Goal: Task Accomplishment & Management: Complete application form

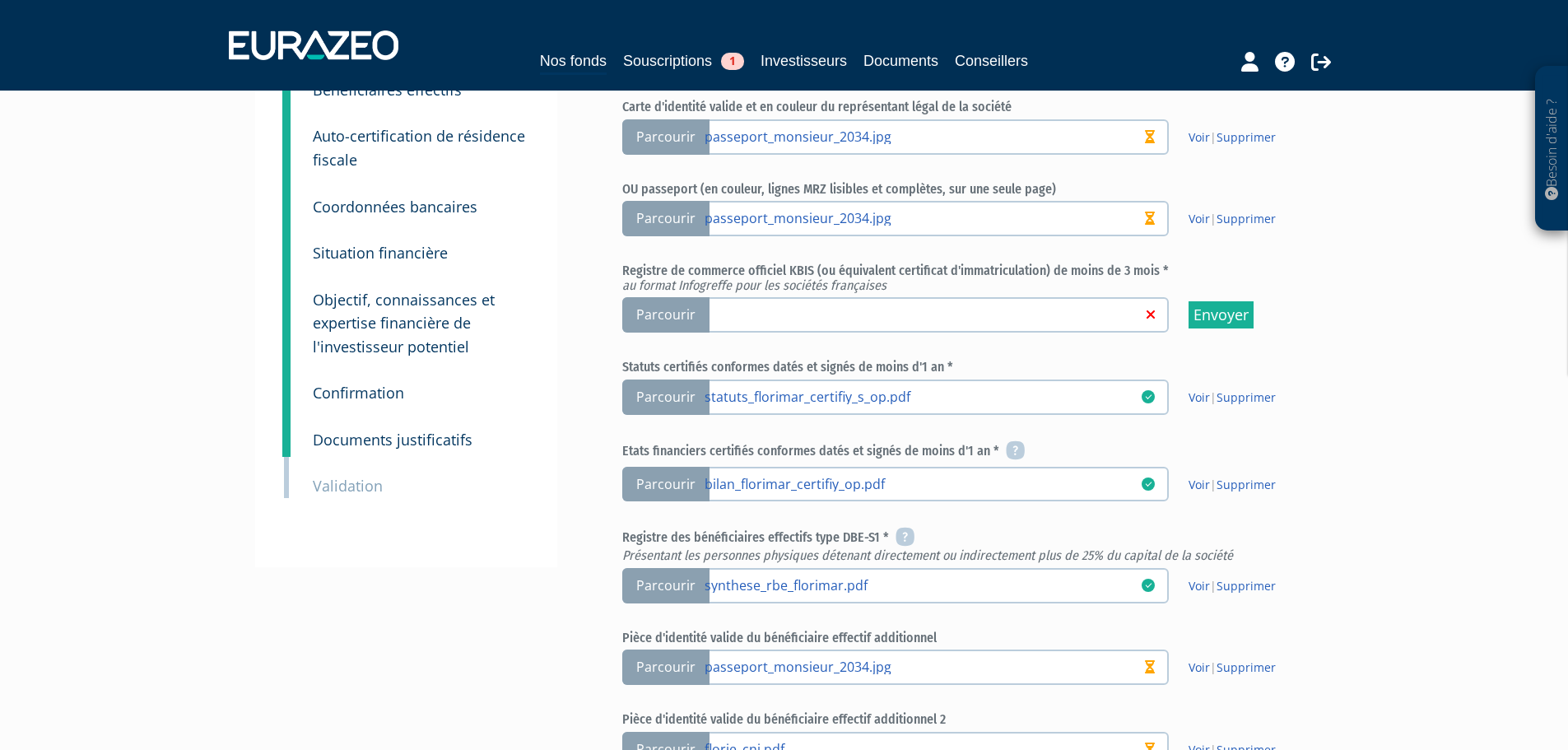
scroll to position [247, 0]
click at [683, 320] on span "Parcourir" at bounding box center [665, 314] width 87 height 35
click at [0, 0] on input "Parcourir" at bounding box center [0, 0] width 0 height 0
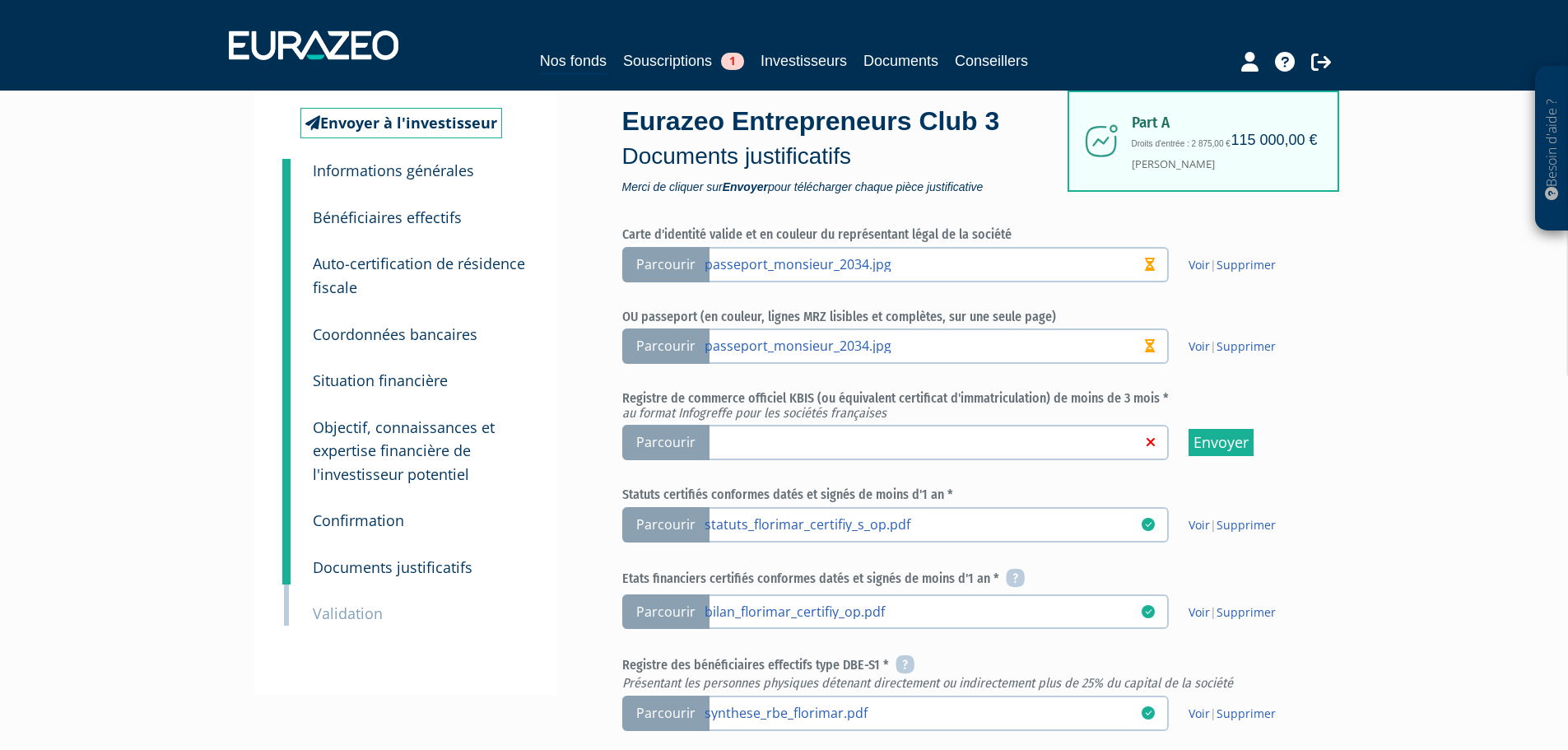
scroll to position [72, 0]
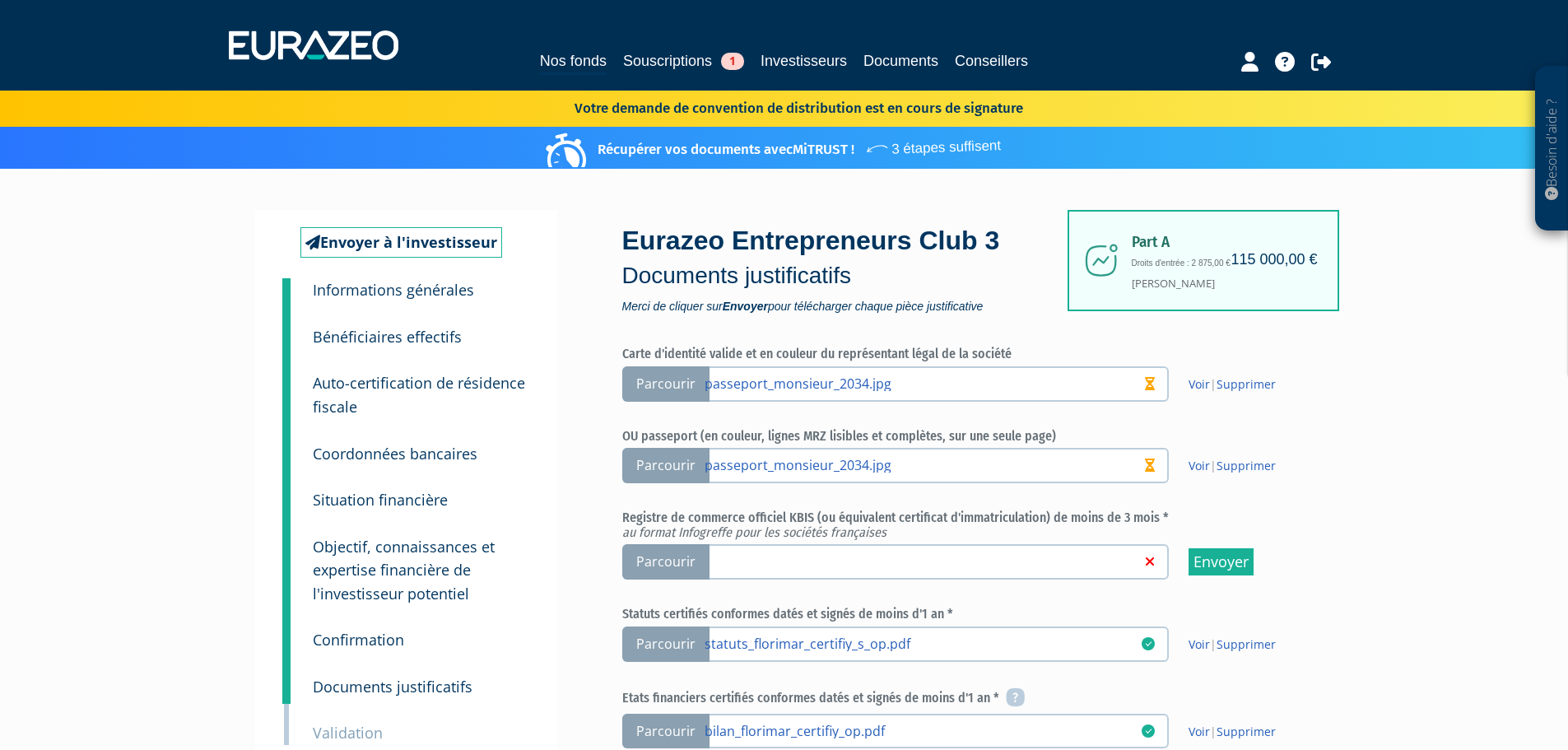
scroll to position [72, 0]
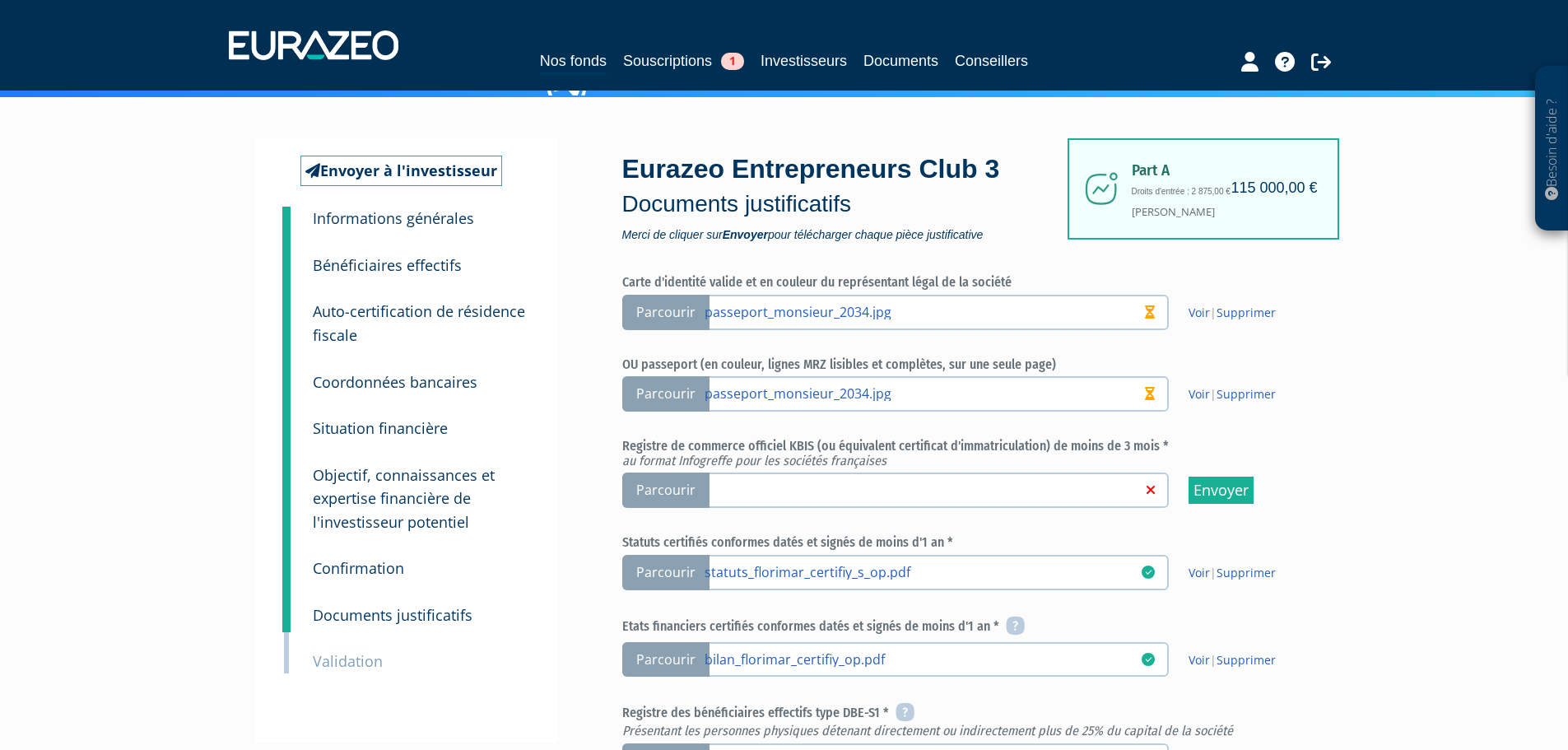
click at [657, 487] on span "Parcourir" at bounding box center [665, 490] width 87 height 35
click at [0, 0] on input "Parcourir" at bounding box center [0, 0] width 0 height 0
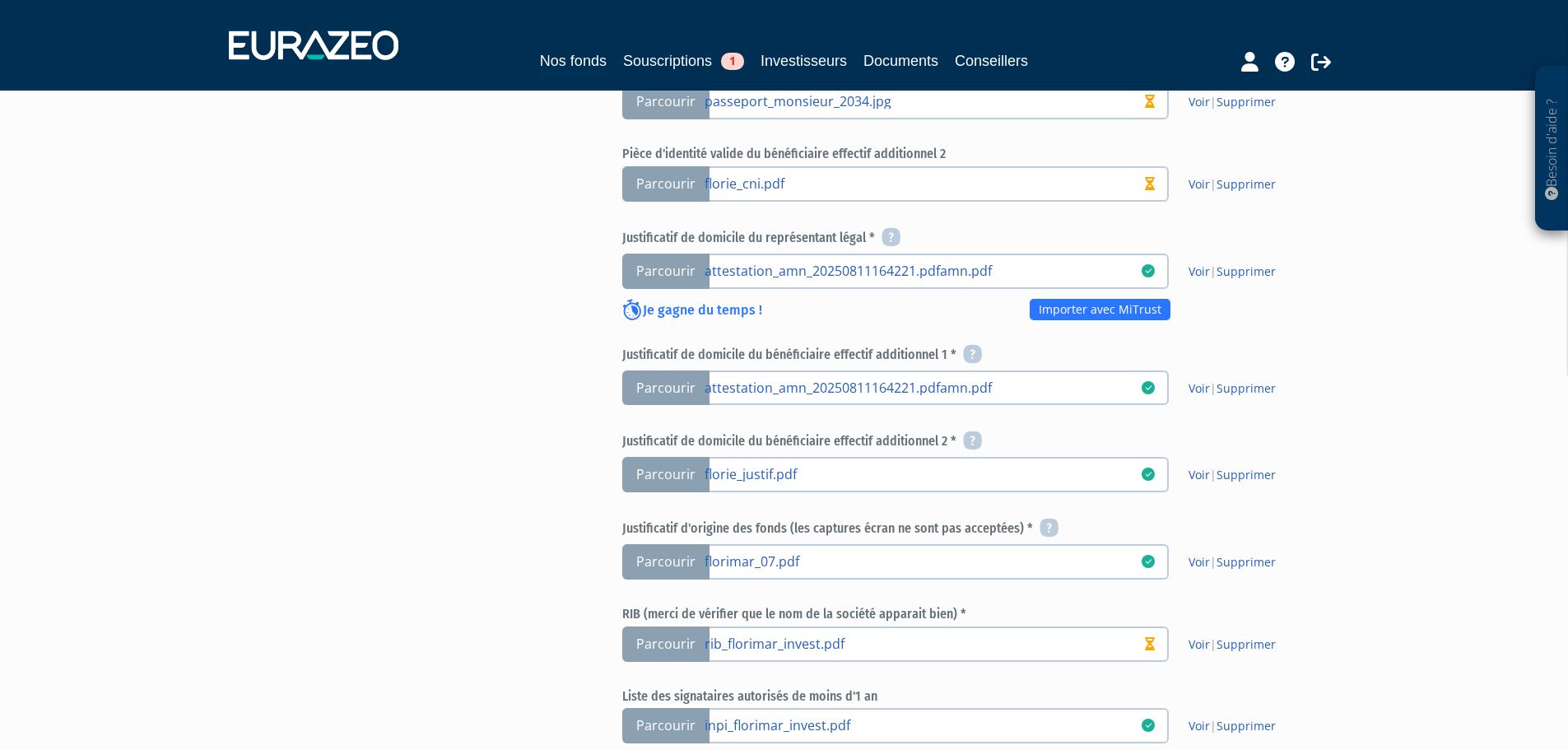
scroll to position [963, 0]
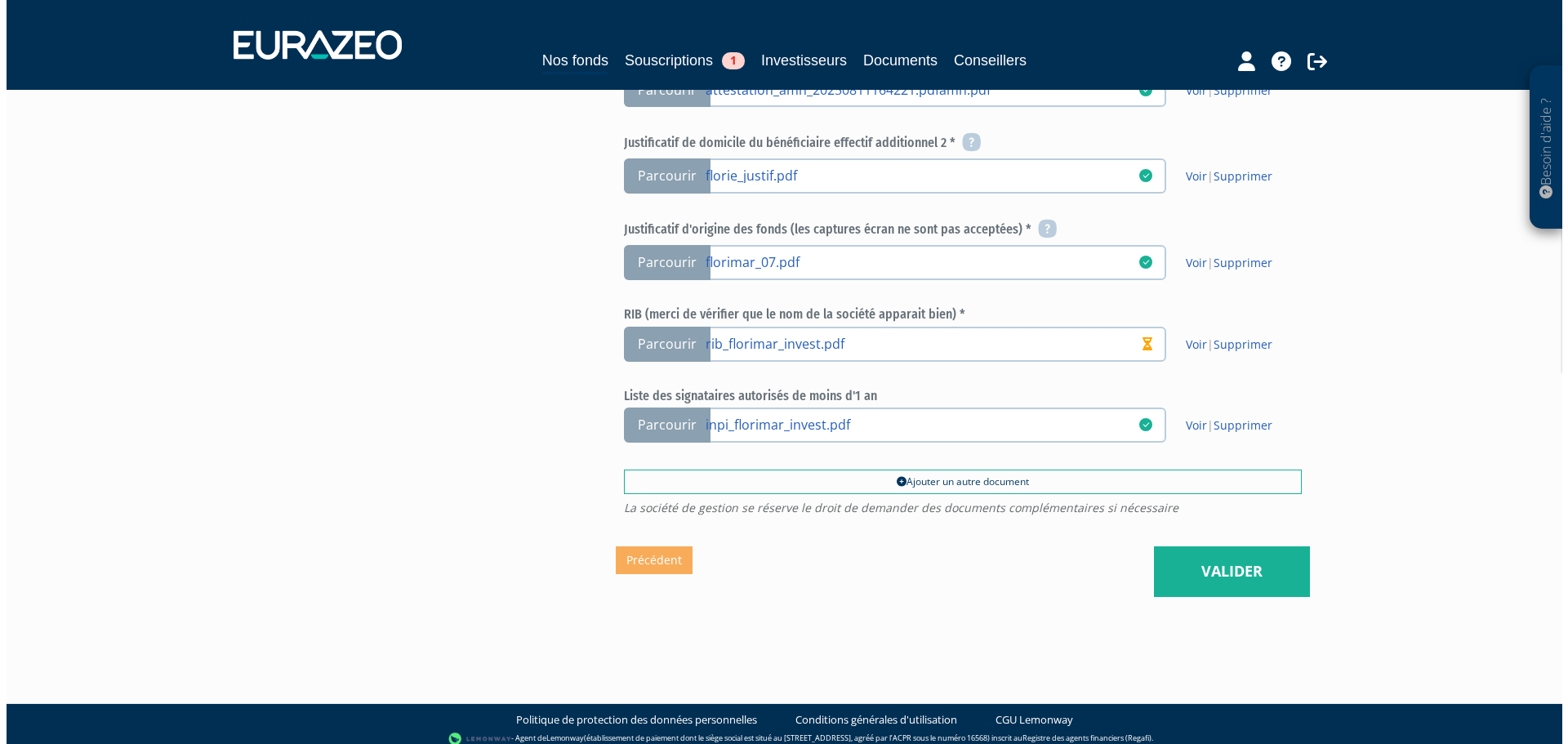
scroll to position [1113, 0]
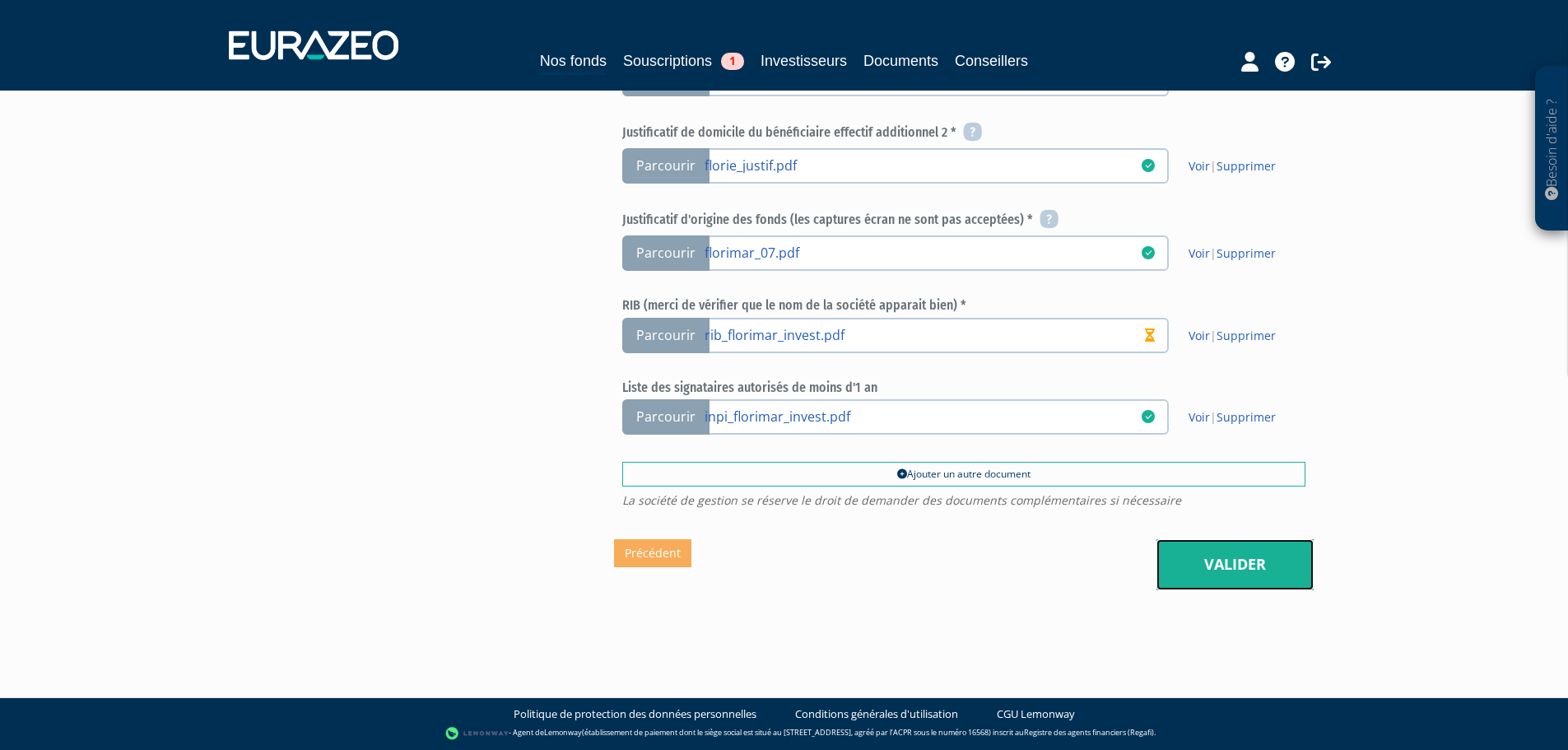
click at [1243, 570] on link "Valider" at bounding box center [1235, 564] width 157 height 51
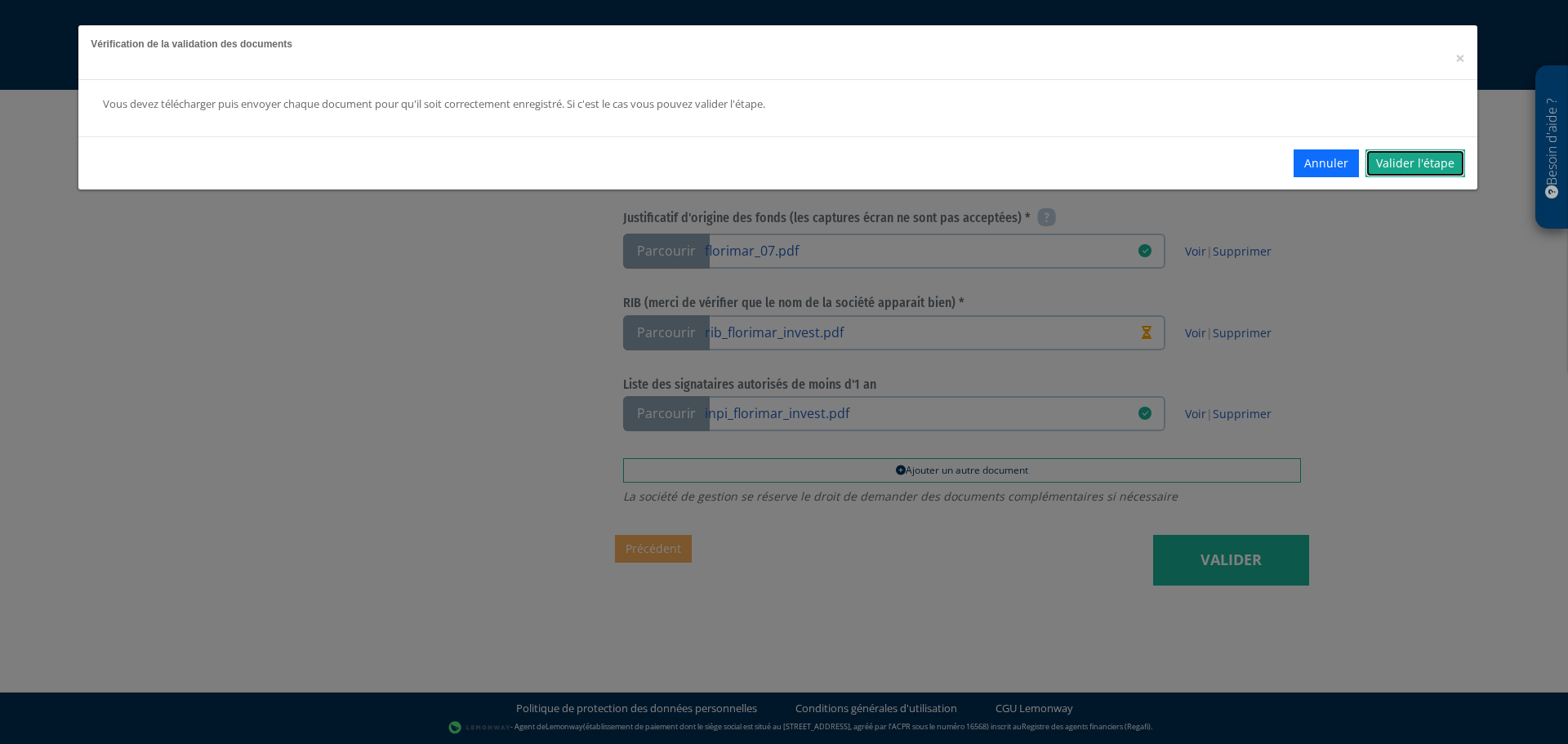
click at [1389, 159] on link "Valider l'étape" at bounding box center [1416, 163] width 100 height 28
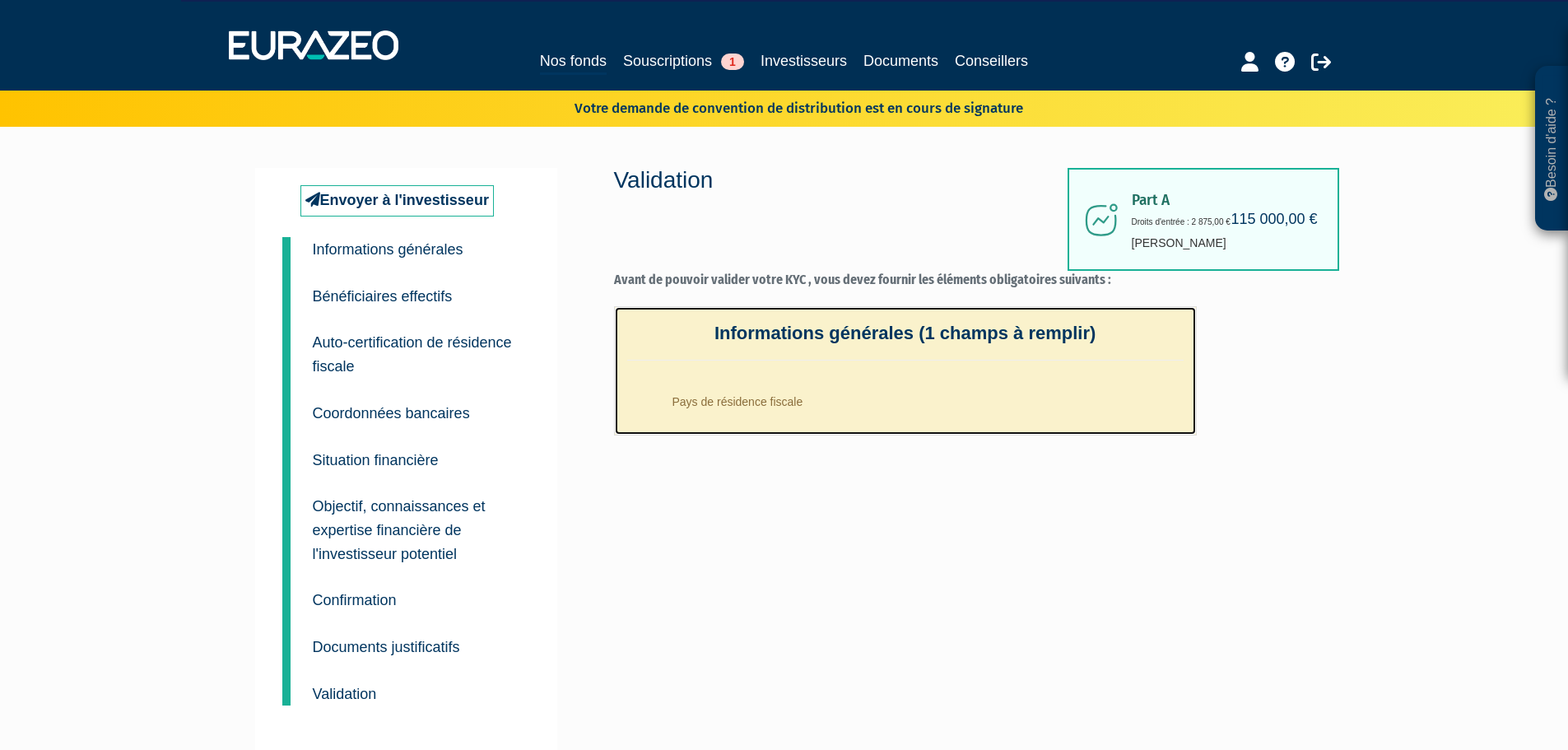
click at [770, 403] on li "Pays de résidence fiscale" at bounding box center [921, 398] width 524 height 41
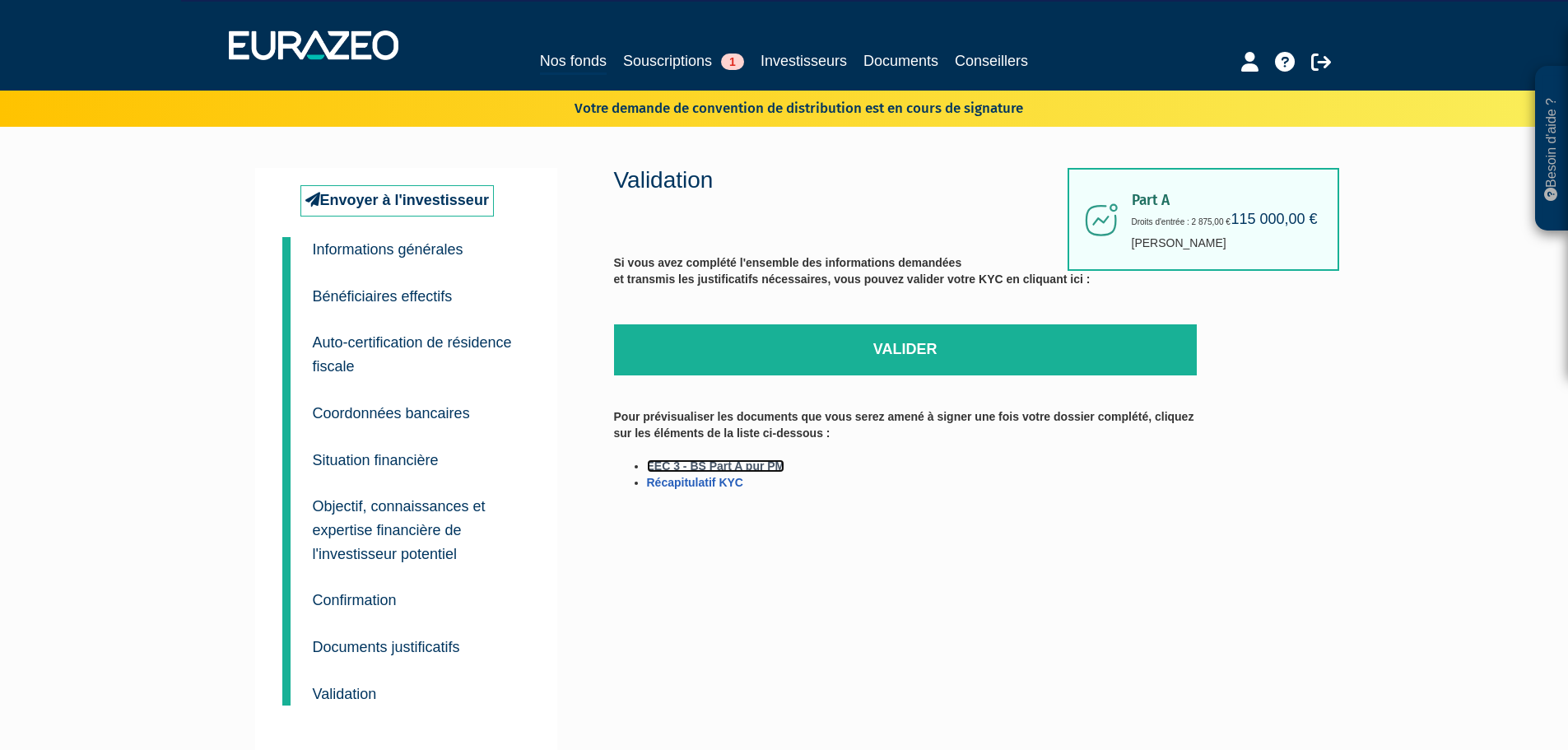
click at [749, 467] on link "EEC 3 - BS Part A pur PM" at bounding box center [717, 466] width 138 height 13
click at [708, 481] on link "Récapitulatif KYC" at bounding box center [695, 482] width 96 height 13
drag, startPoint x: 820, startPoint y: 353, endPoint x: 853, endPoint y: 63, distance: 291.9
click at [820, 353] on link "Valider" at bounding box center [905, 349] width 583 height 51
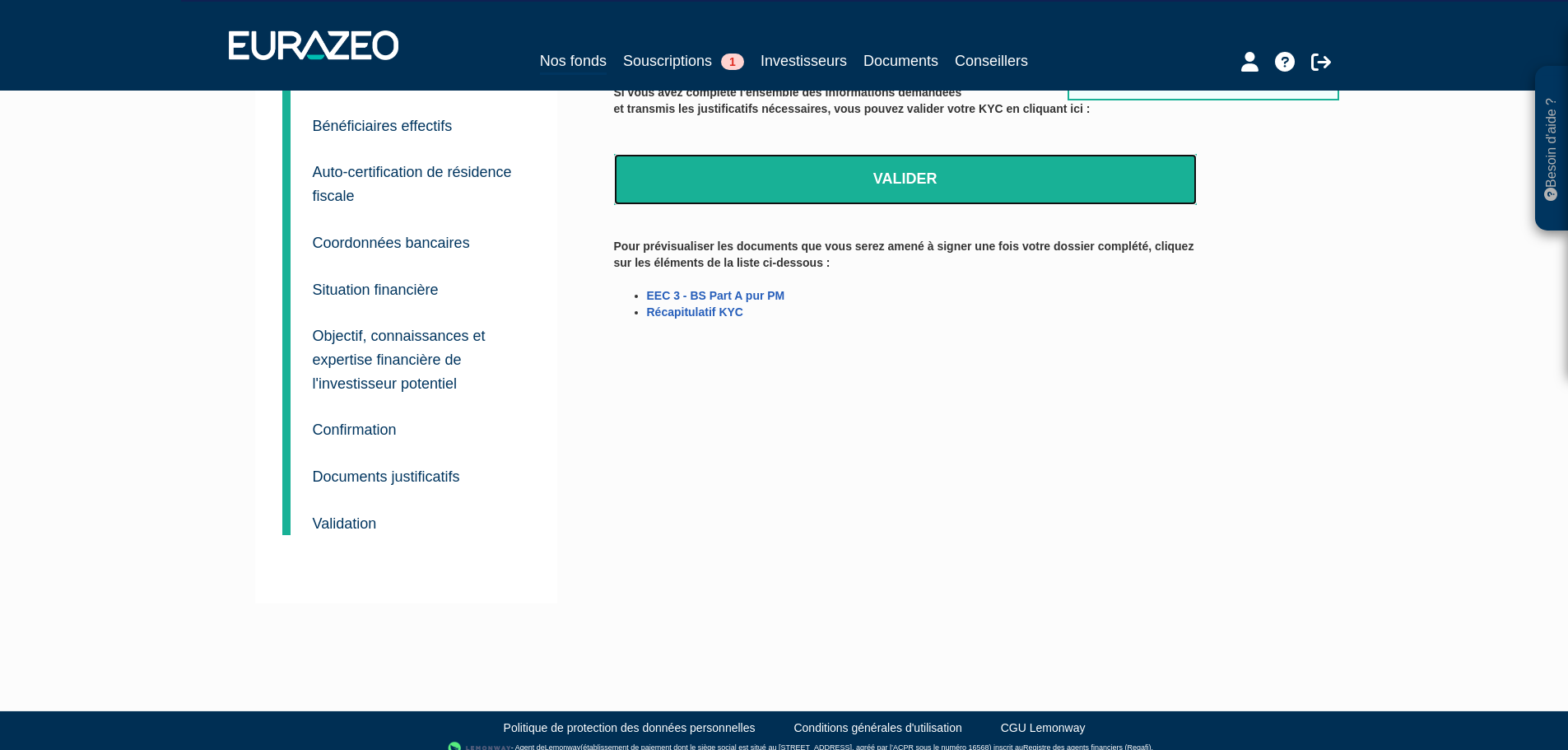
scroll to position [185, 0]
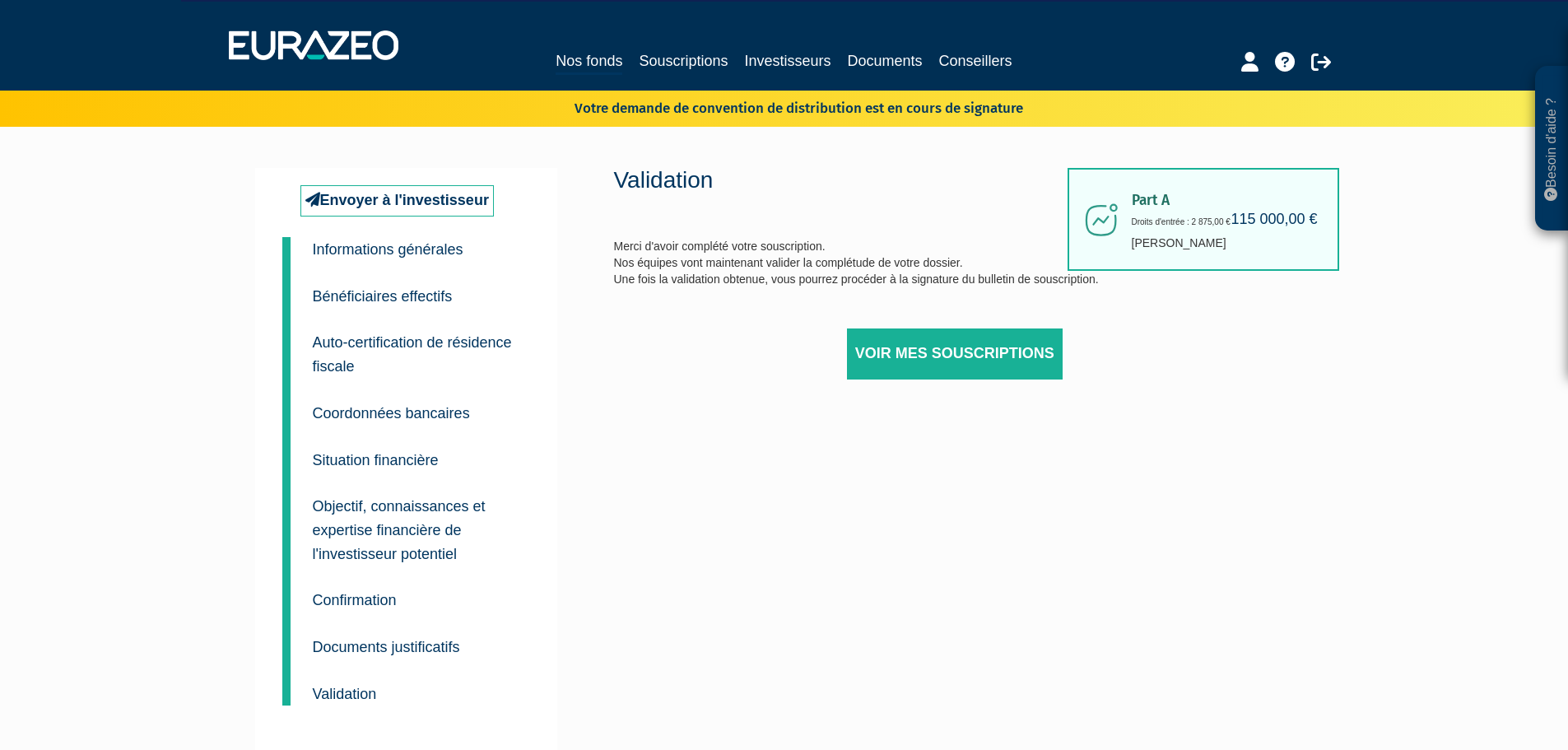
click at [712, 278] on div "Validation Merci d'avoir complété votre souscription. Nos équipes vont maintena…" at bounding box center [905, 294] width 583 height 252
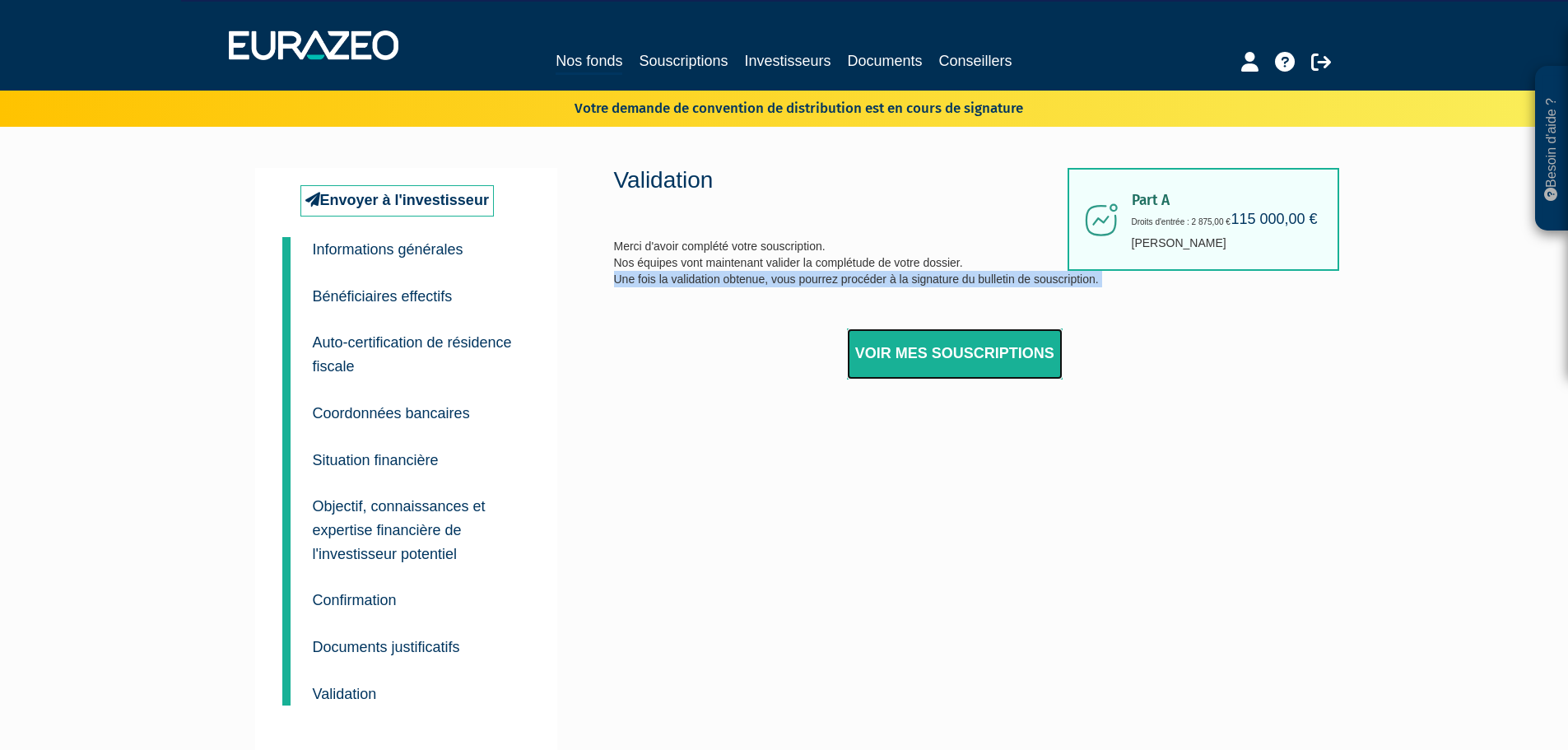
click at [1001, 360] on link "Voir mes souscriptions" at bounding box center [955, 354] width 216 height 51
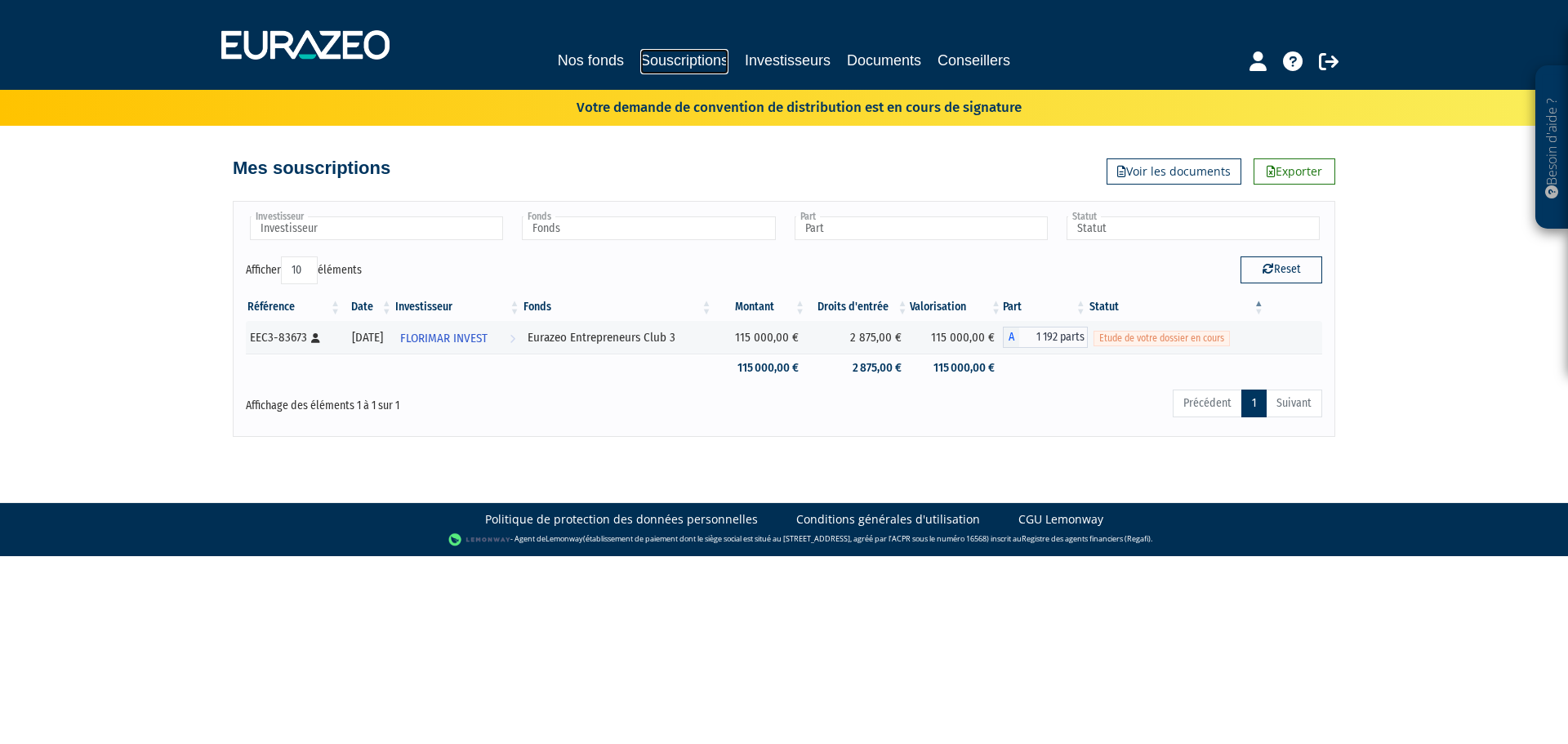
click at [666, 65] on link "Souscriptions" at bounding box center [684, 61] width 88 height 25
click at [440, 231] on input "text" at bounding box center [377, 228] width 253 height 24
click at [400, 255] on li "FLORIMAR INVEST" at bounding box center [376, 254] width 258 height 20
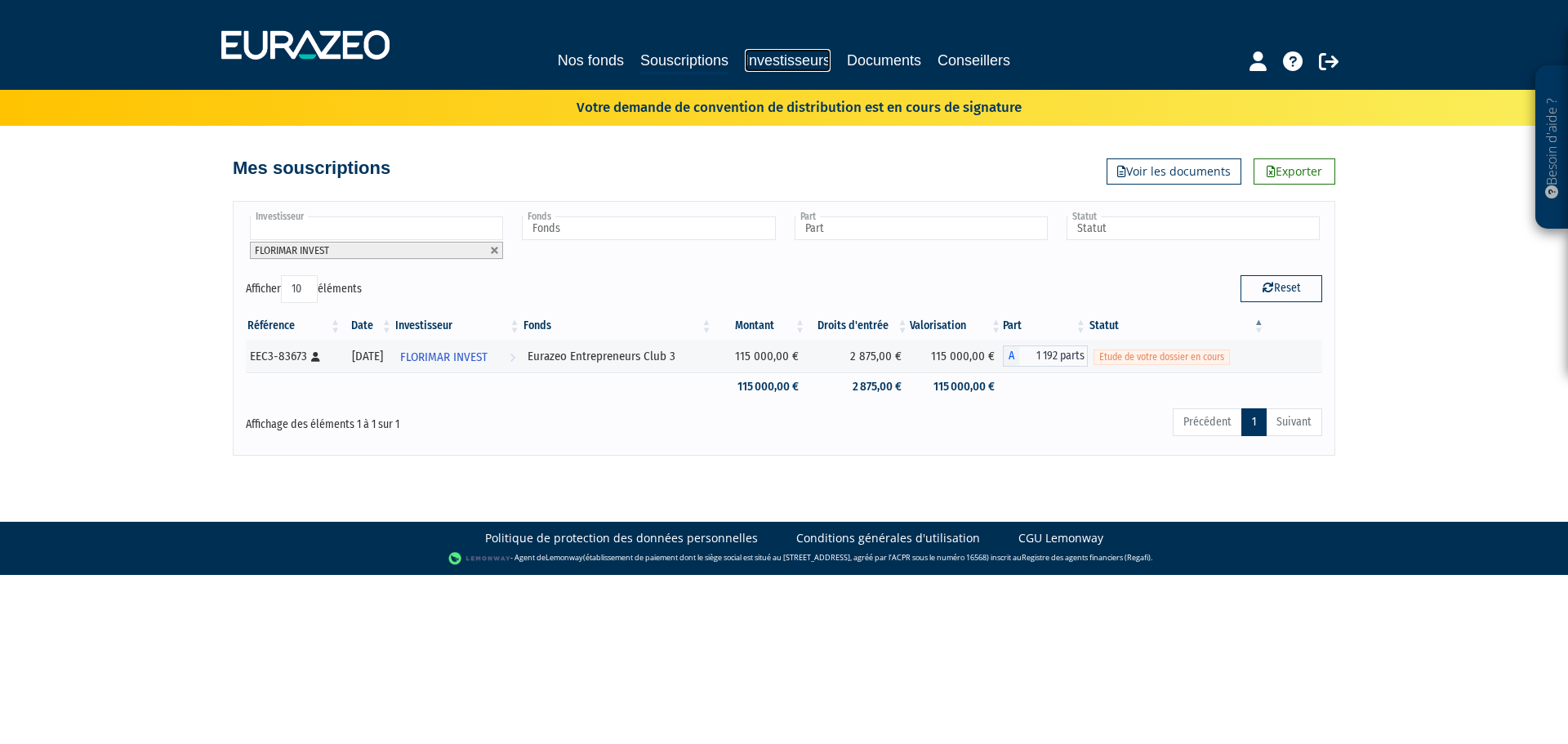
click at [805, 59] on link "Investisseurs" at bounding box center [788, 61] width 86 height 23
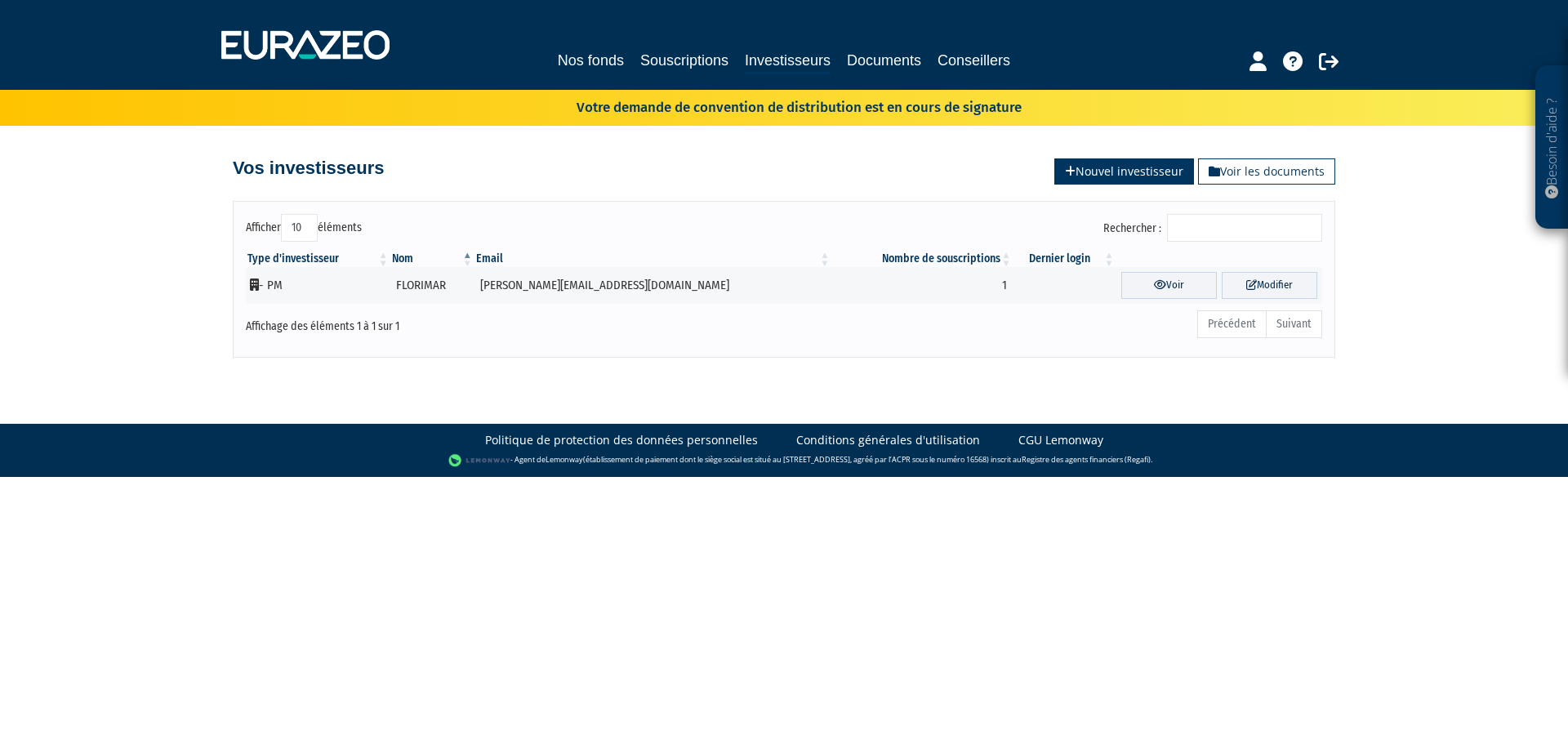
click at [1136, 177] on link "Nouvel investisseur" at bounding box center [1123, 171] width 140 height 26
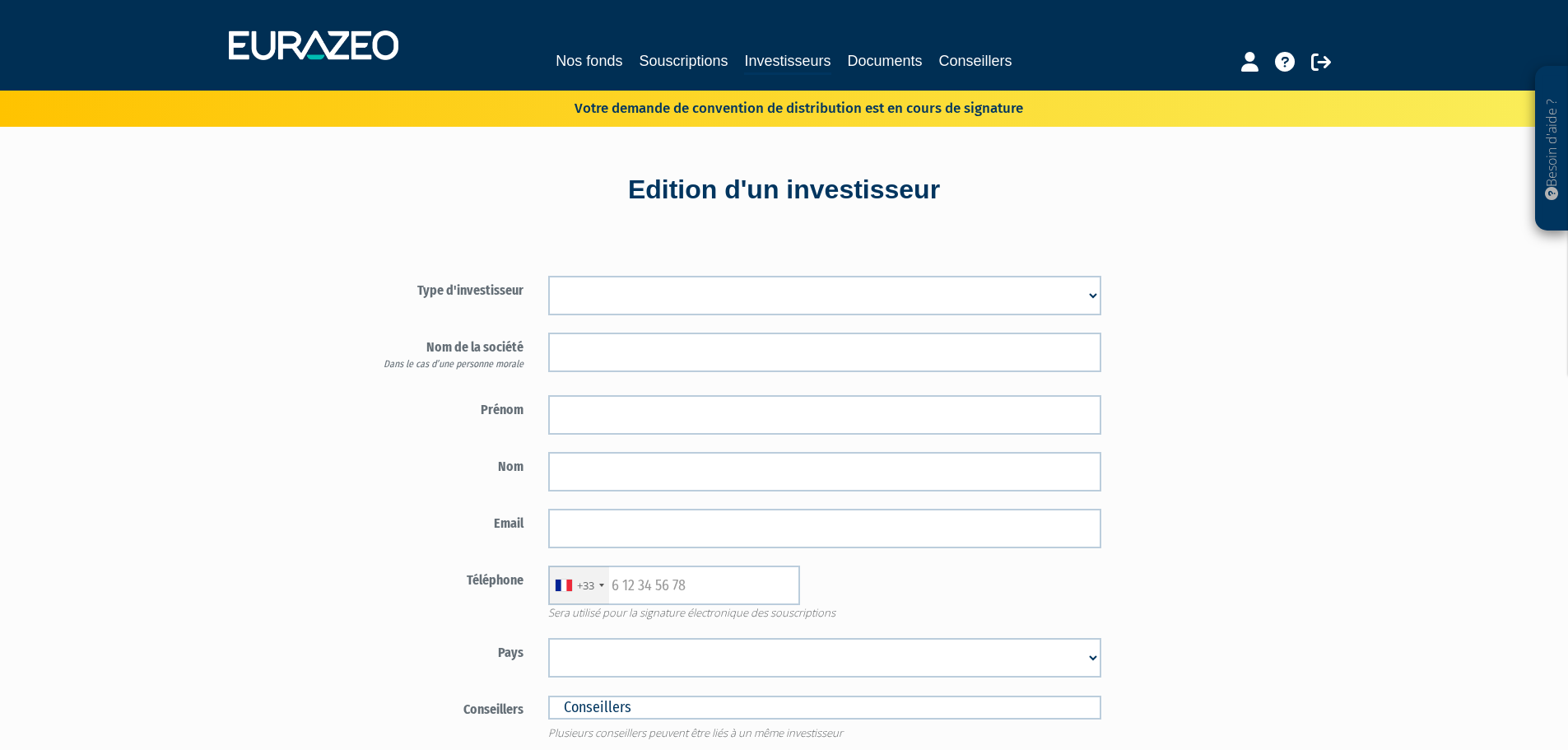
click at [636, 302] on select "Mr [PERSON_NAME] Société" at bounding box center [825, 296] width 553 height 40
select select "2"
click at [549, 276] on select "Mr Mme Société" at bounding box center [825, 296] width 553 height 40
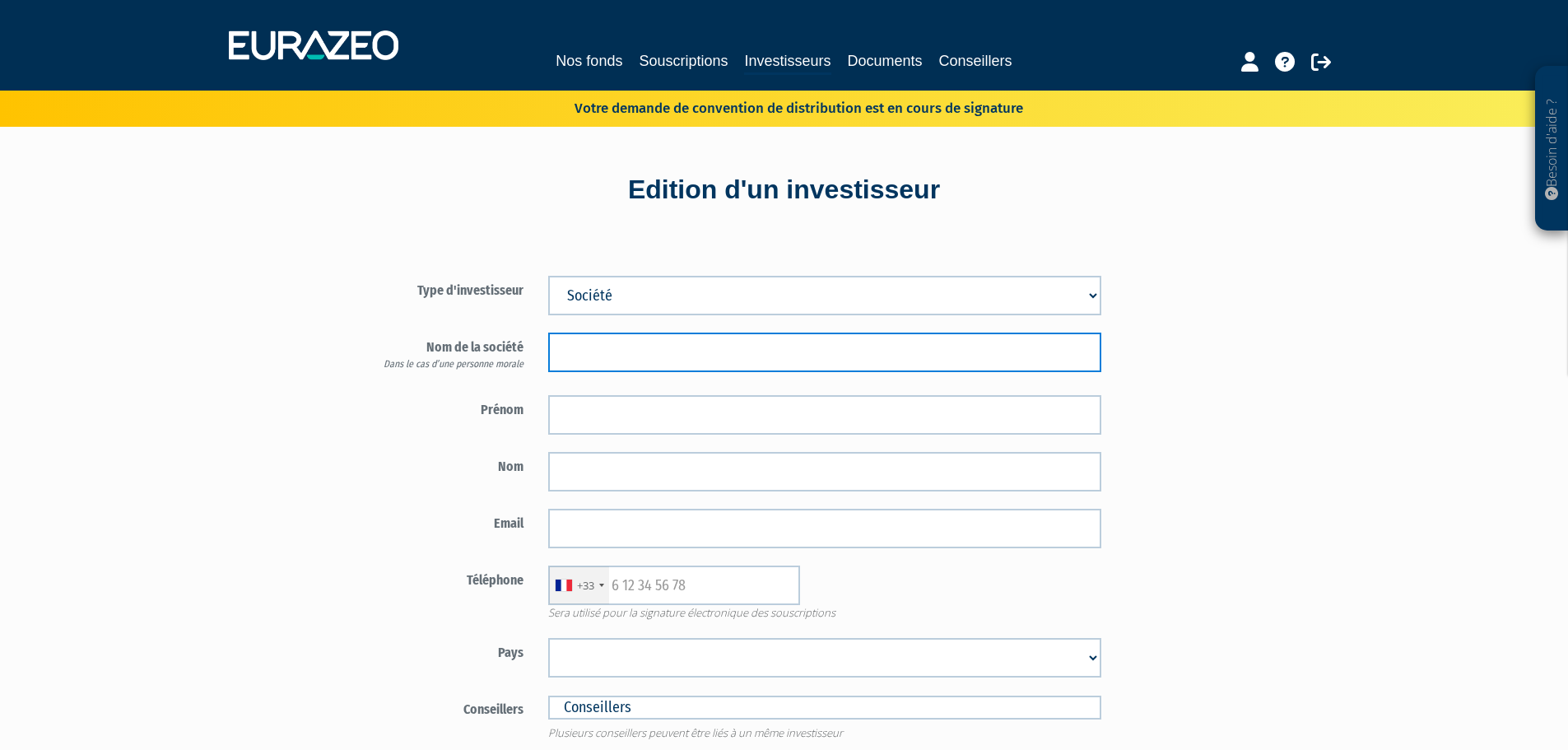
click at [621, 358] on input "text" at bounding box center [825, 352] width 553 height 40
type input "MAREST INVEST"
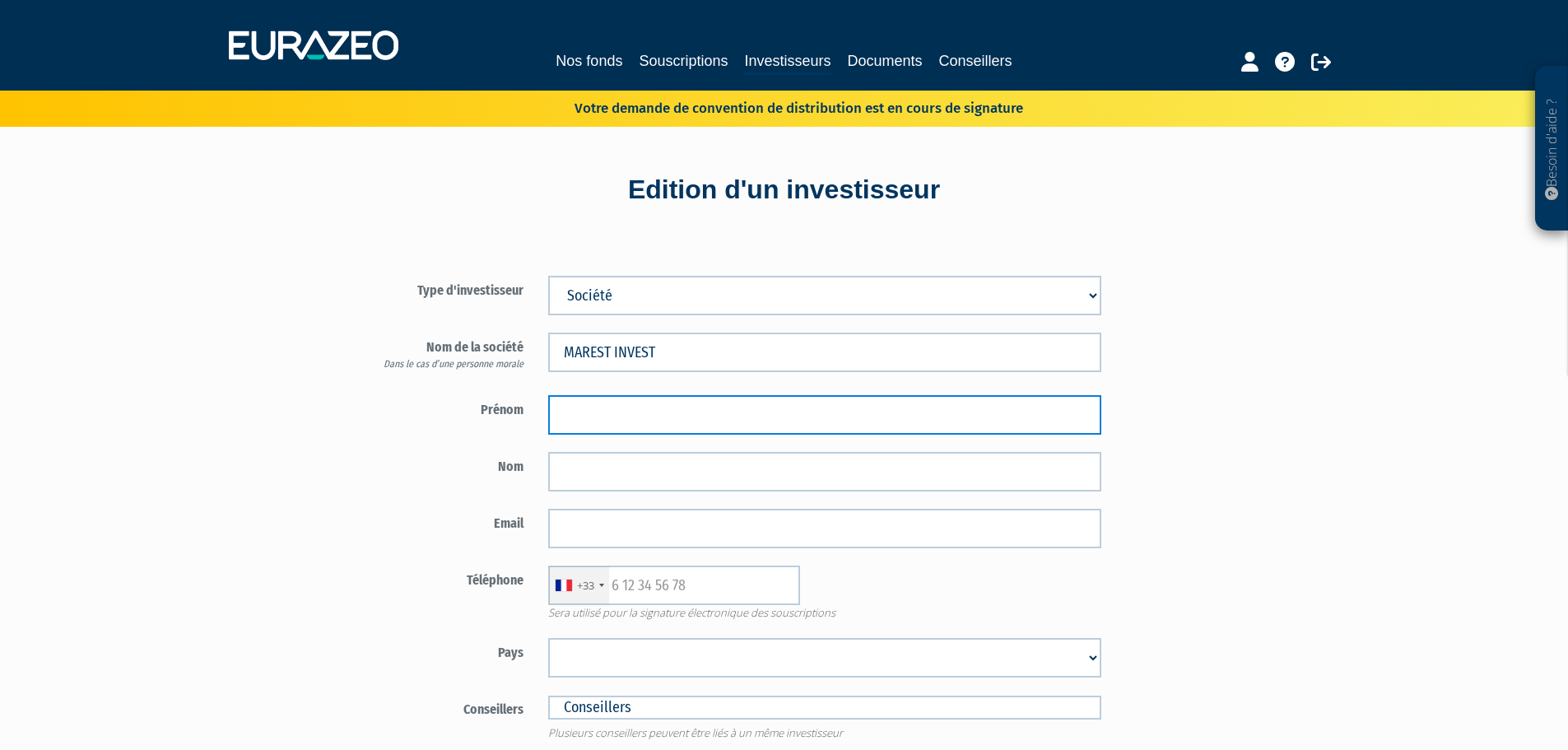
click at [618, 410] on input "text" at bounding box center [825, 415] width 553 height 40
type input "Marcel"
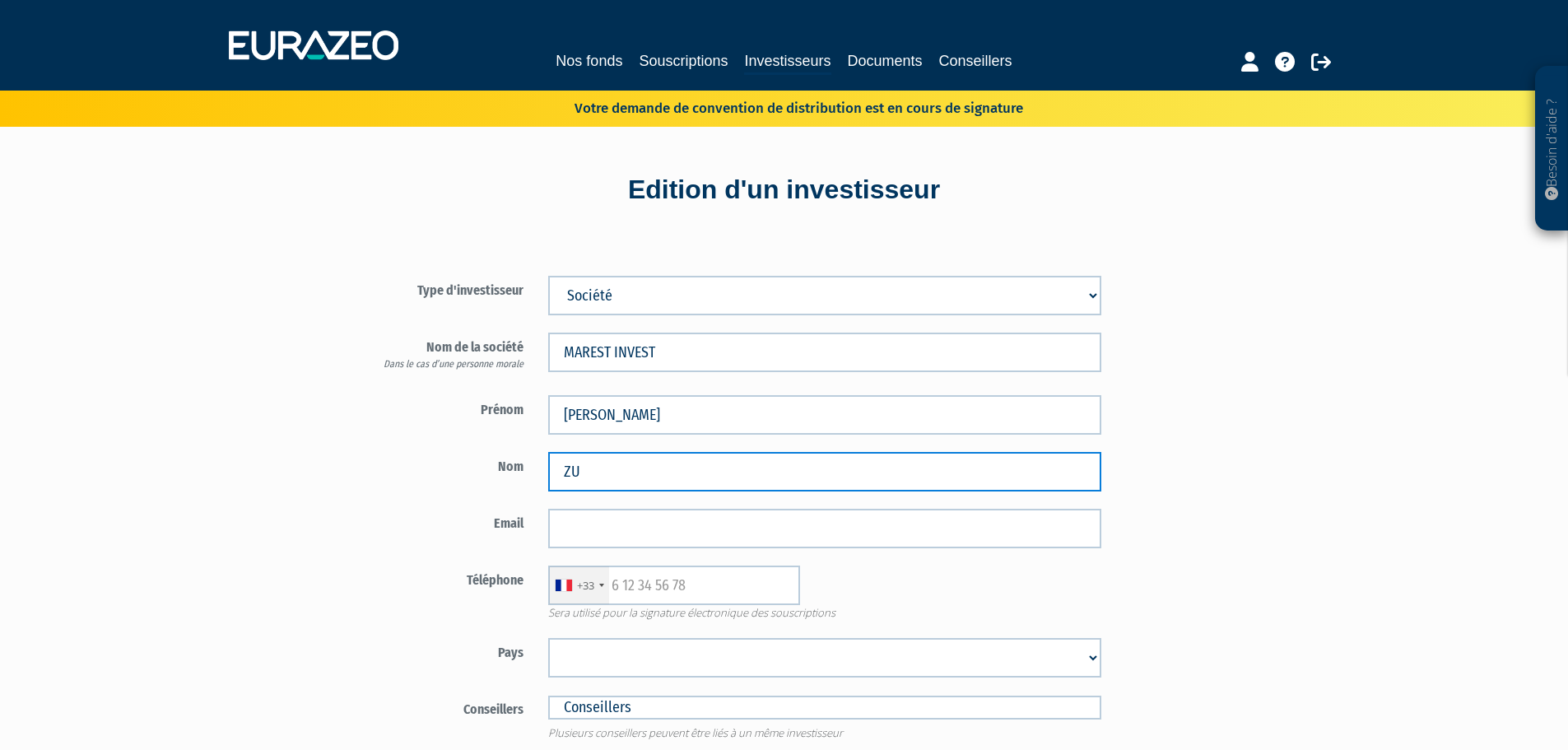
type input "Z"
type input "AUTAA"
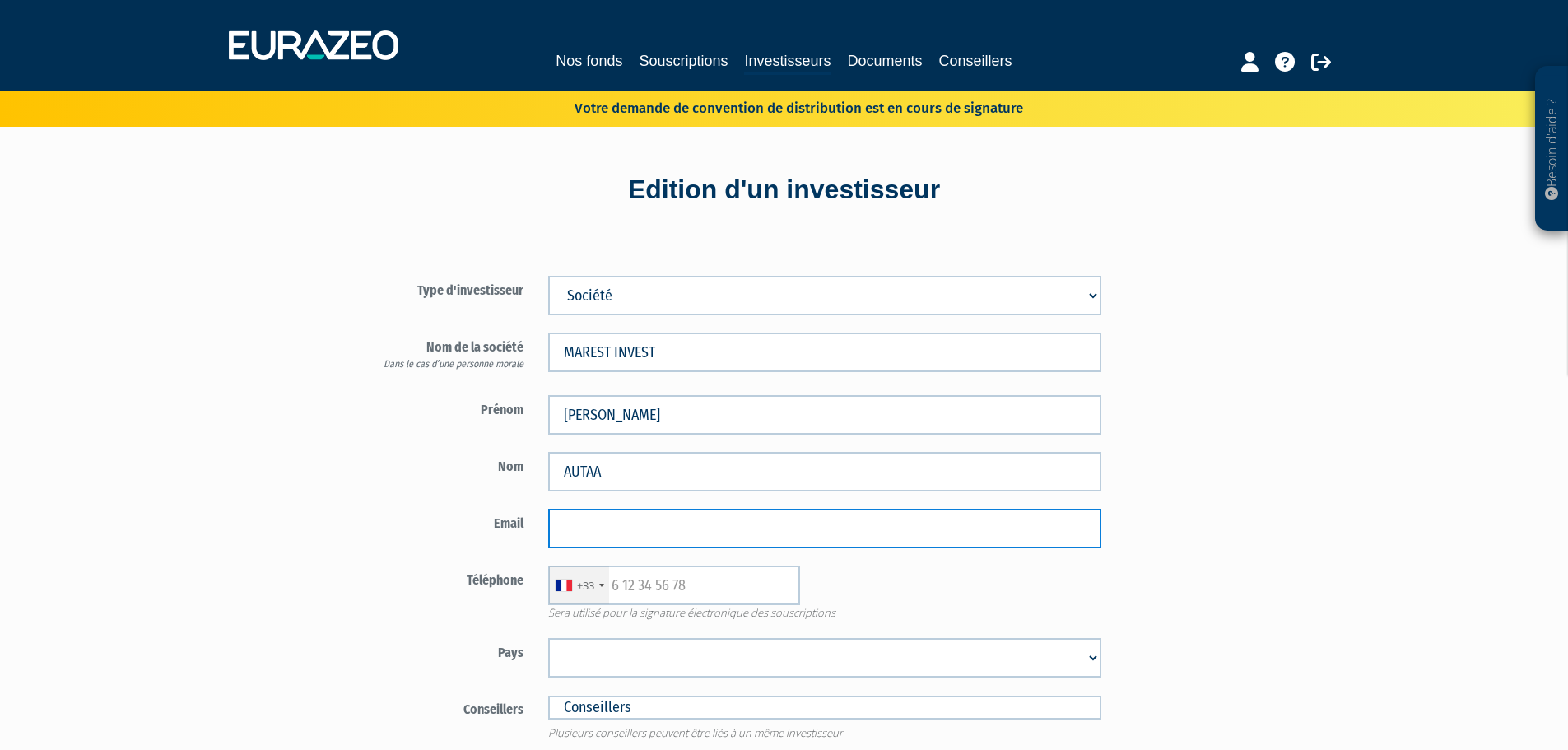
click at [660, 531] on input "email" at bounding box center [825, 529] width 553 height 40
paste input "[PERSON_NAME][EMAIL_ADDRESS][DOMAIN_NAME]"
type input "[PERSON_NAME][EMAIL_ADDRESS][DOMAIN_NAME]"
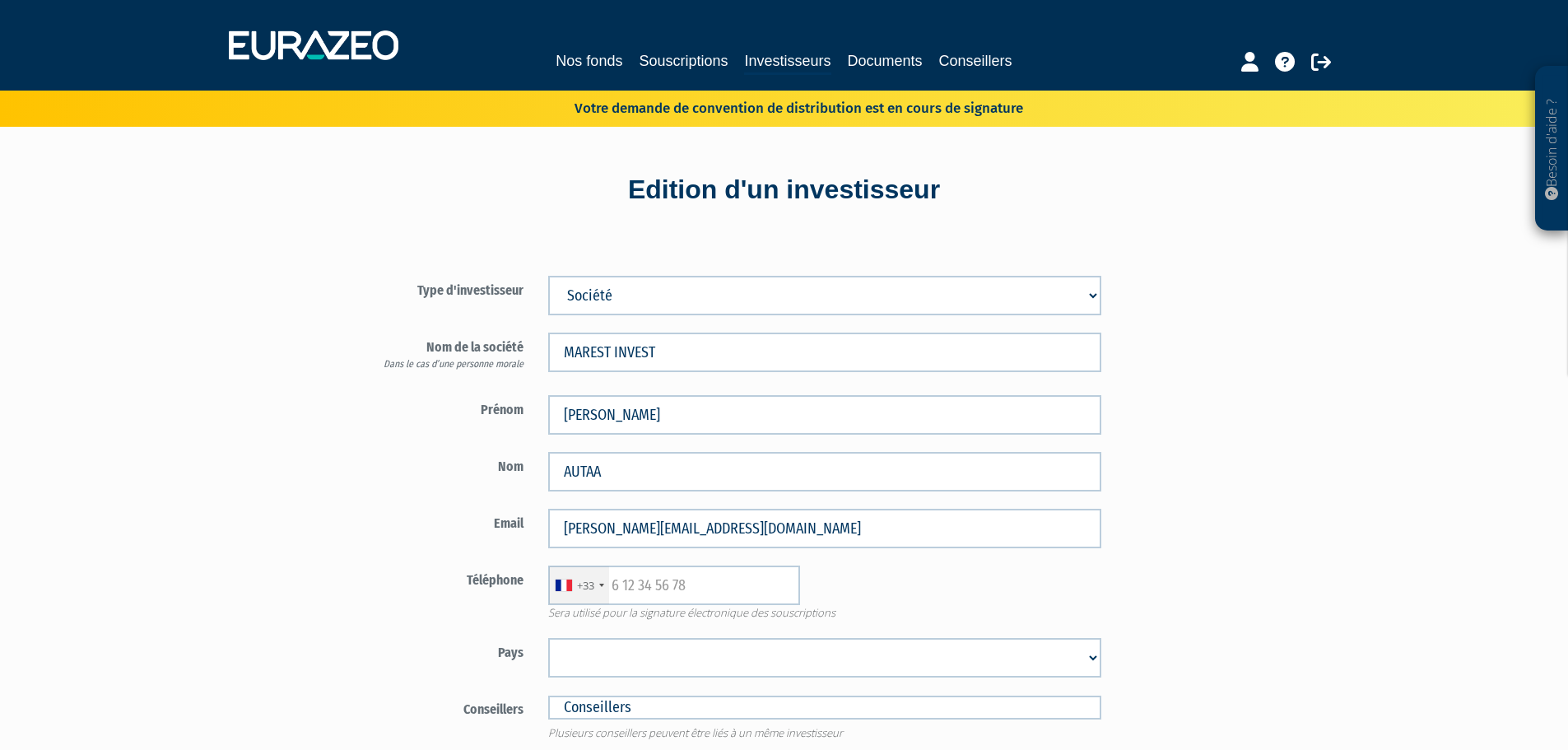
drag, startPoint x: 869, startPoint y: 589, endPoint x: 646, endPoint y: 584, distance: 223.1
click at [864, 589] on div "+33 France +33 Germany (Deutschland) +49 Switzerland (Schweiz) +41 Belgium (Bel…" at bounding box center [825, 586] width 578 height 40
click at [589, 578] on div "+33" at bounding box center [586, 586] width 17 height 15
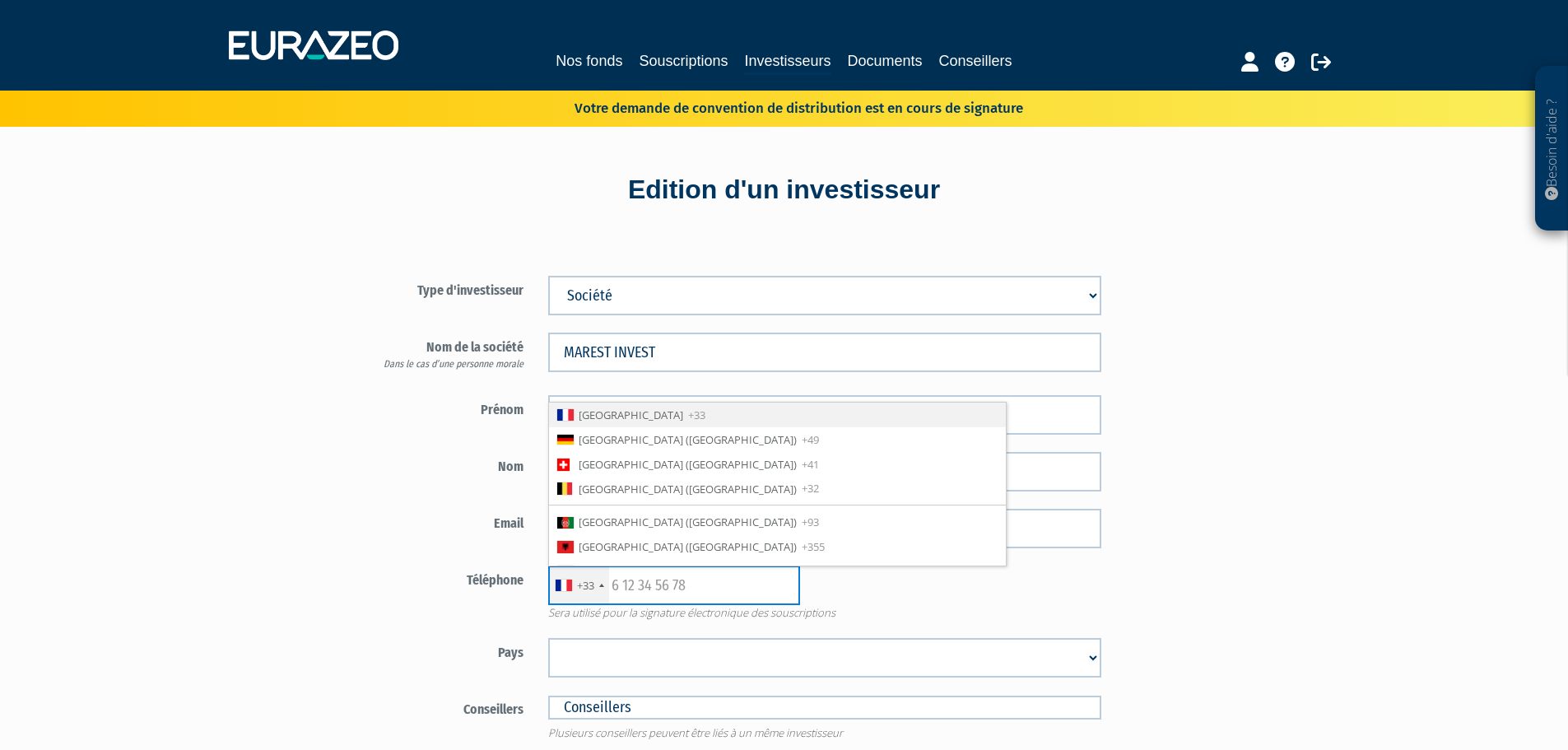
click at [663, 579] on input "text" at bounding box center [674, 586] width 252 height 40
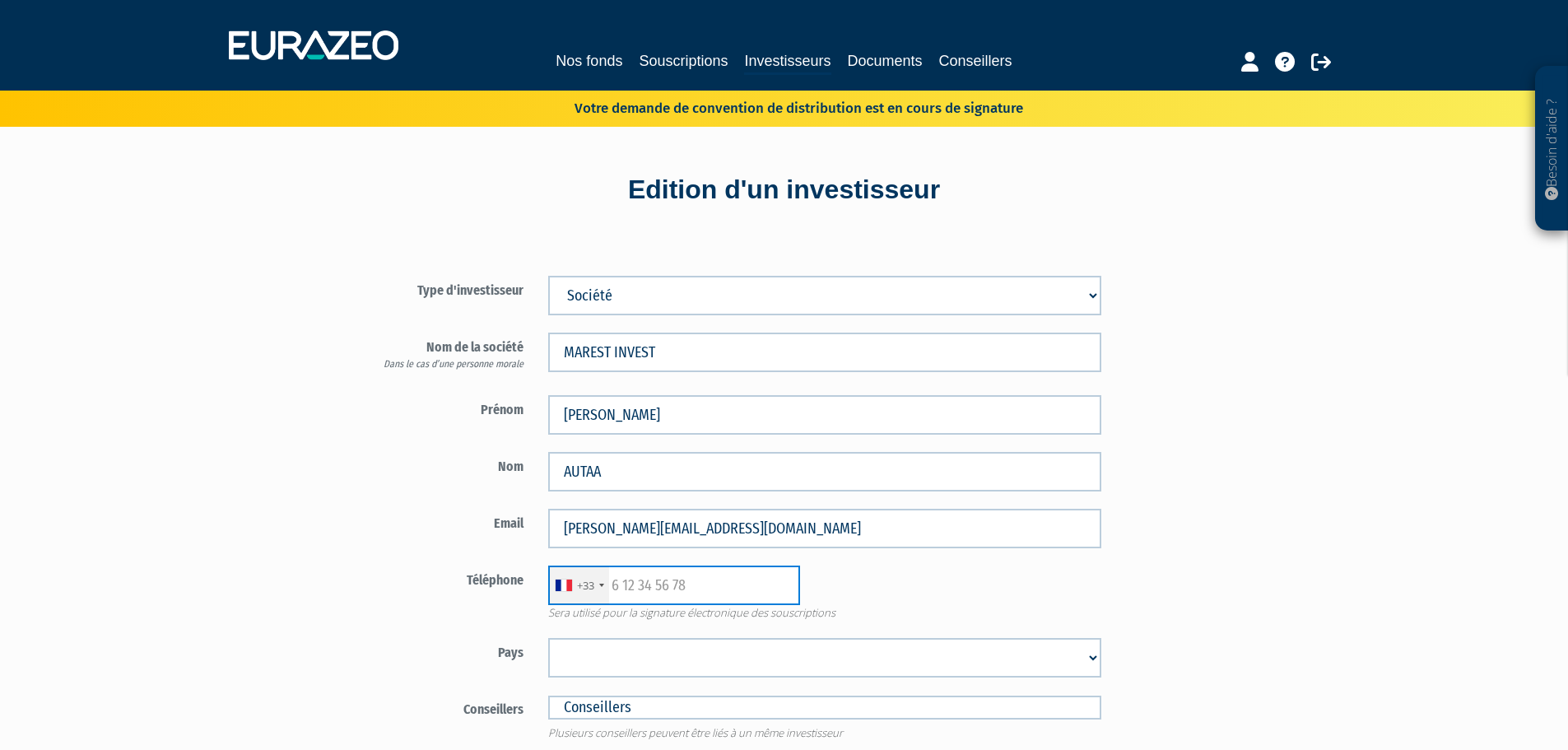
paste input "+33685535343"
drag, startPoint x: 628, startPoint y: 587, endPoint x: 608, endPoint y: 590, distance: 20.2
click at [608, 590] on div "+33 France +33 Germany (Deutschland) +49 Switzerland (Schweiz) +41 Belgium (Bel…" at bounding box center [674, 586] width 252 height 40
type input "685535343"
click at [666, 642] on select "Afghanistan Afrique du Sud Albanie Algérie Allemagne Andorre Angola Anguilla An…" at bounding box center [825, 657] width 553 height 40
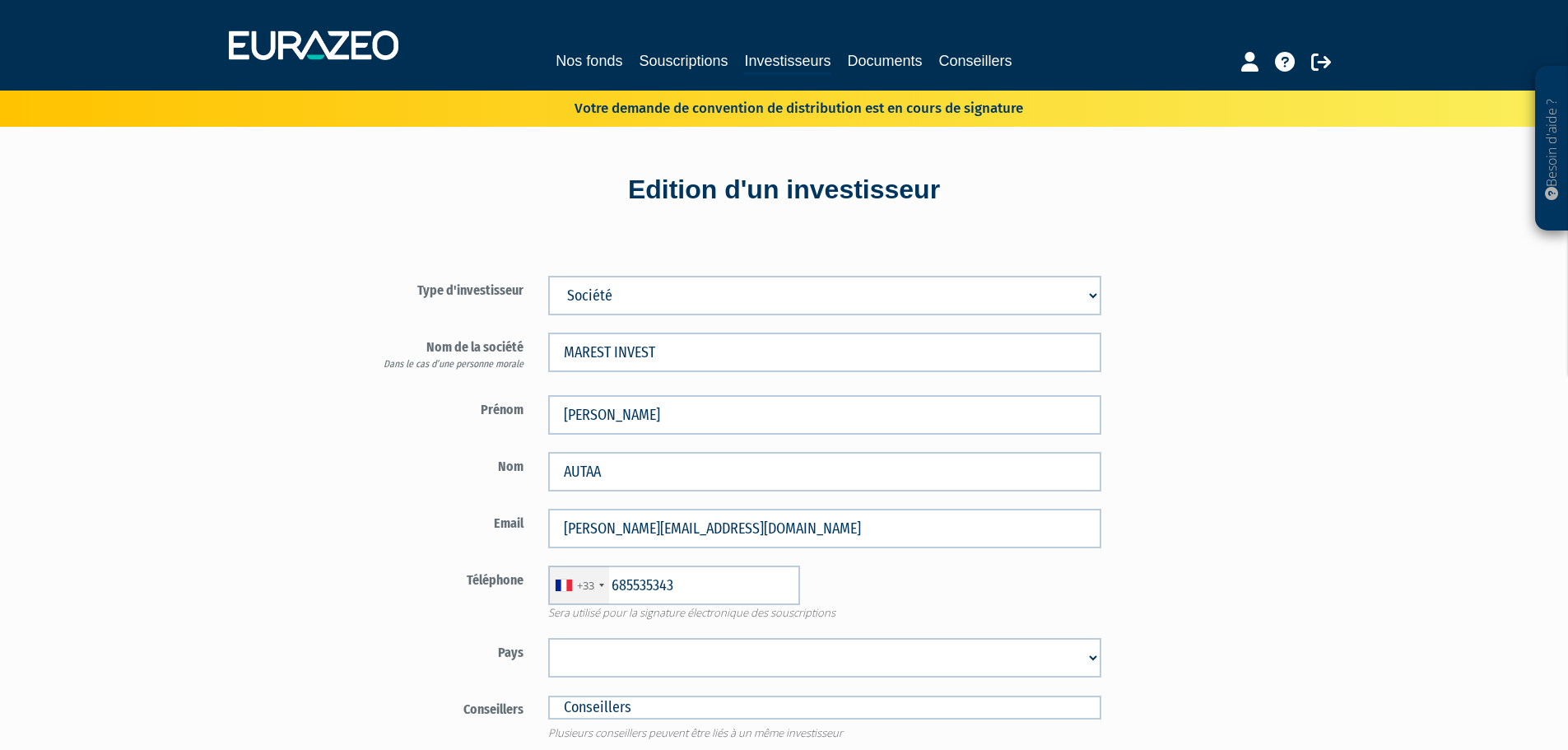
select select "75"
click at [549, 638] on select "Afghanistan Afrique du Sud Albanie Algérie Allemagne Andorre Angola Anguilla An…" at bounding box center [825, 657] width 553 height 40
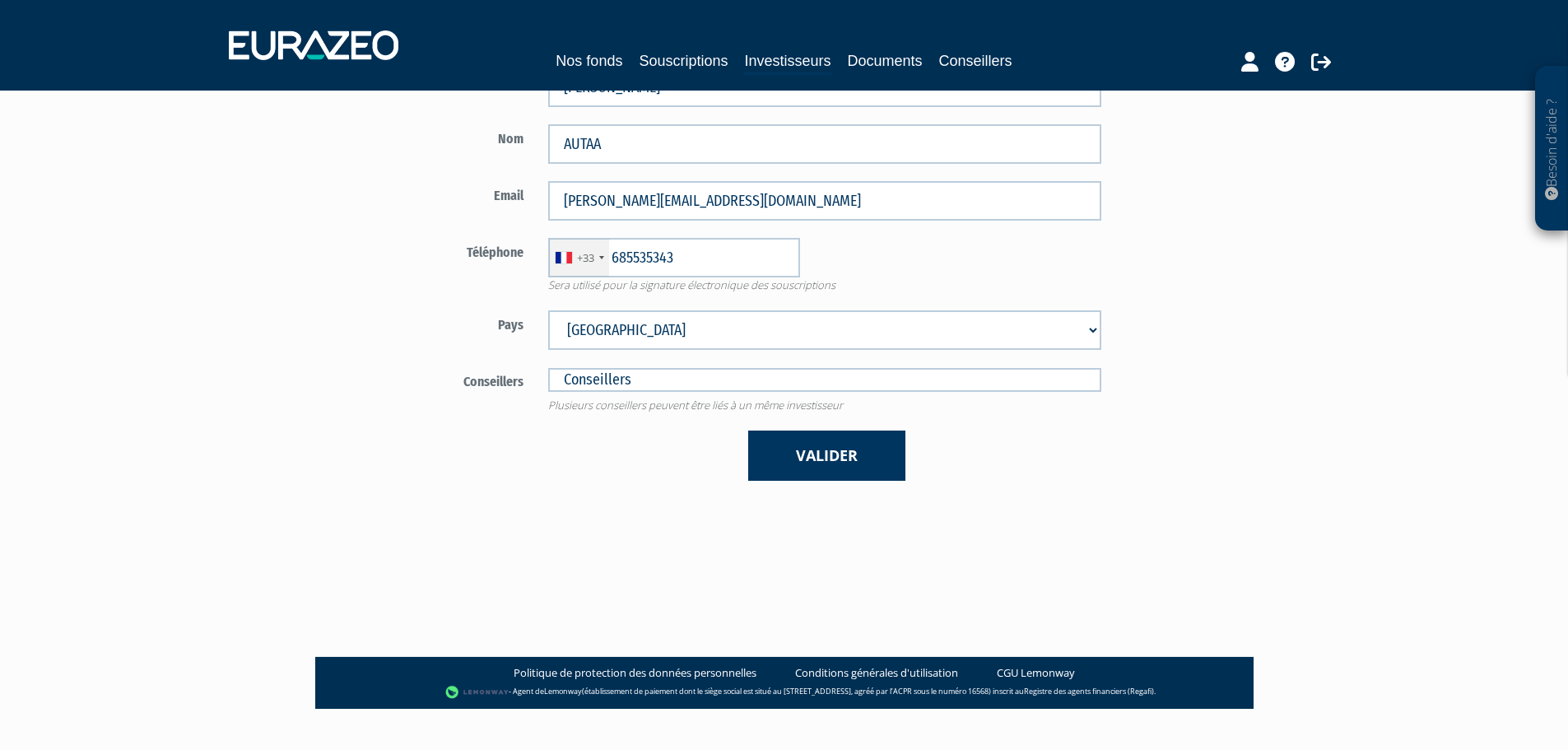
scroll to position [330, 0]
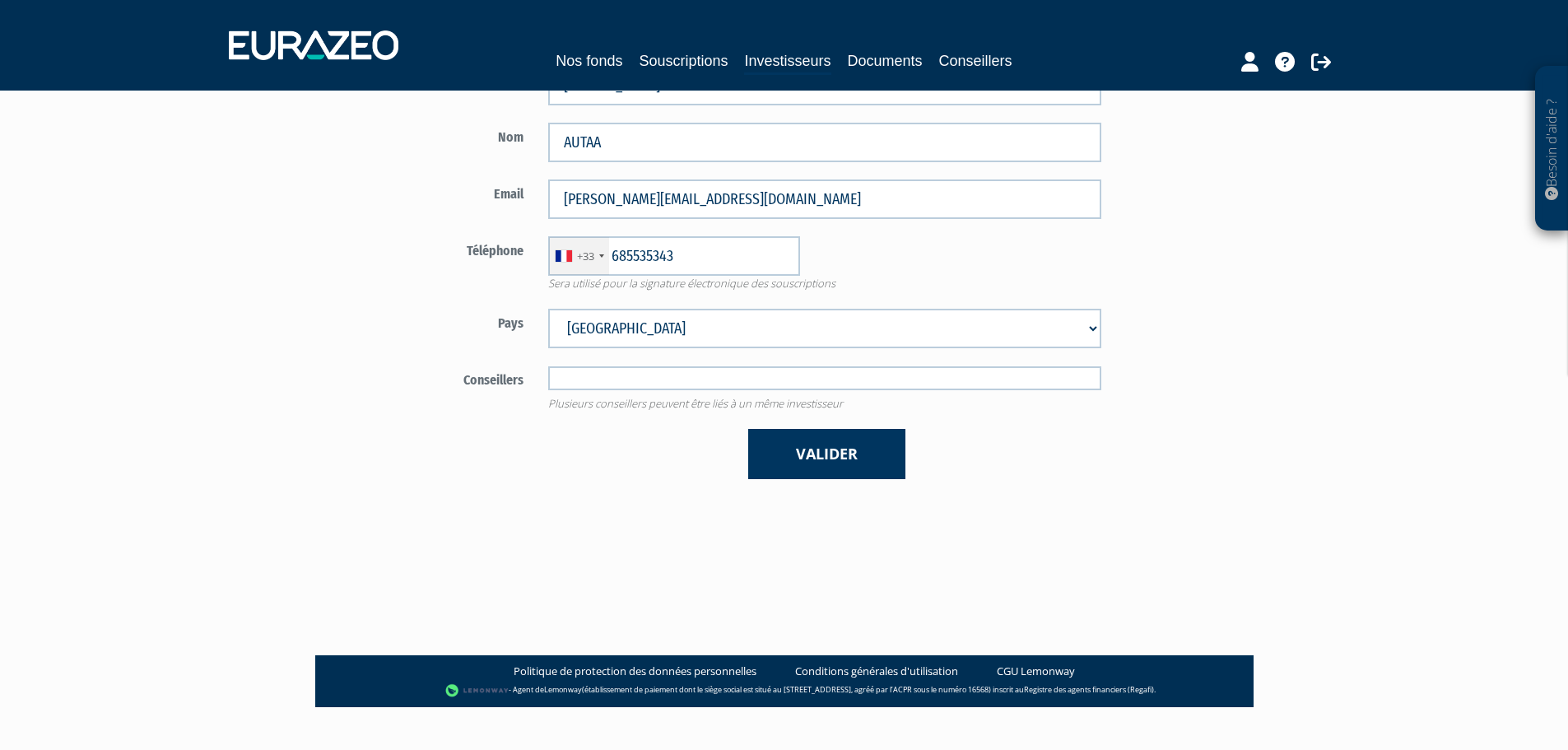
click at [601, 371] on input "text" at bounding box center [825, 378] width 553 height 24
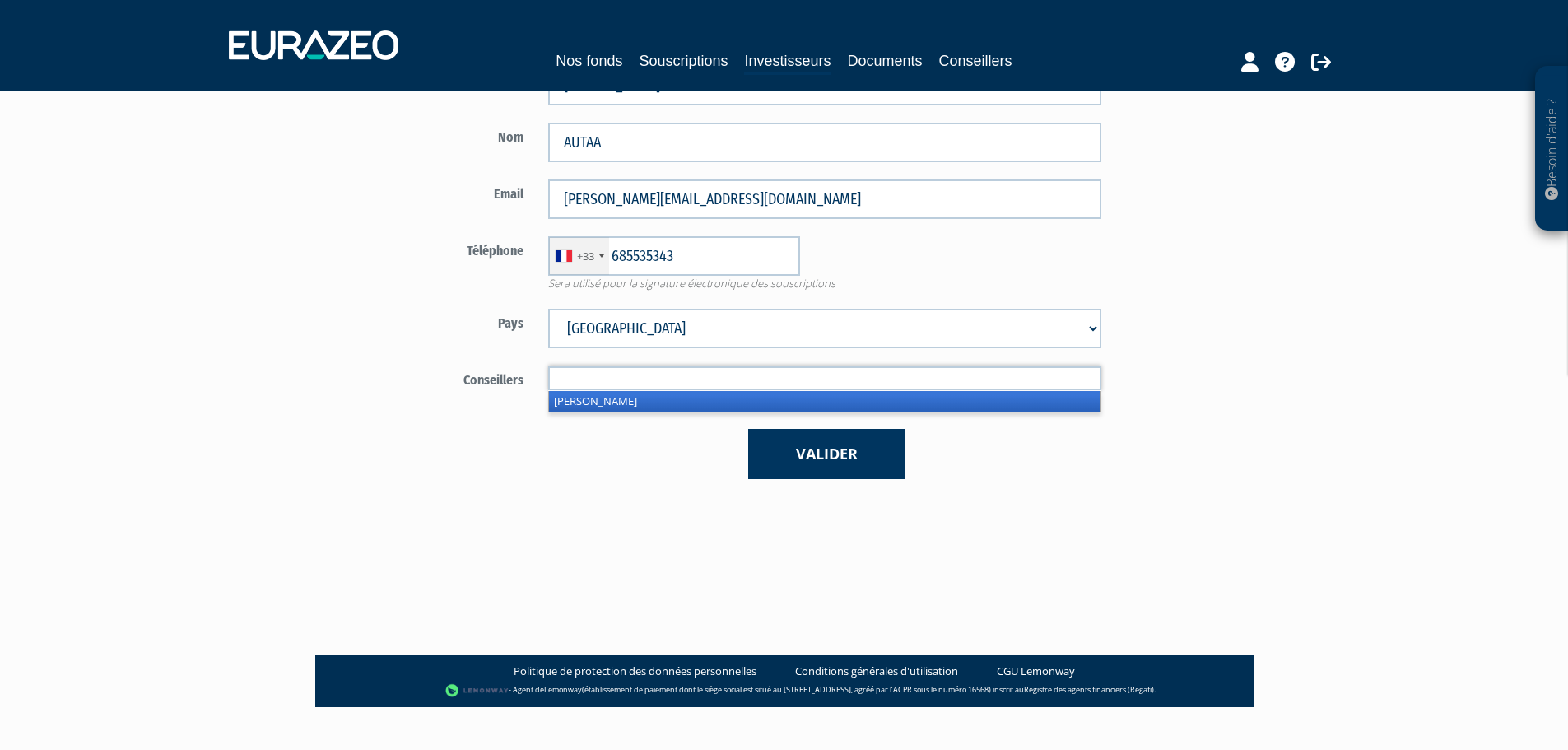
click at [598, 397] on li "Thierry NARDARI" at bounding box center [824, 401] width 551 height 21
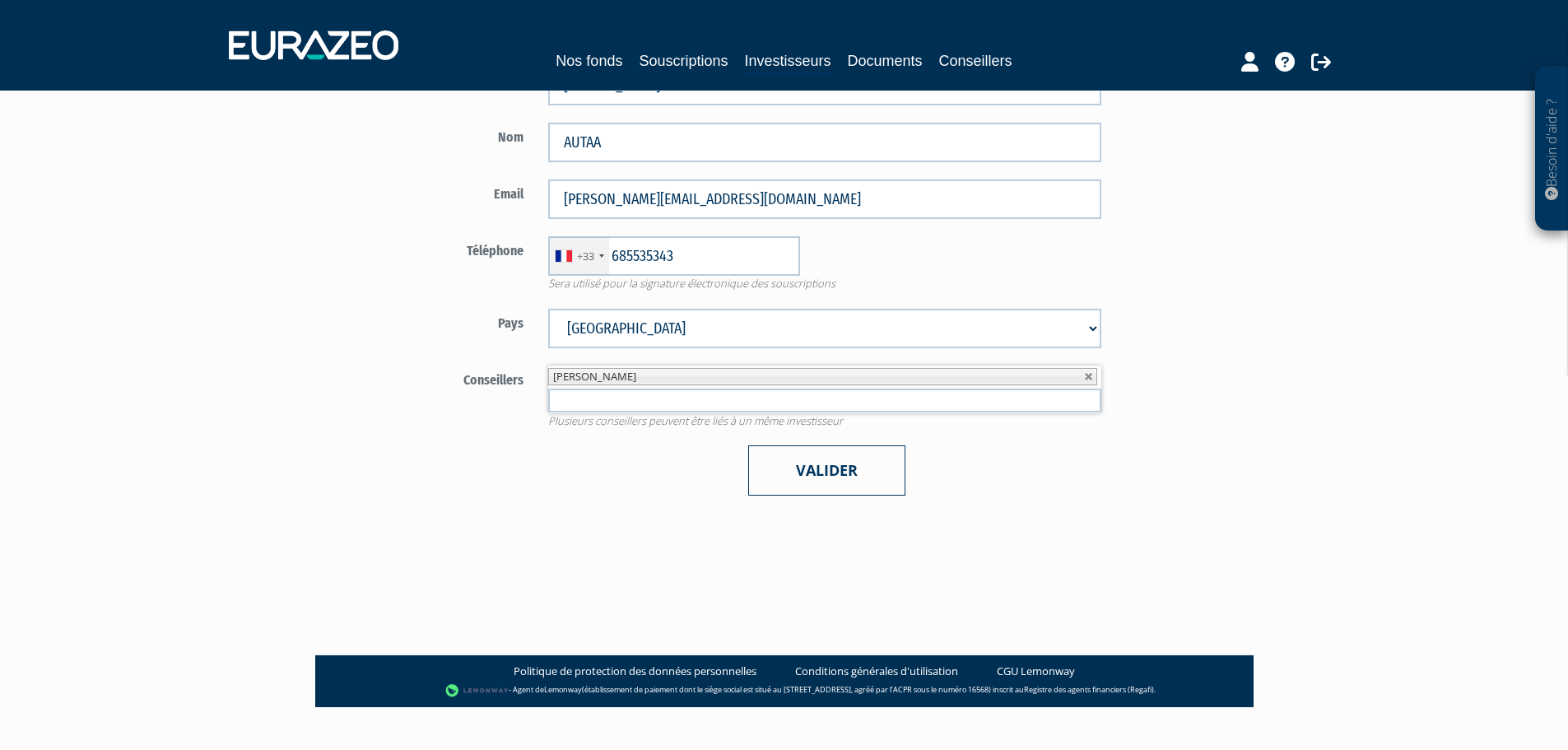
click at [885, 475] on button "Valider" at bounding box center [826, 471] width 157 height 50
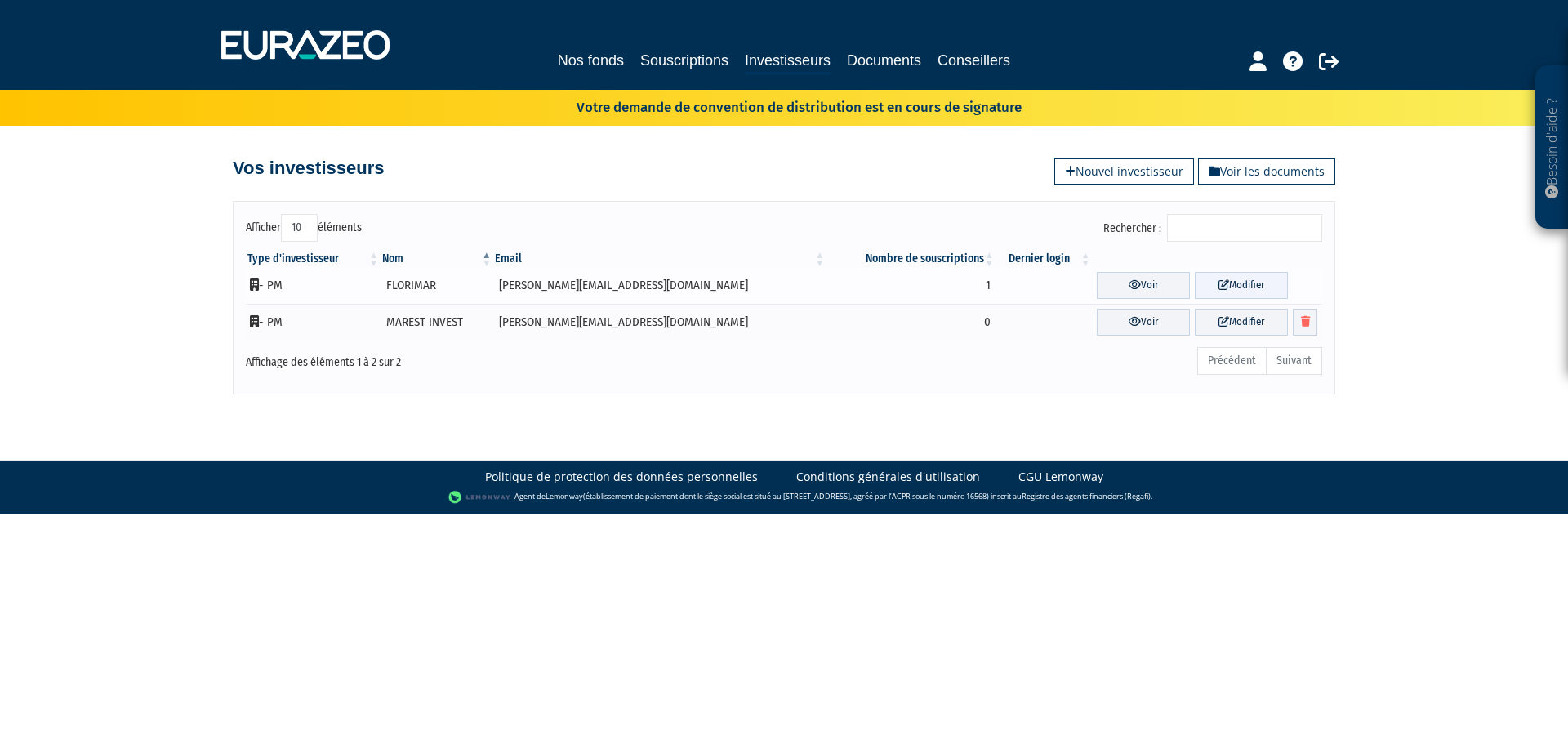
click at [1225, 285] on link "Modifier" at bounding box center [1241, 285] width 94 height 27
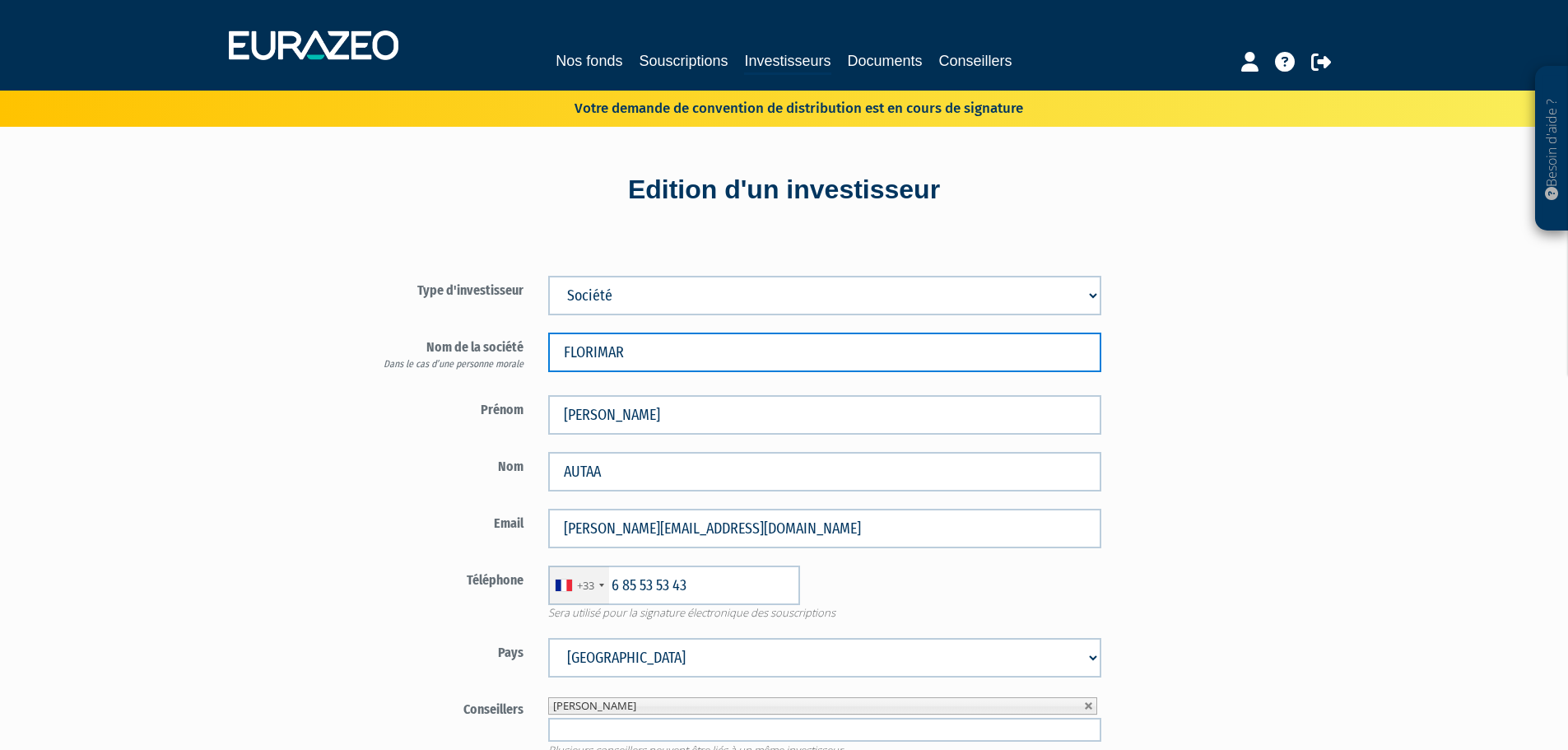
click at [652, 353] on input "FLORIMAR" at bounding box center [825, 352] width 553 height 40
click at [909, 364] on input "FLORIMAR" at bounding box center [825, 352] width 553 height 40
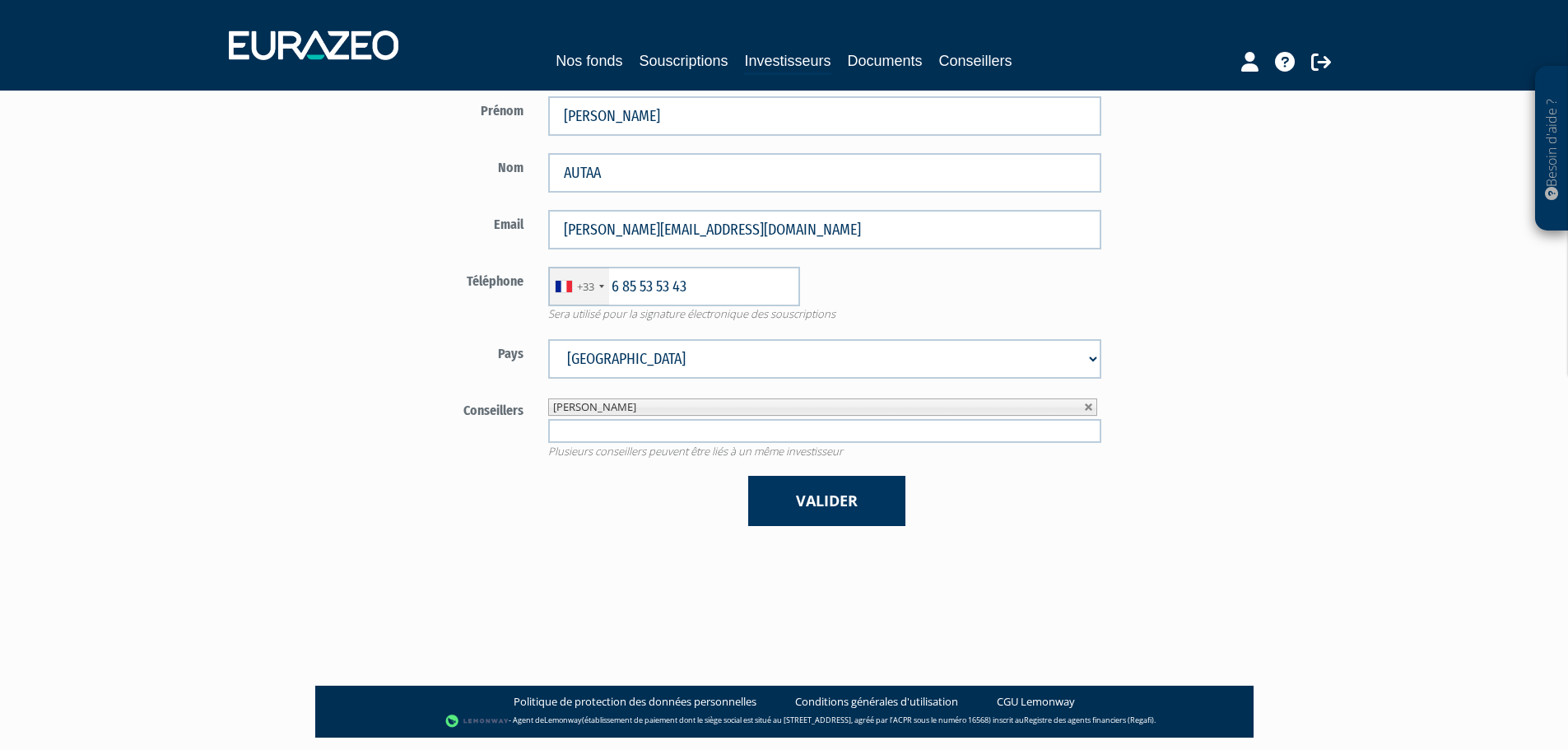
scroll to position [352, 0]
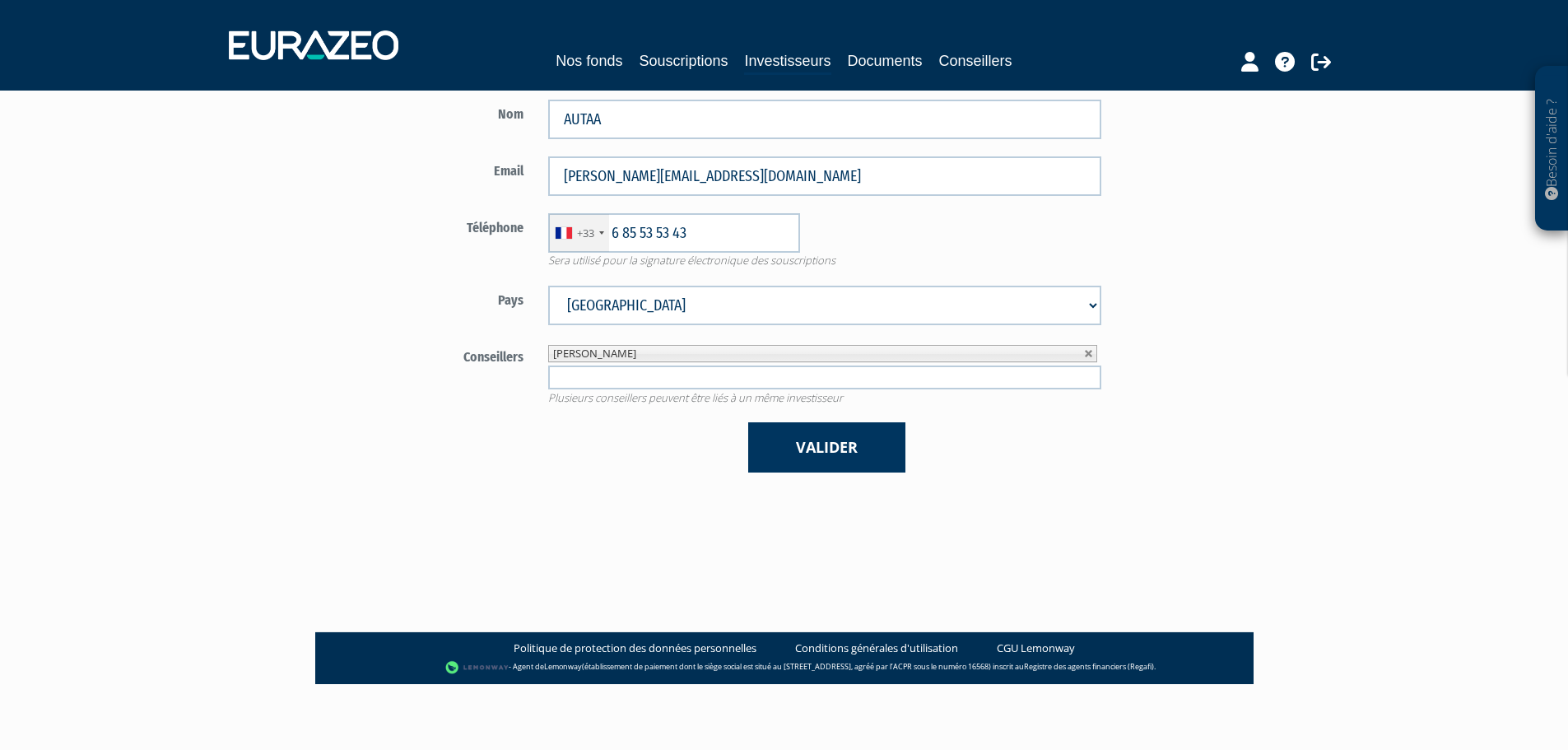
type input "FLORIMAR INVEST"
drag, startPoint x: 978, startPoint y: 460, endPoint x: 907, endPoint y: 449, distance: 71.8
click at [977, 460] on div "Valider" at bounding box center [825, 447] width 578 height 50
click at [845, 445] on button "Valider" at bounding box center [826, 447] width 157 height 50
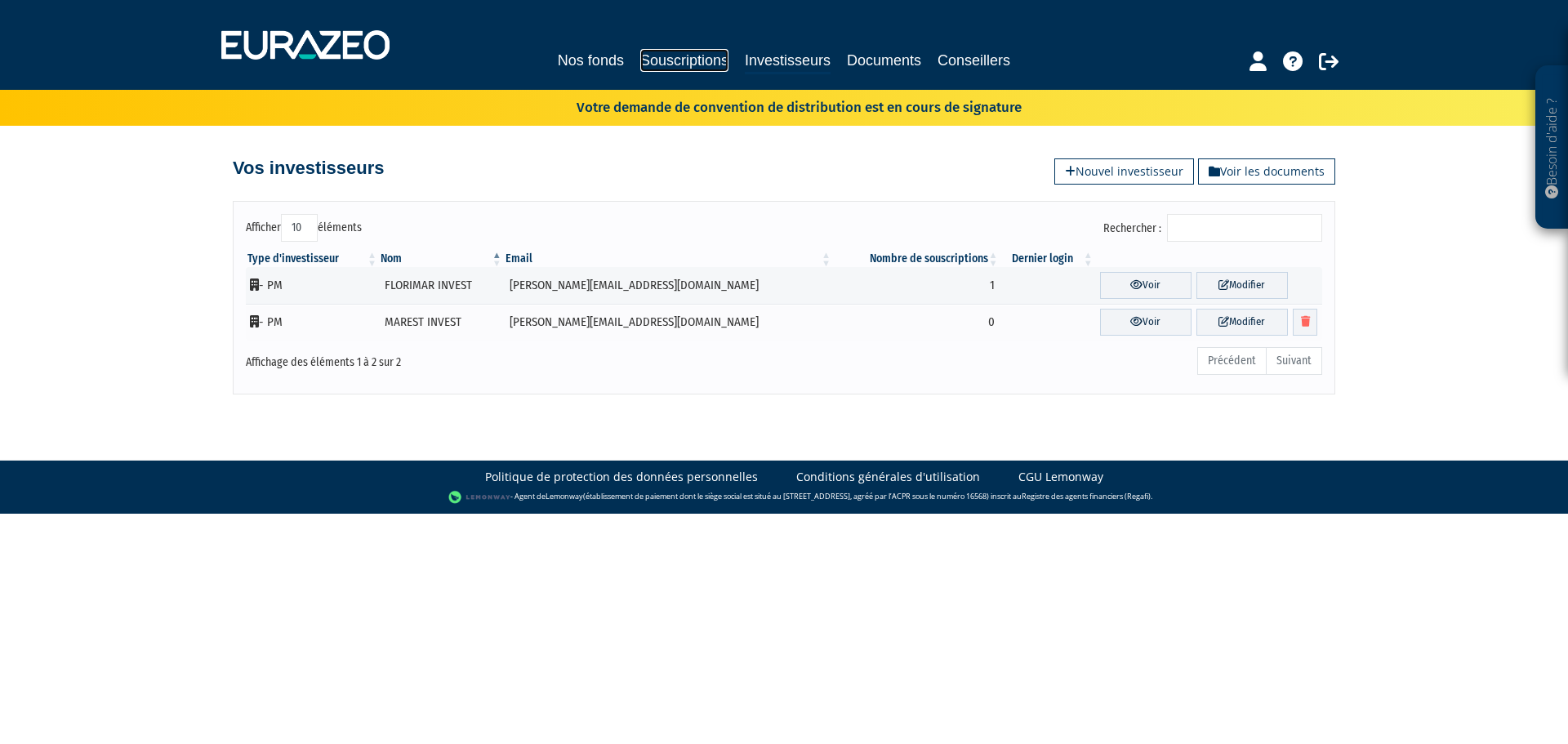
click at [691, 60] on link "Souscriptions" at bounding box center [684, 61] width 88 height 23
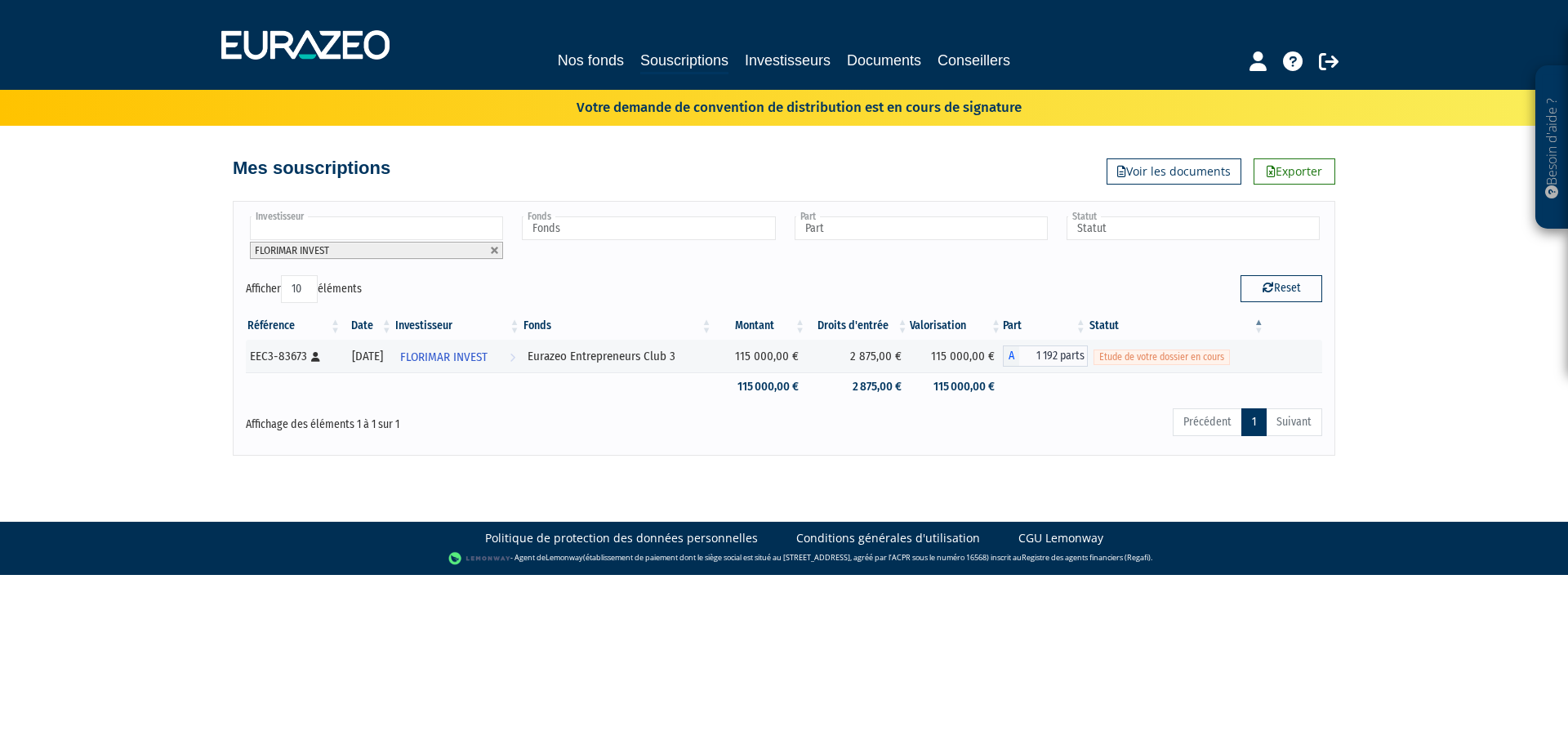
click at [437, 231] on input "text" at bounding box center [377, 228] width 253 height 24
click at [526, 270] on div "Investisseur FLORIMAR INVEST FLORIMAR INVEST FLORIMAR INVEST Fonds Eurazeo Entr…" at bounding box center [784, 244] width 1101 height 61
click at [478, 247] on li "FLORIMAR INVEST" at bounding box center [377, 249] width 253 height 17
click at [495, 248] on link at bounding box center [494, 250] width 10 height 10
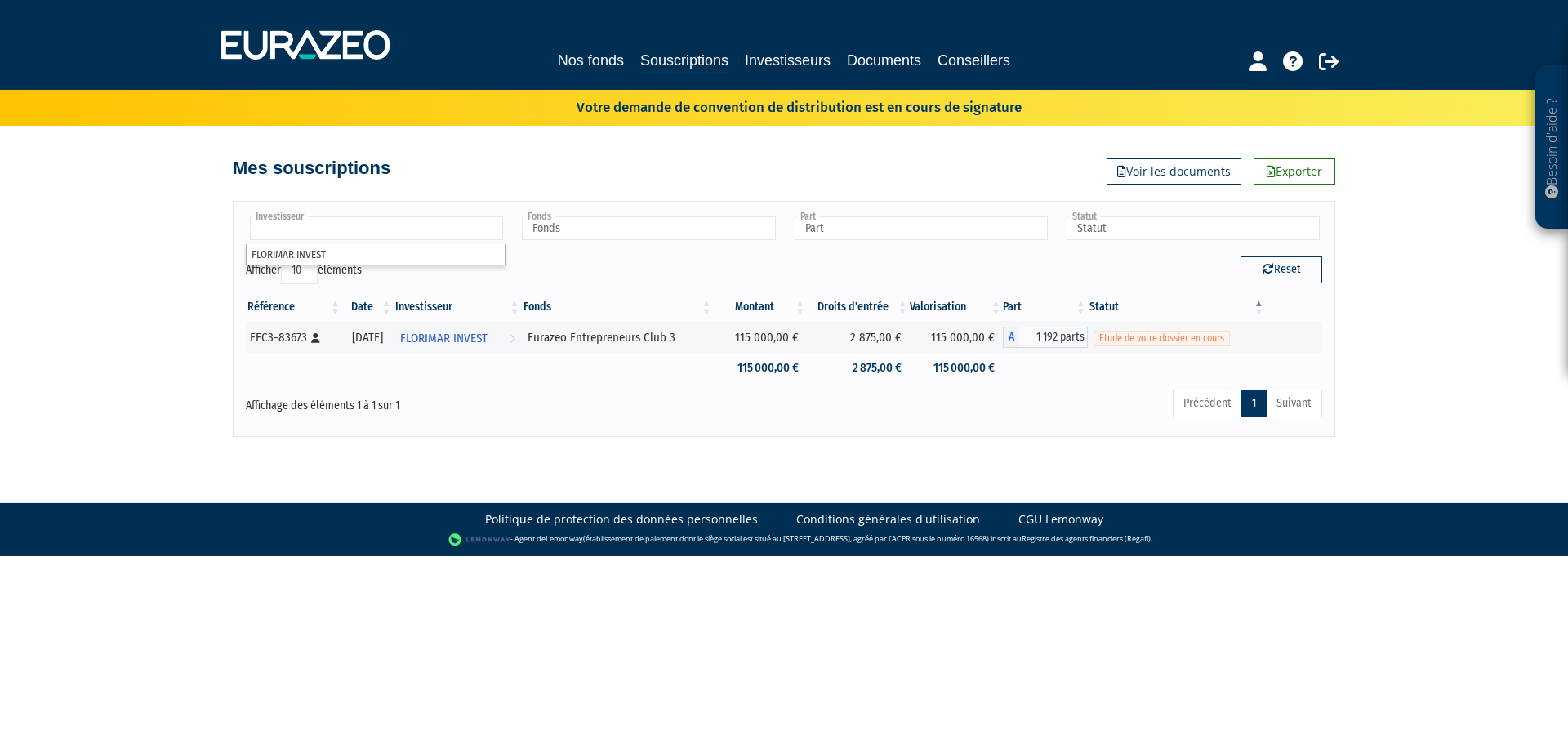
click at [421, 228] on input "text" at bounding box center [377, 228] width 253 height 24
click at [1262, 267] on icon "button" at bounding box center [1268, 268] width 12 height 12
type input "Investisseur"
type input "Fonds"
type input "Part"
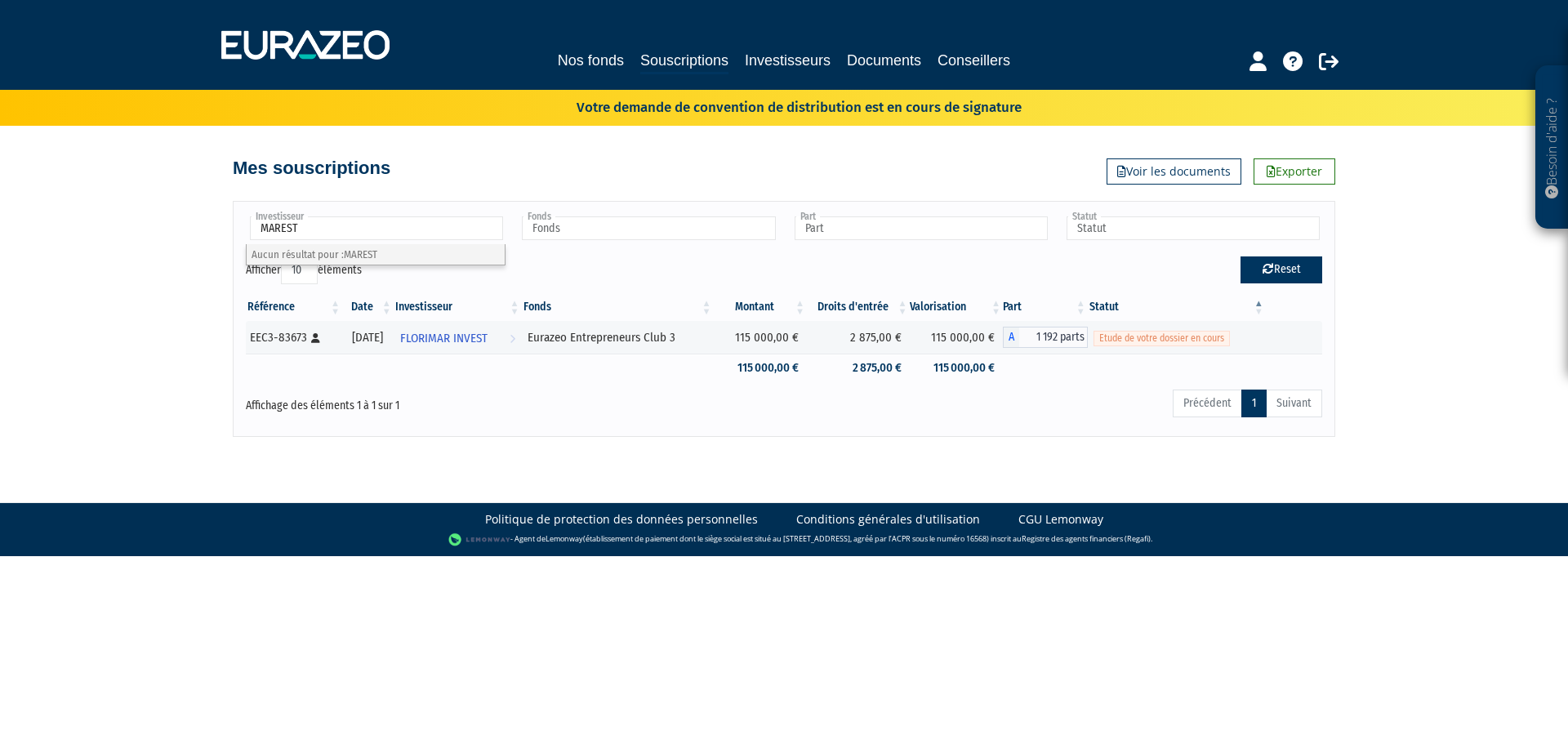
type input "Statut"
click at [429, 241] on li at bounding box center [377, 229] width 253 height 25
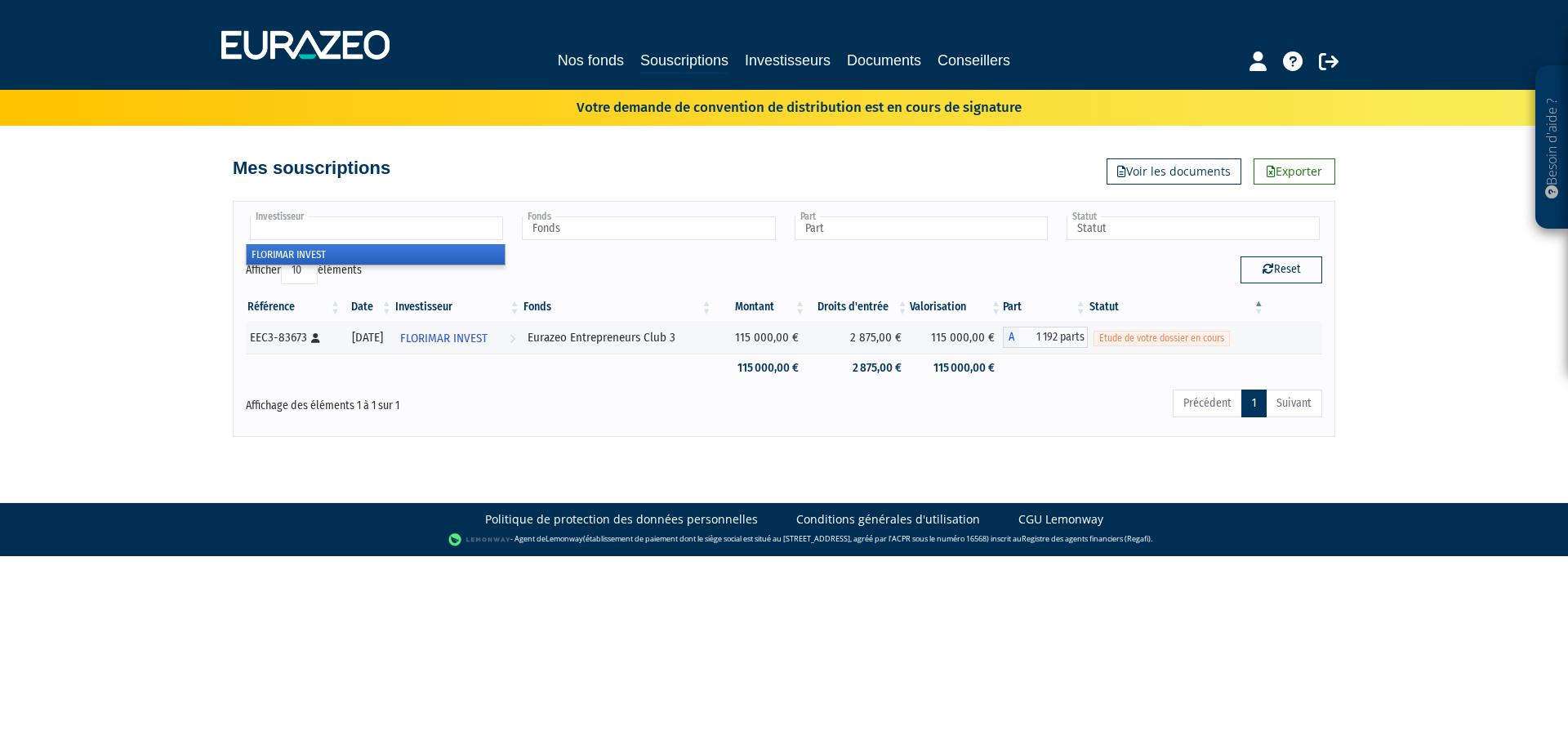
click at [653, 259] on div "Afficher 10 25 50 100 éléments" at bounding box center [509, 273] width 526 height 32
type input "Investisseur"
click at [732, 54] on div "Nos fonds Souscriptions Investisseurs Documents Conseillers" at bounding box center [783, 61] width 767 height 25
click at [861, 71] on link "Documents" at bounding box center [884, 61] width 74 height 23
click at [751, 69] on link "Investisseurs" at bounding box center [788, 61] width 86 height 23
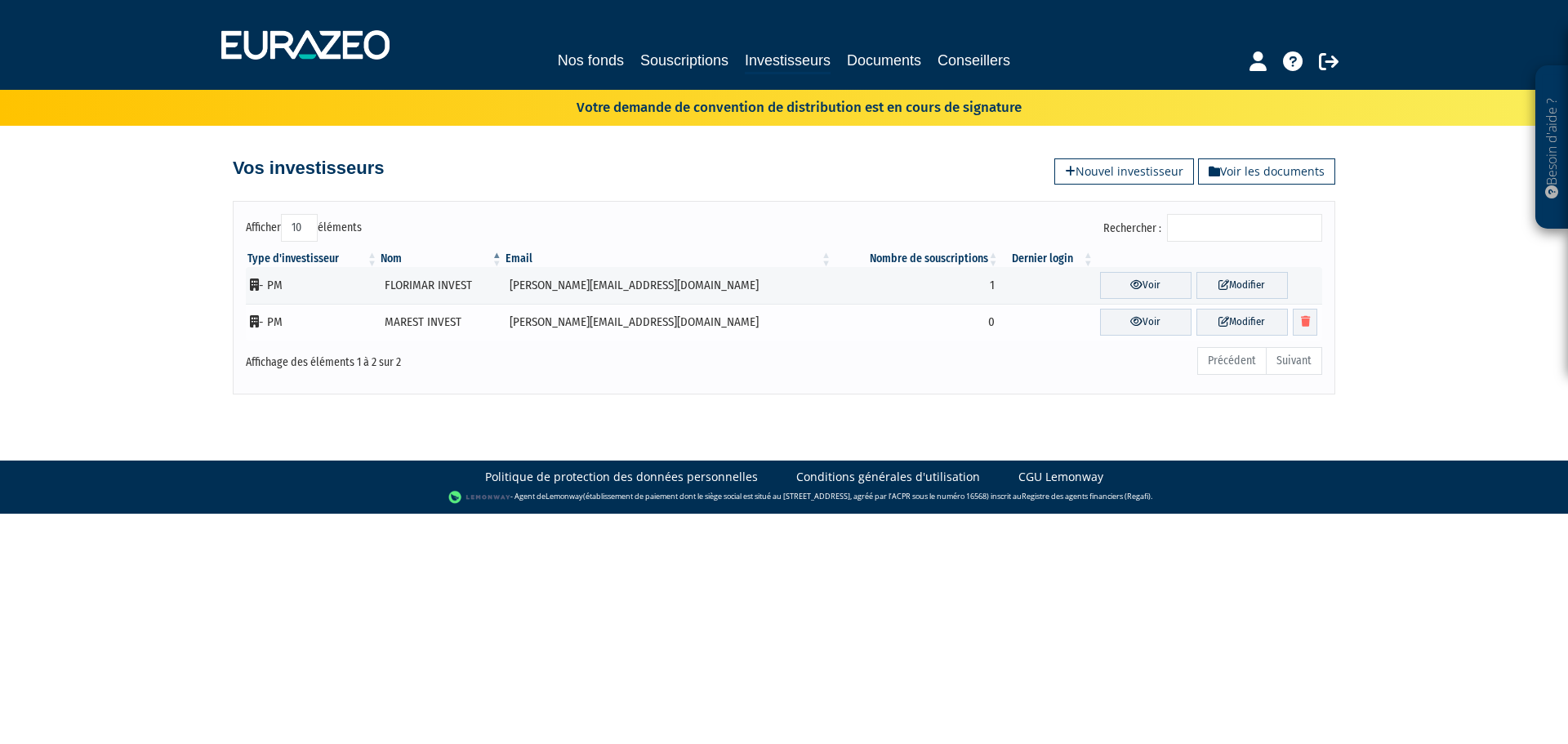
click at [921, 328] on td "0" at bounding box center [917, 322] width 167 height 37
click at [671, 58] on link "Souscriptions" at bounding box center [684, 61] width 88 height 23
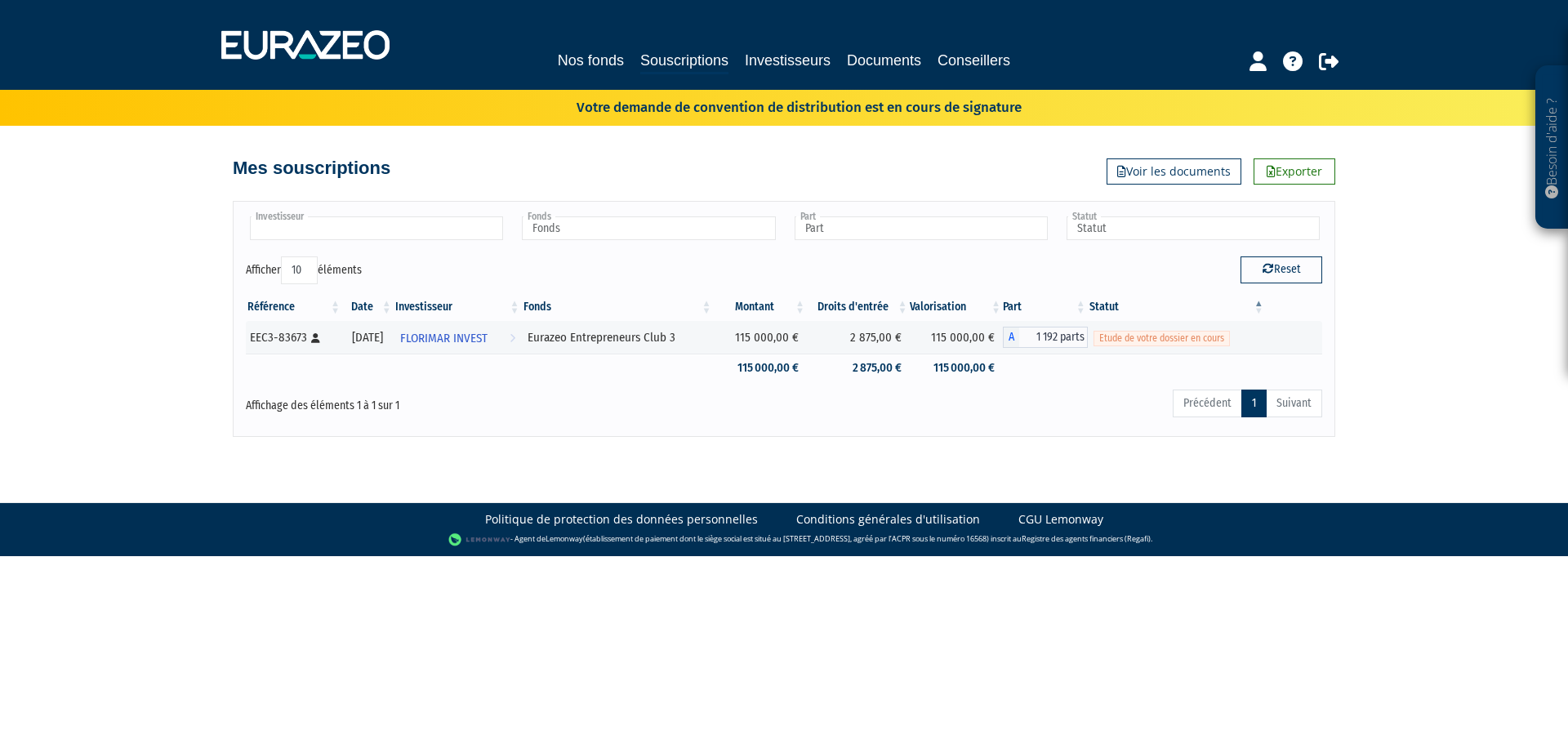
click at [323, 228] on input "text" at bounding box center [377, 228] width 253 height 24
click at [754, 64] on link "Investisseurs" at bounding box center [788, 61] width 86 height 23
type input "Investisseur"
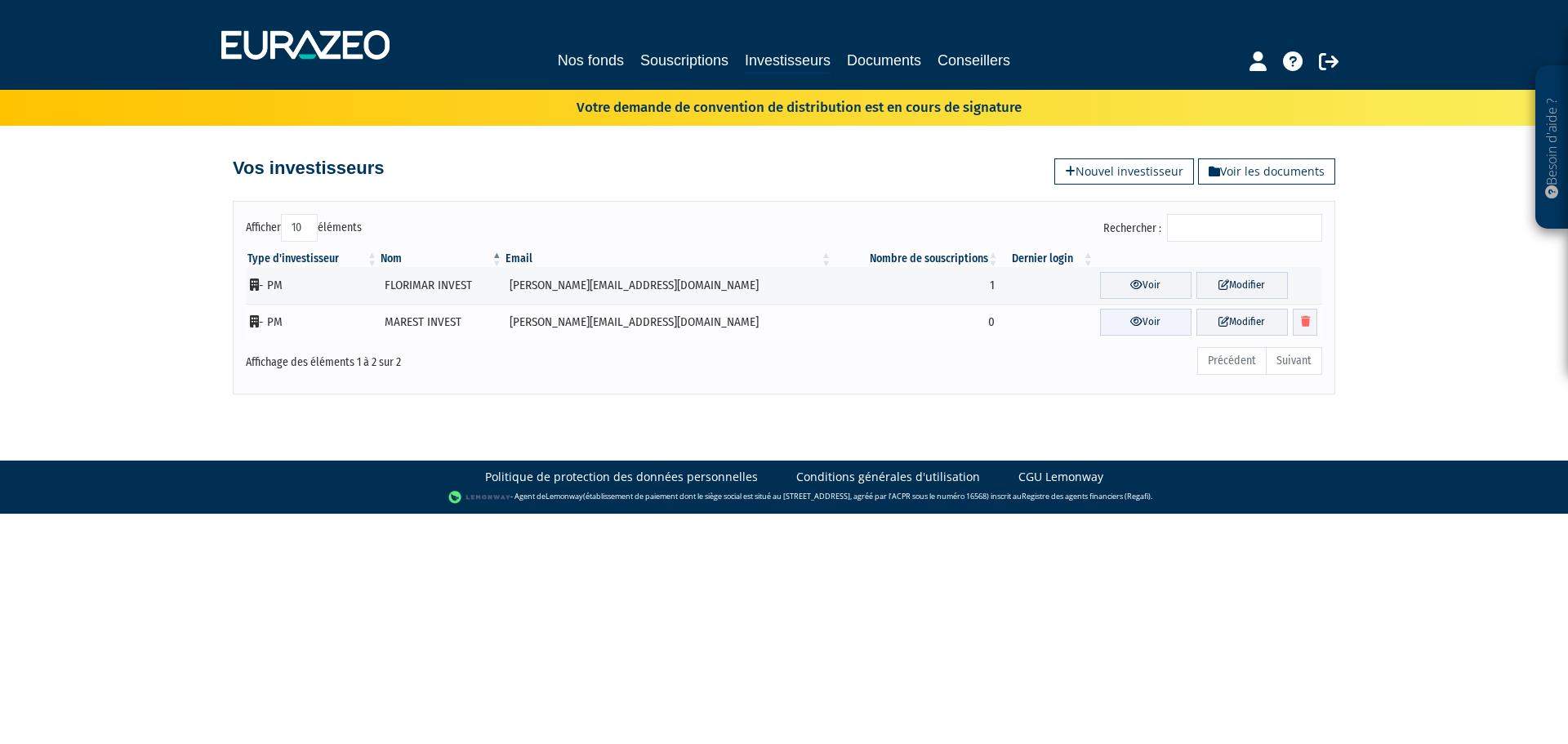
click at [1137, 327] on link "Voir" at bounding box center [1146, 323] width 92 height 27
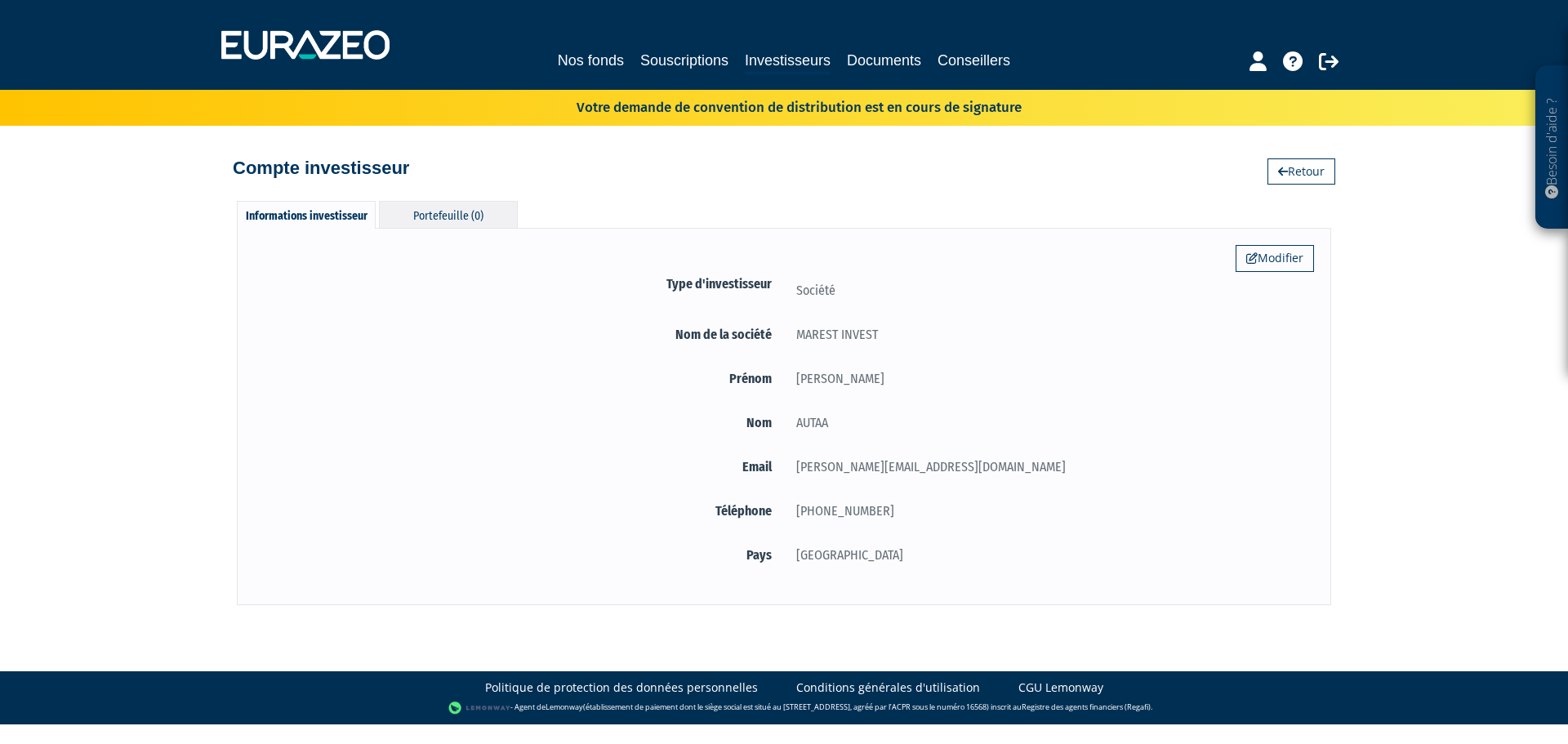
click at [495, 209] on div "Portefeuille (0)" at bounding box center [448, 215] width 139 height 27
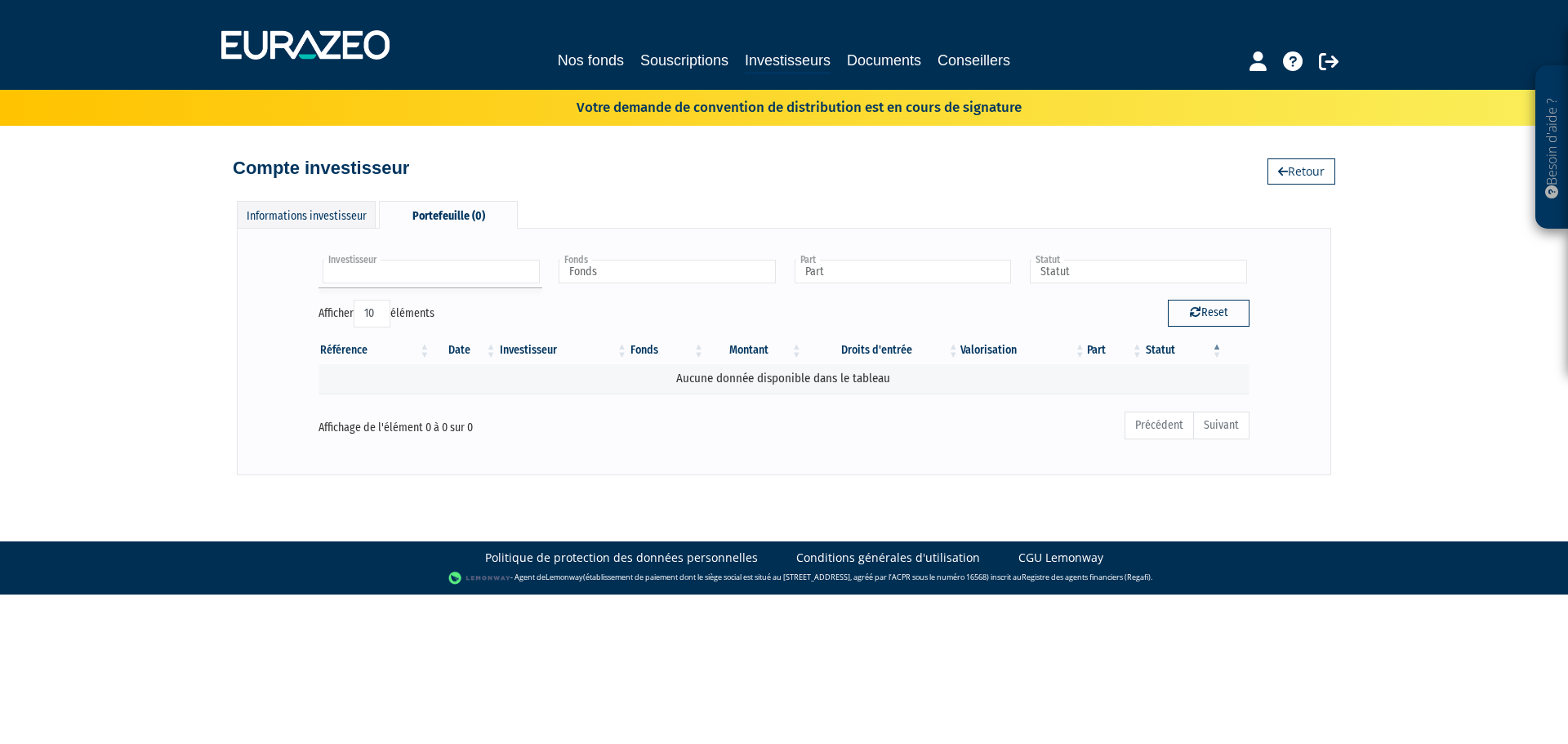
click at [469, 276] on input "text" at bounding box center [431, 272] width 217 height 24
click at [1307, 250] on div "Investisseur MAREST Aucun résultat pour : MAREST Fonds Fonds Part Part Statut S…" at bounding box center [784, 351] width 1060 height 212
type input "Investisseur"
click at [1307, 182] on link "Retour" at bounding box center [1302, 171] width 68 height 26
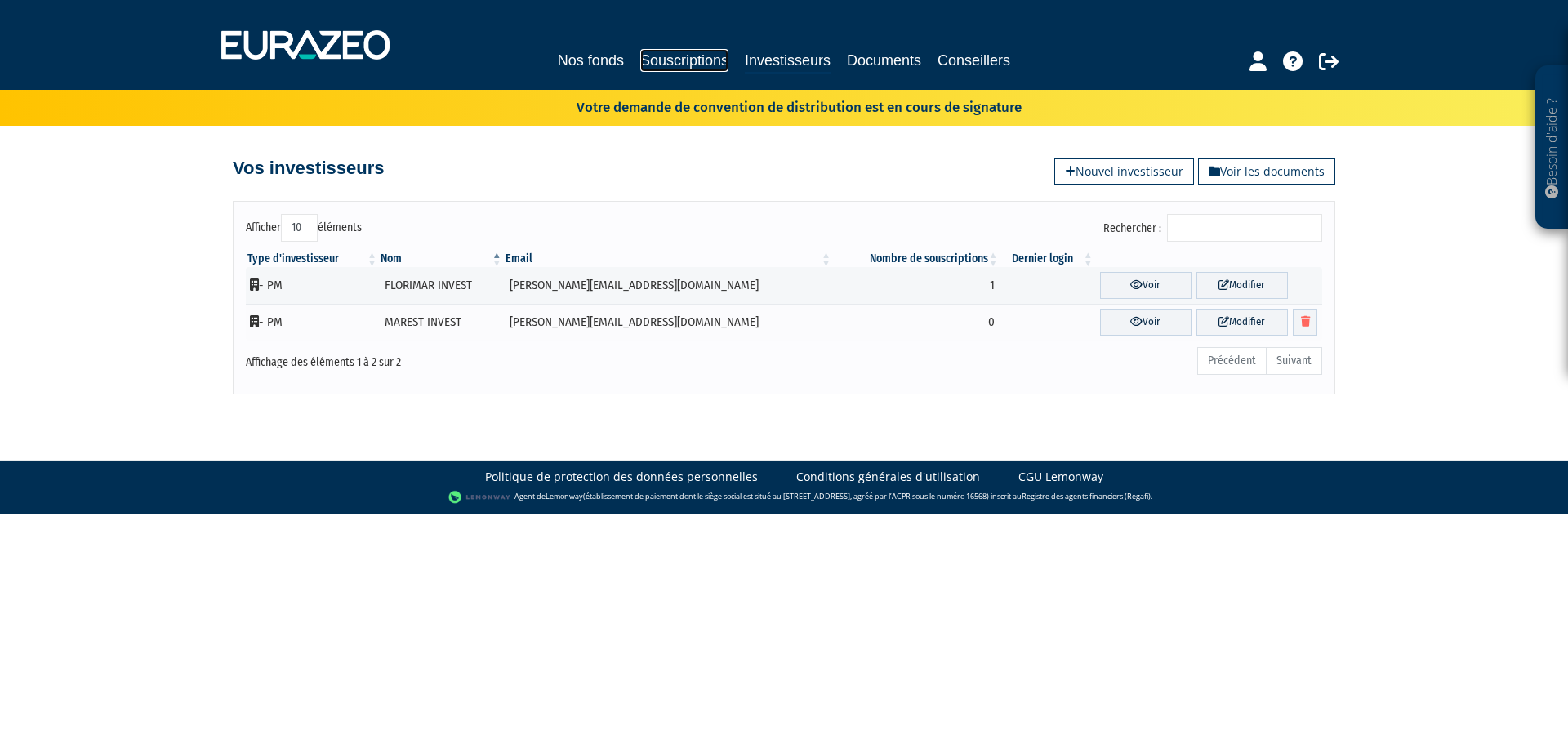
click at [689, 65] on link "Souscriptions" at bounding box center [684, 61] width 88 height 23
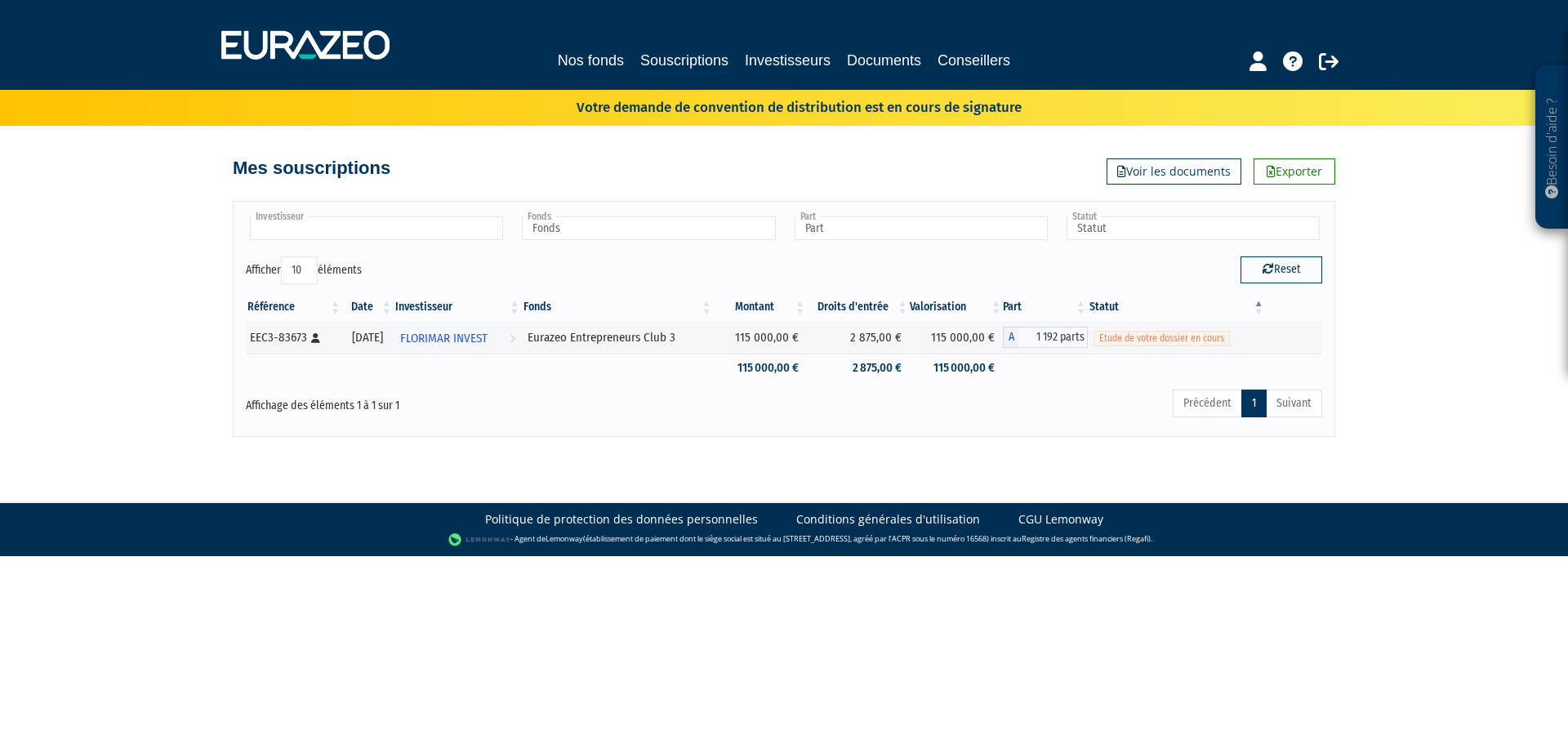
click at [330, 228] on input "text" at bounding box center [377, 228] width 253 height 24
click at [836, 256] on div "Investisseur FLORIMAR INVEST FLORIMAR INVEST Fonds Eurazeo Entrepreneurs Club 3…" at bounding box center [784, 235] width 1101 height 43
click at [1294, 268] on button "Reset" at bounding box center [1281, 269] width 82 height 26
type input "Investisseur"
type input "Fonds"
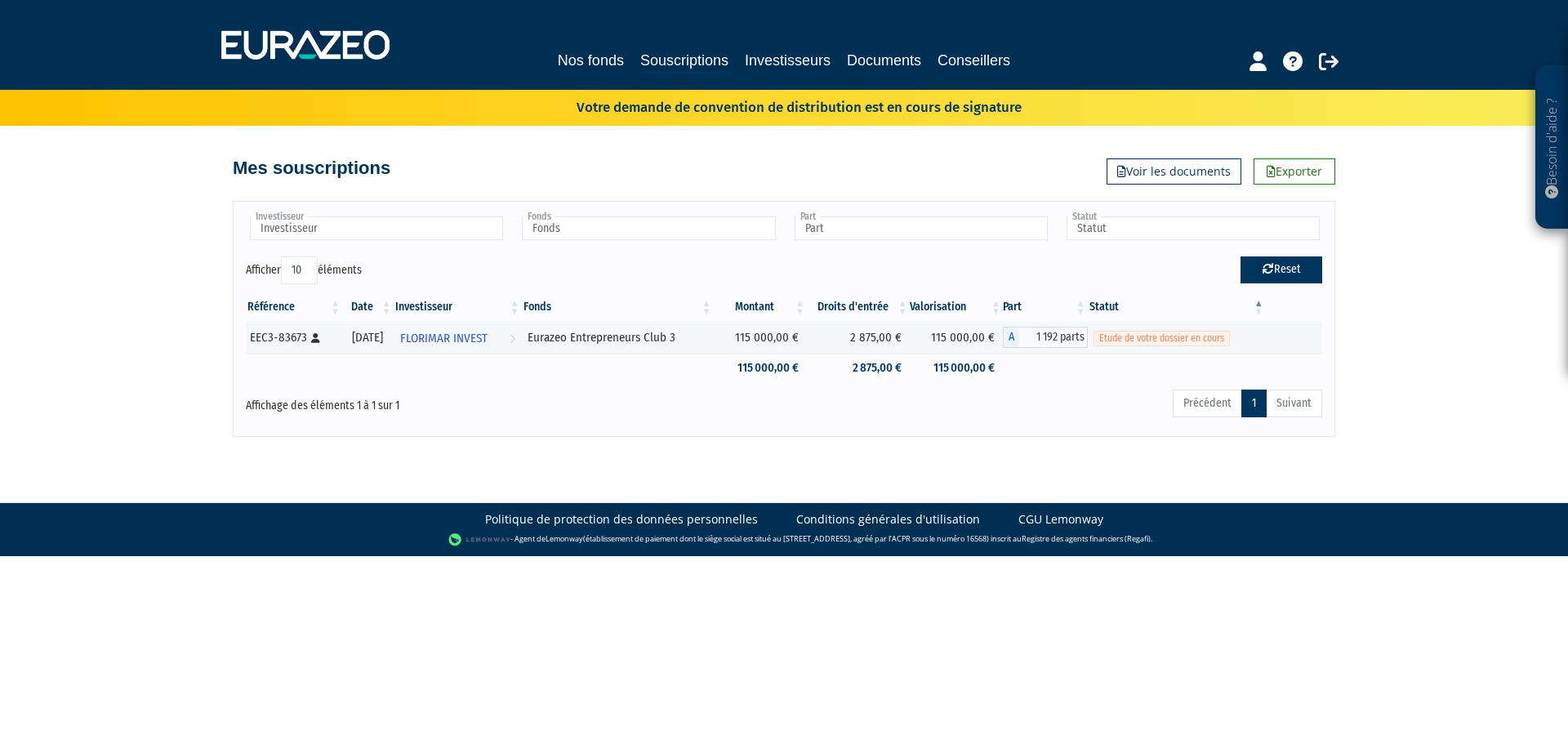
type input "Part"
type input "Statut"
click at [800, 61] on link "Investisseurs" at bounding box center [788, 61] width 86 height 23
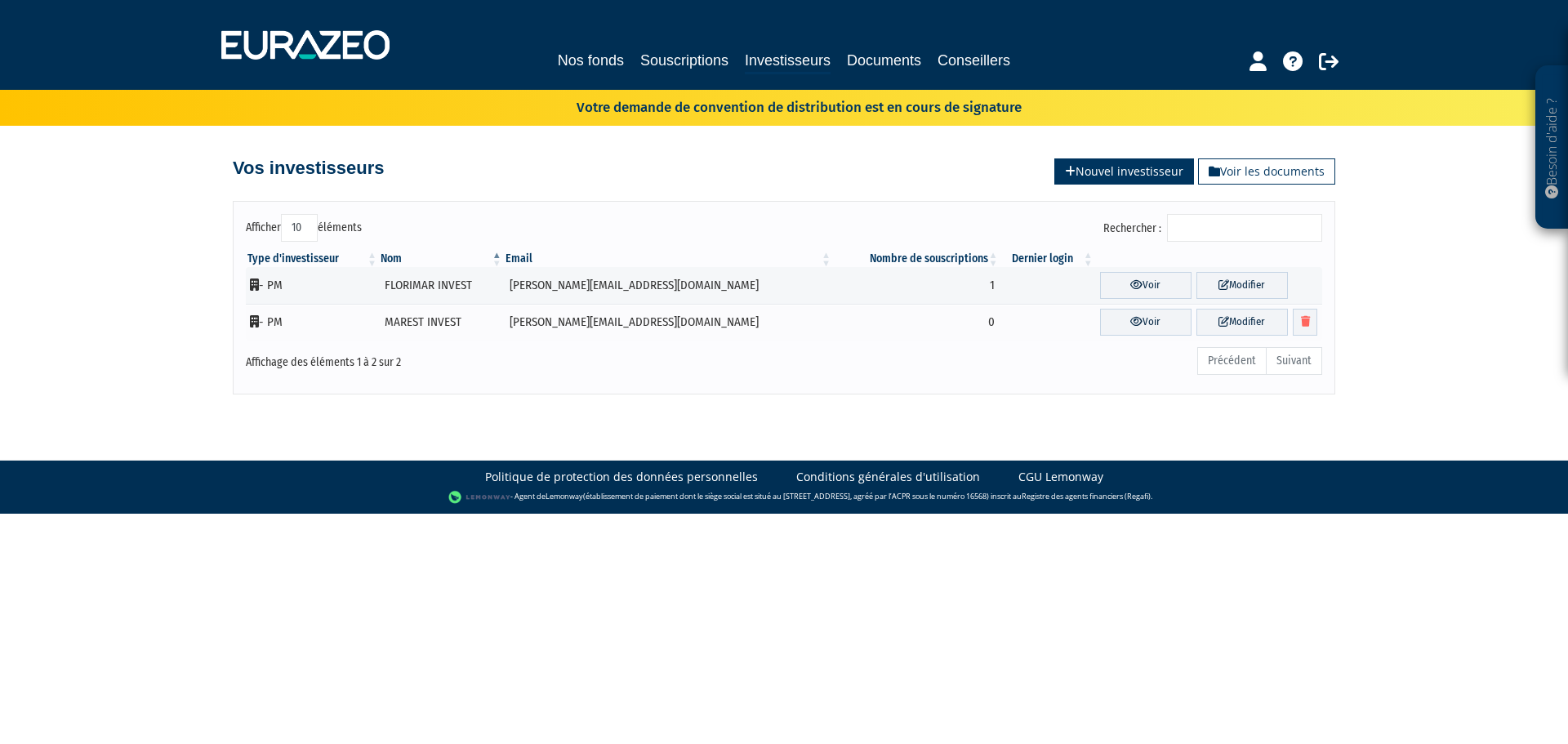
click at [1089, 168] on link "Nouvel investisseur" at bounding box center [1123, 171] width 140 height 26
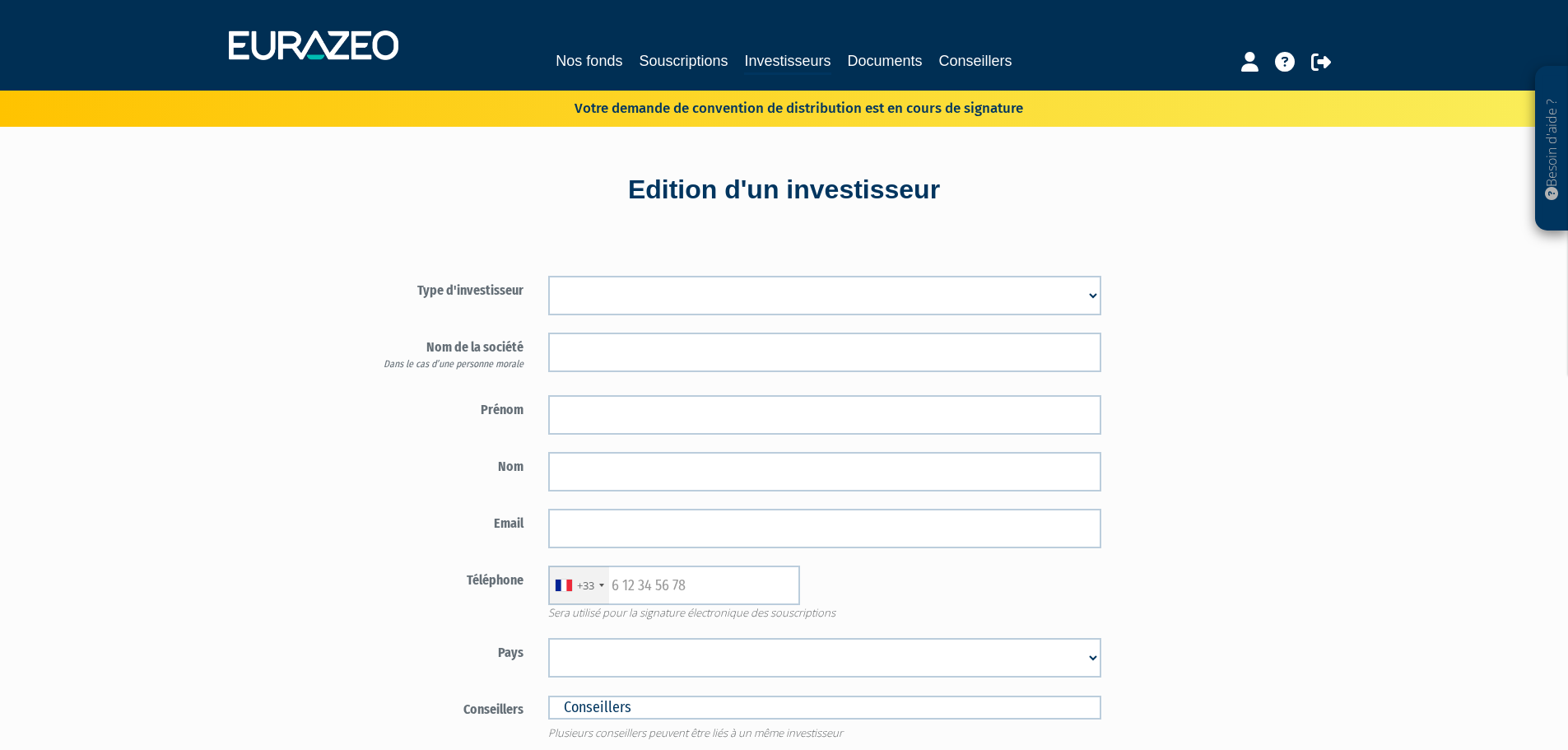
click at [780, 284] on select "Mr Mme Société" at bounding box center [825, 296] width 553 height 40
select select "2"
click at [549, 276] on select "Mr Mme Société" at bounding box center [825, 296] width 553 height 40
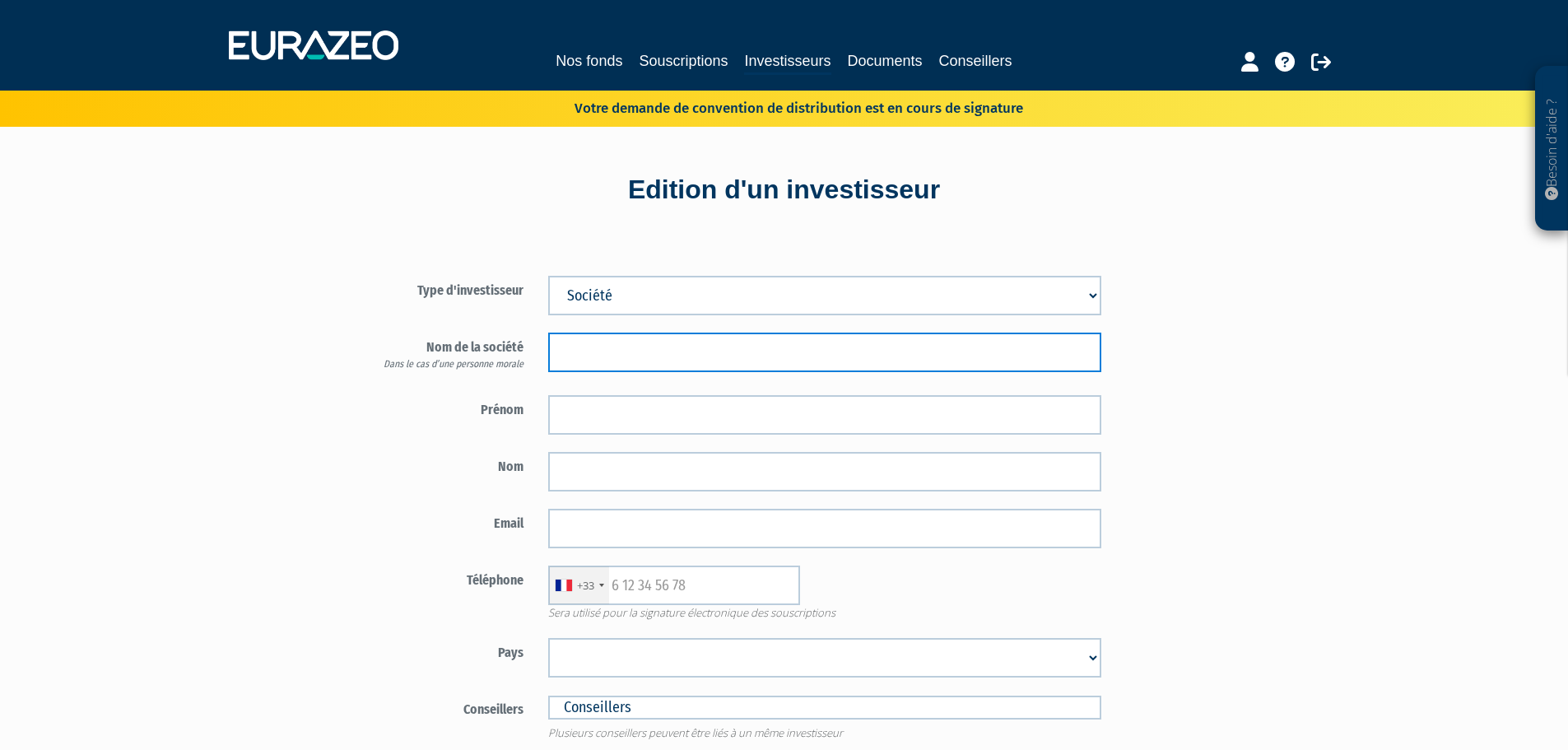
click at [645, 360] on input "text" at bounding box center [825, 352] width 553 height 40
type input "MARELIE INVEST"
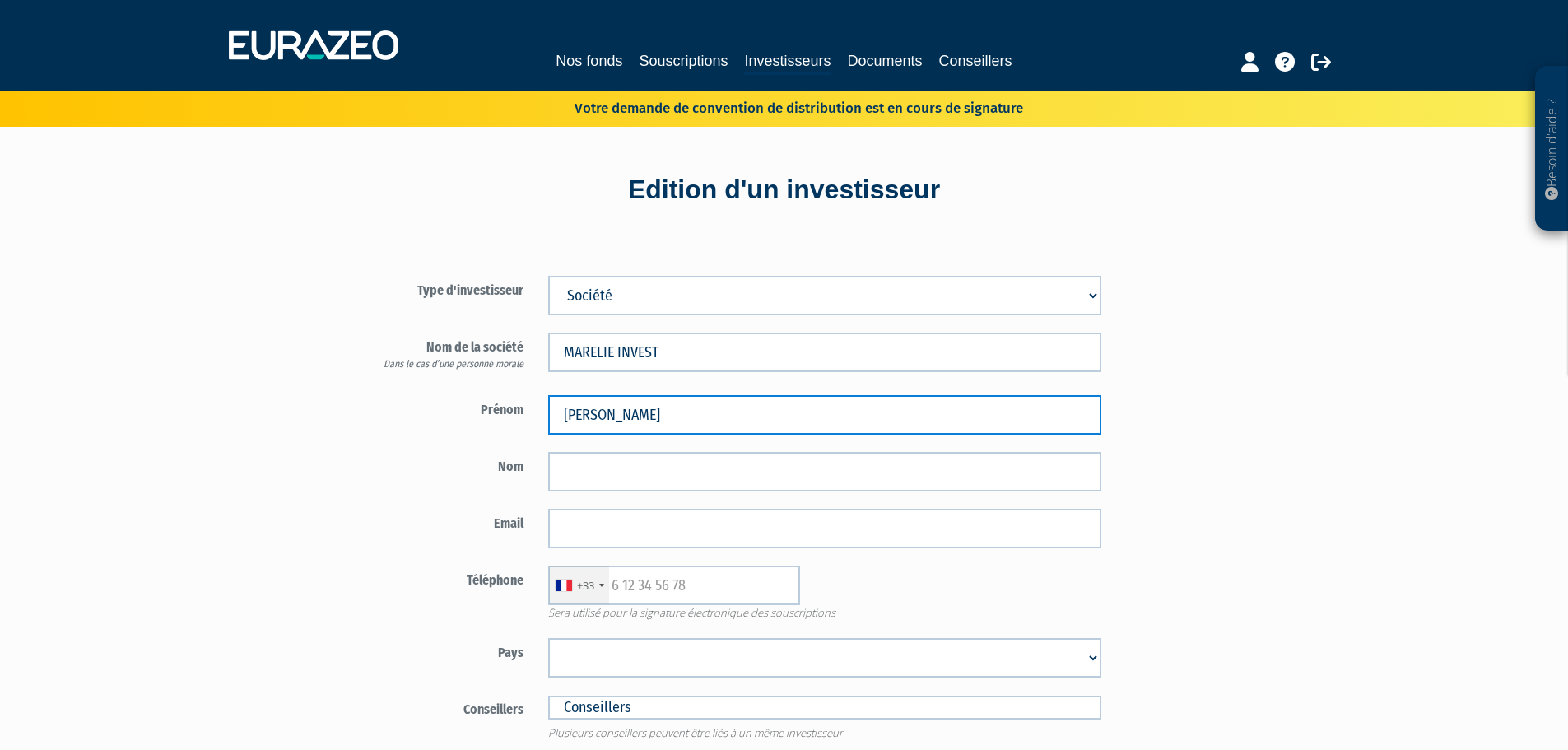
type input "Marcel"
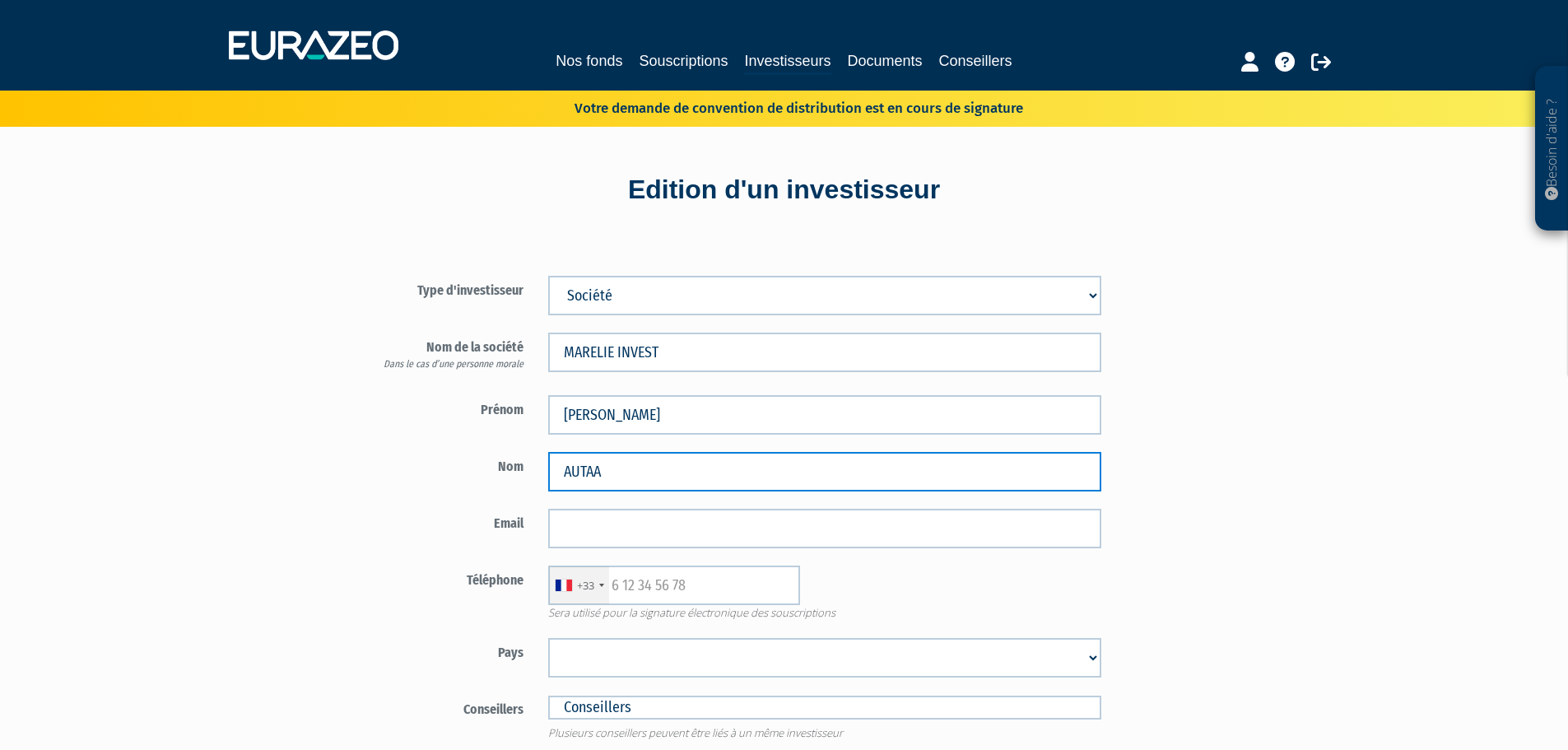
type input "AUTAA"
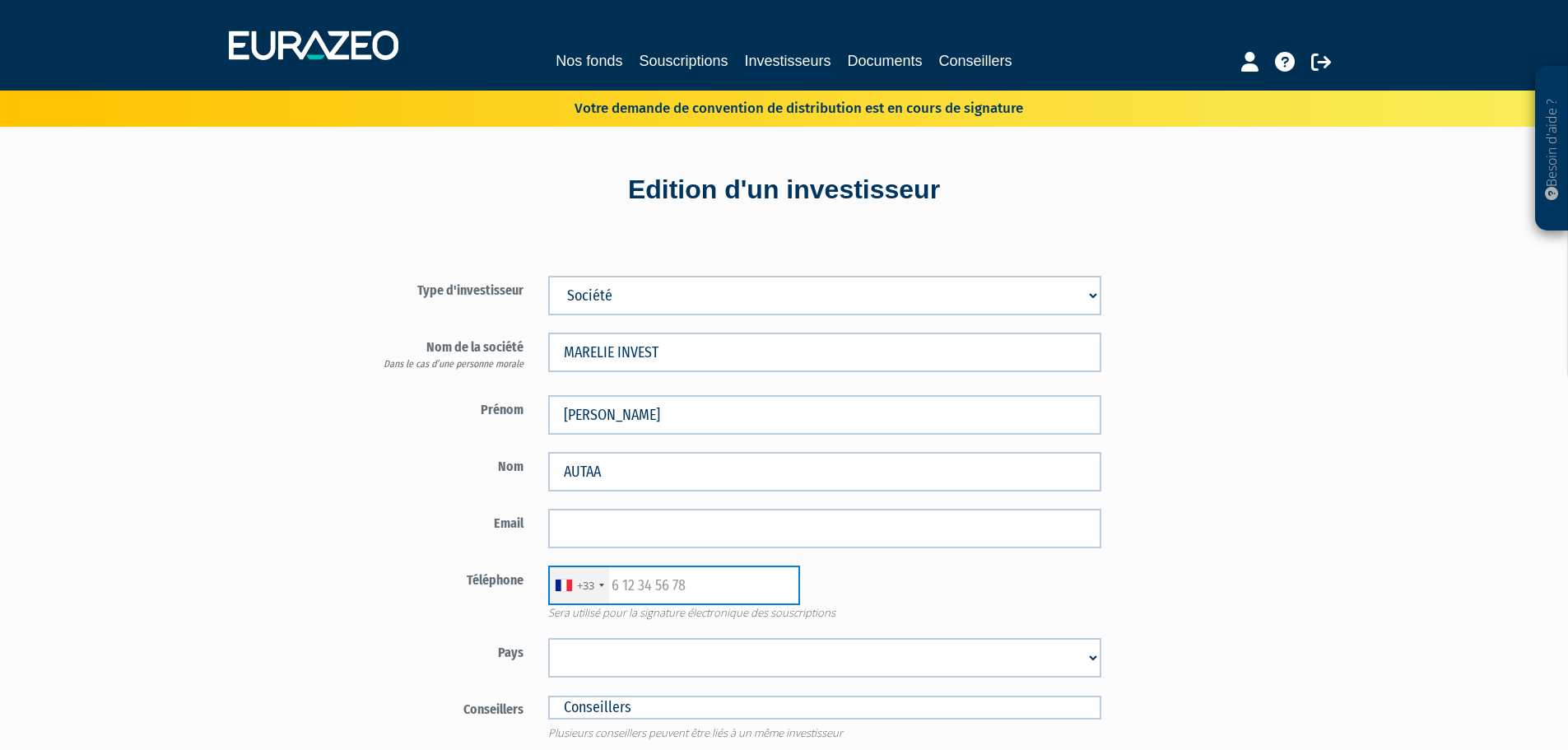
click at [685, 603] on input "text" at bounding box center [674, 586] width 252 height 40
paste input "+33685535343"
click at [629, 587] on input "+33685535343" at bounding box center [674, 586] width 252 height 40
type input "685535343"
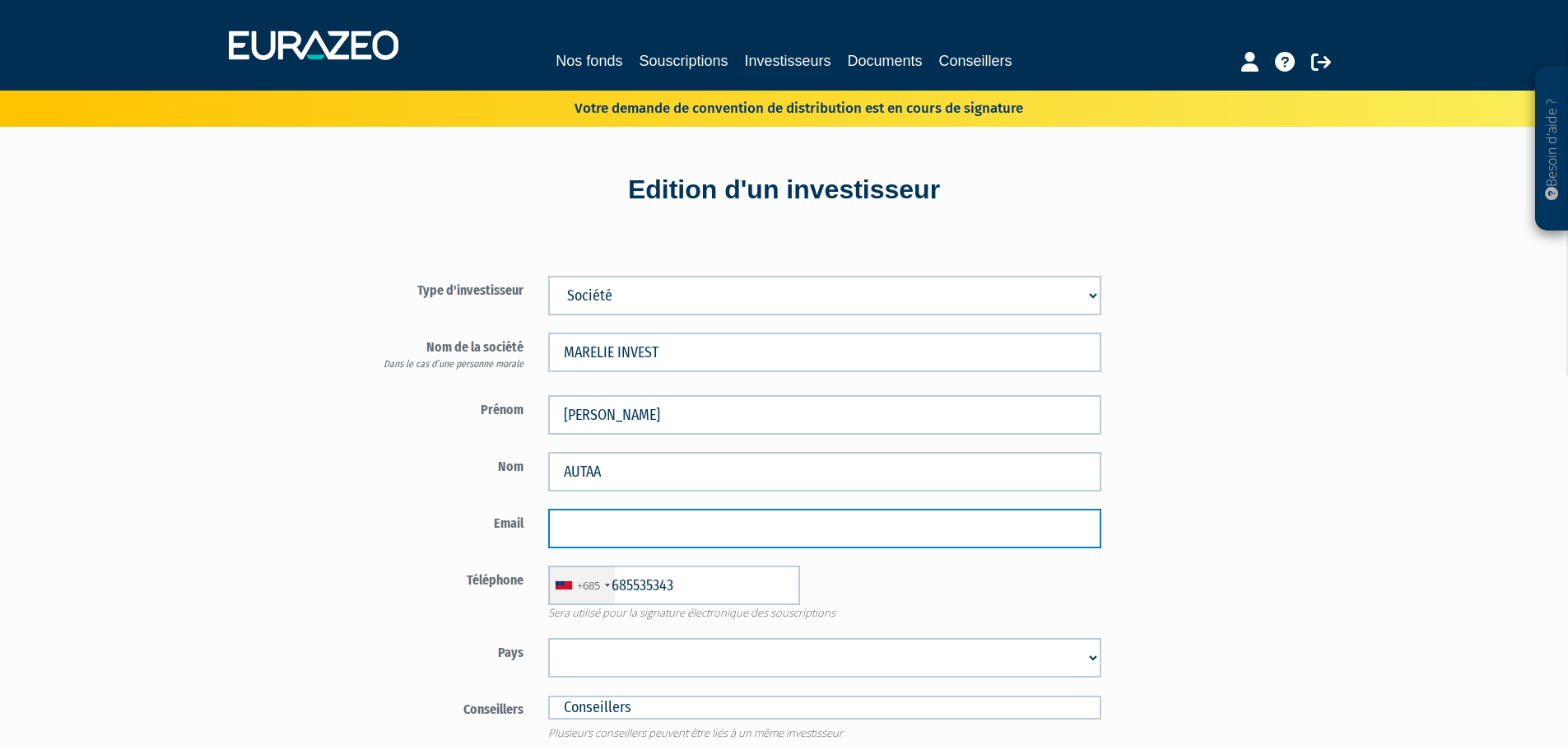
drag, startPoint x: 627, startPoint y: 525, endPoint x: 619, endPoint y: 542, distance: 18.8
click at [627, 525] on input "email" at bounding box center [825, 529] width 553 height 40
paste input "marcel.autaa@gmail.com"
click at [626, 522] on input "contact@option-patrimoine.fr" at bounding box center [825, 529] width 553 height 40
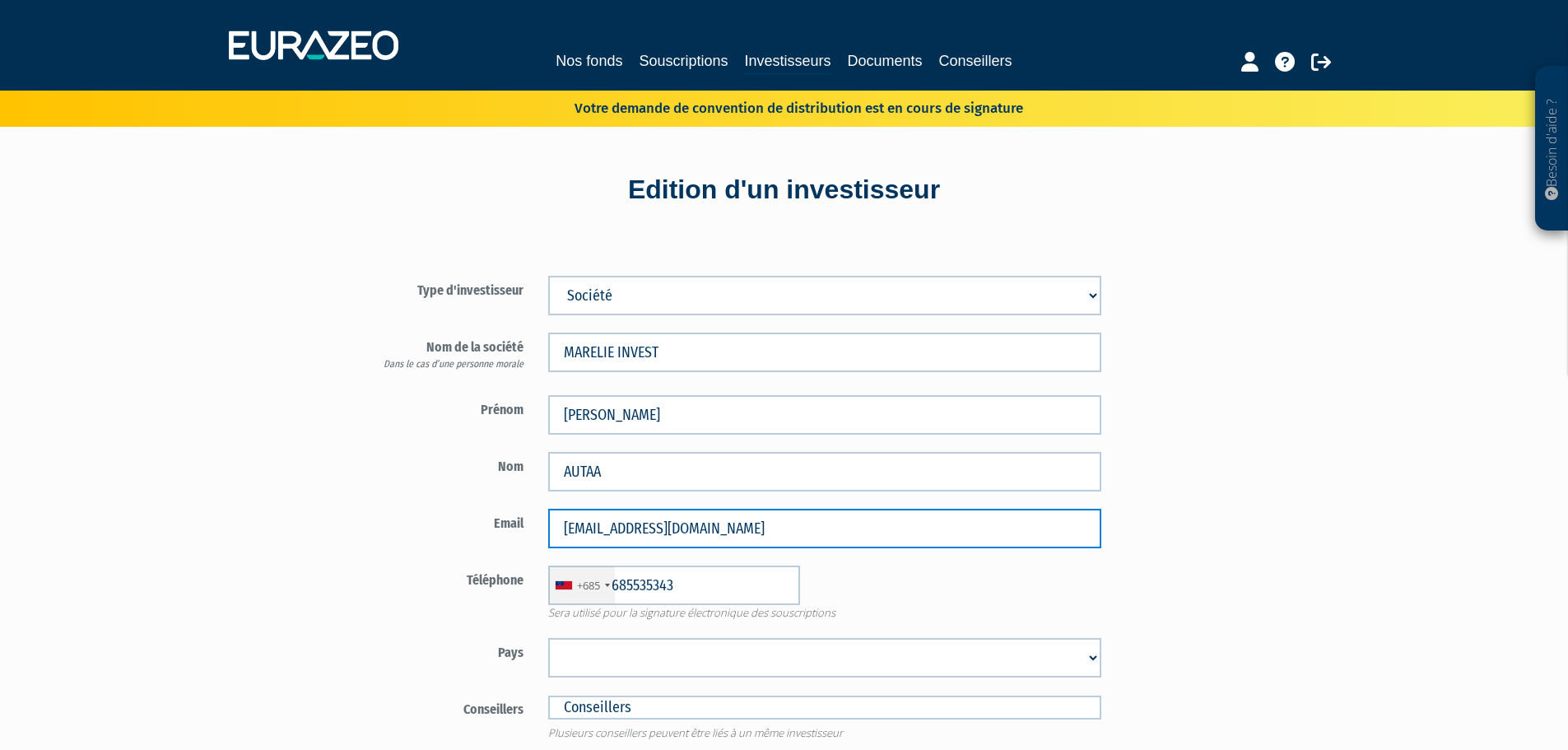
click at [626, 522] on input "contact@option-patrimoine.fr" at bounding box center [825, 529] width 553 height 40
paste input "marcel.autaa@gmail.com"
type input "marcel.autaa@gmail.com"
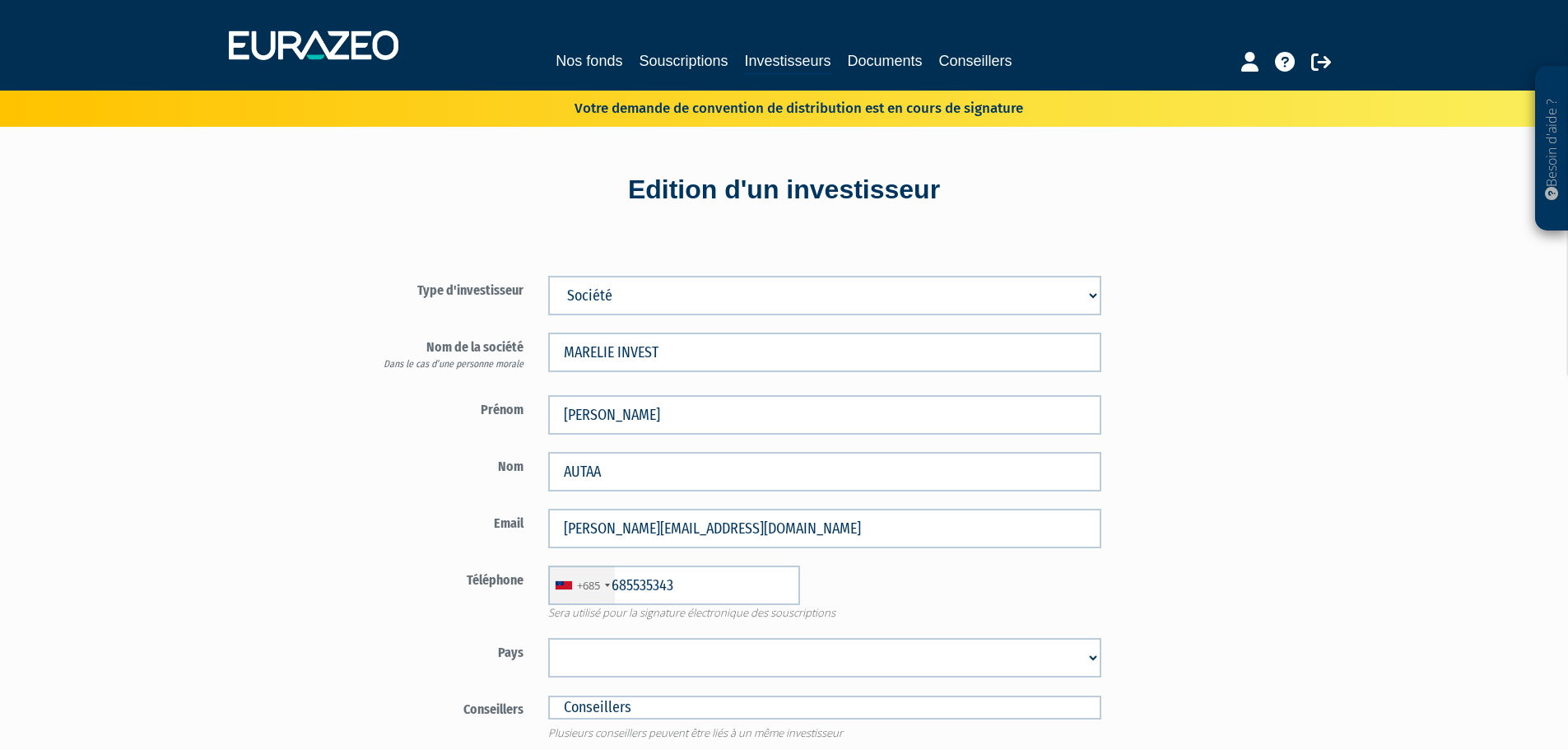
click at [470, 604] on div "Téléphone +685 France +33 Germany (Deutschland) +49 Switzerland (Schweiz) +41 B…" at bounding box center [729, 593] width 771 height 55
click at [588, 596] on div "+685" at bounding box center [581, 586] width 66 height 38
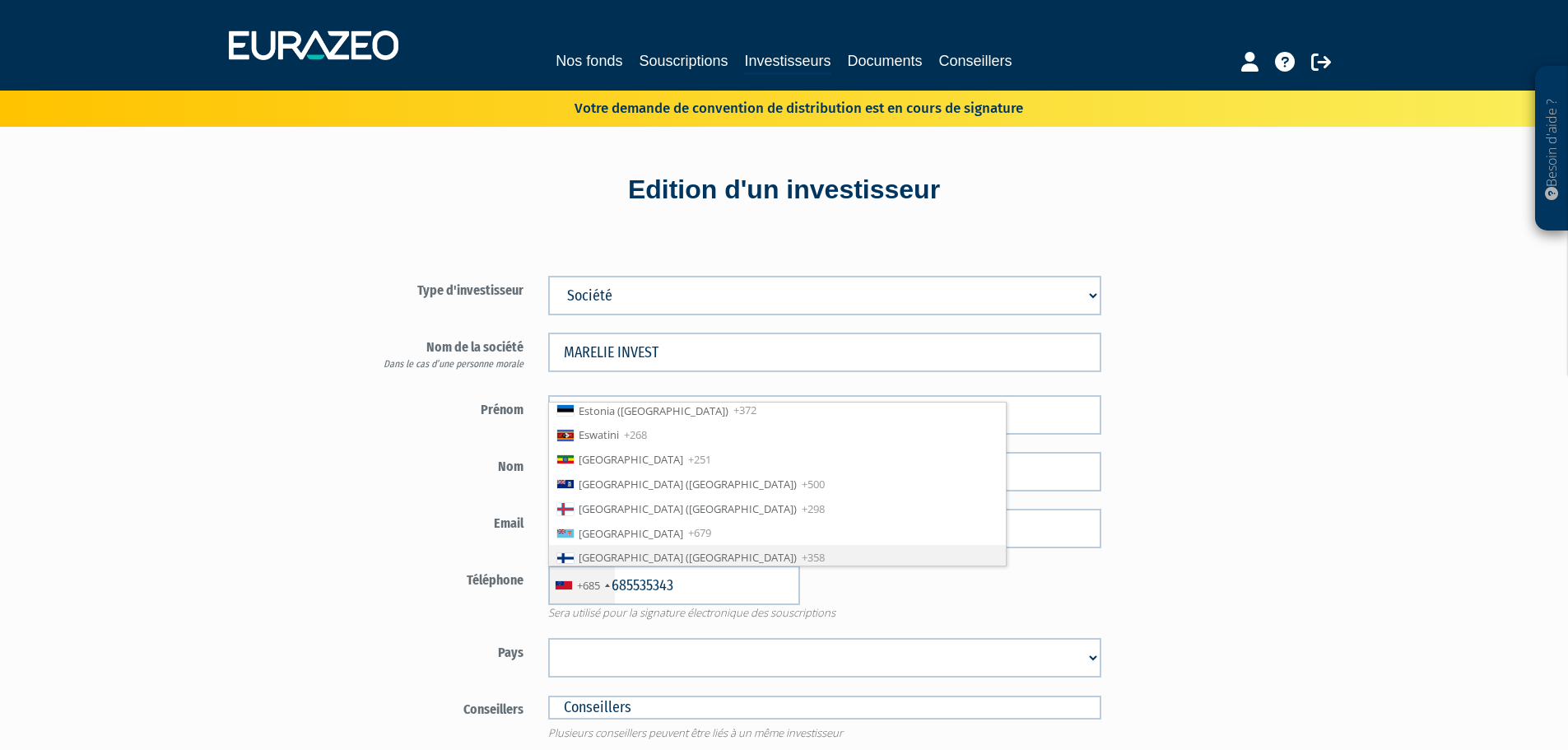
scroll to position [1878, 0]
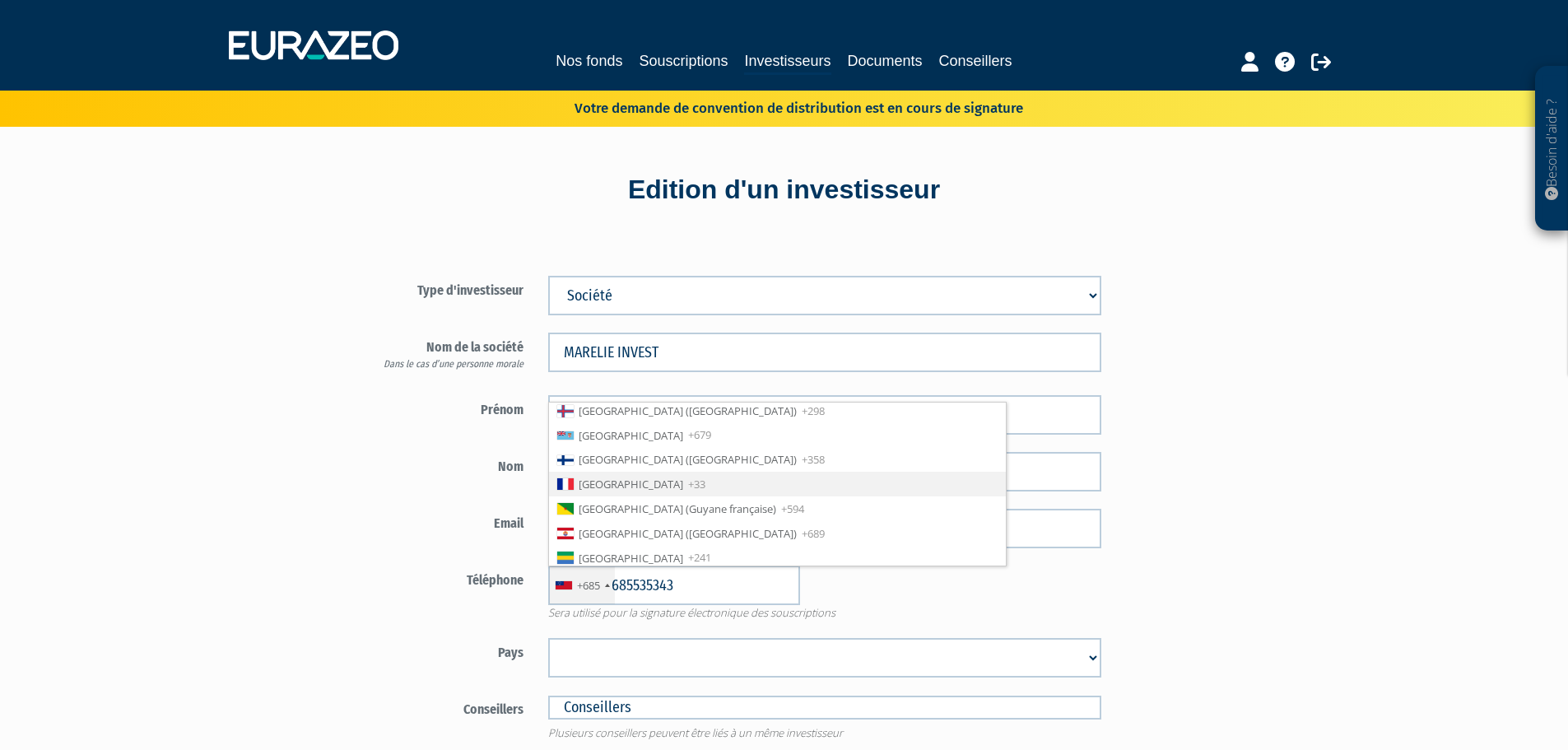
click at [663, 482] on li "France +33" at bounding box center [777, 484] width 457 height 25
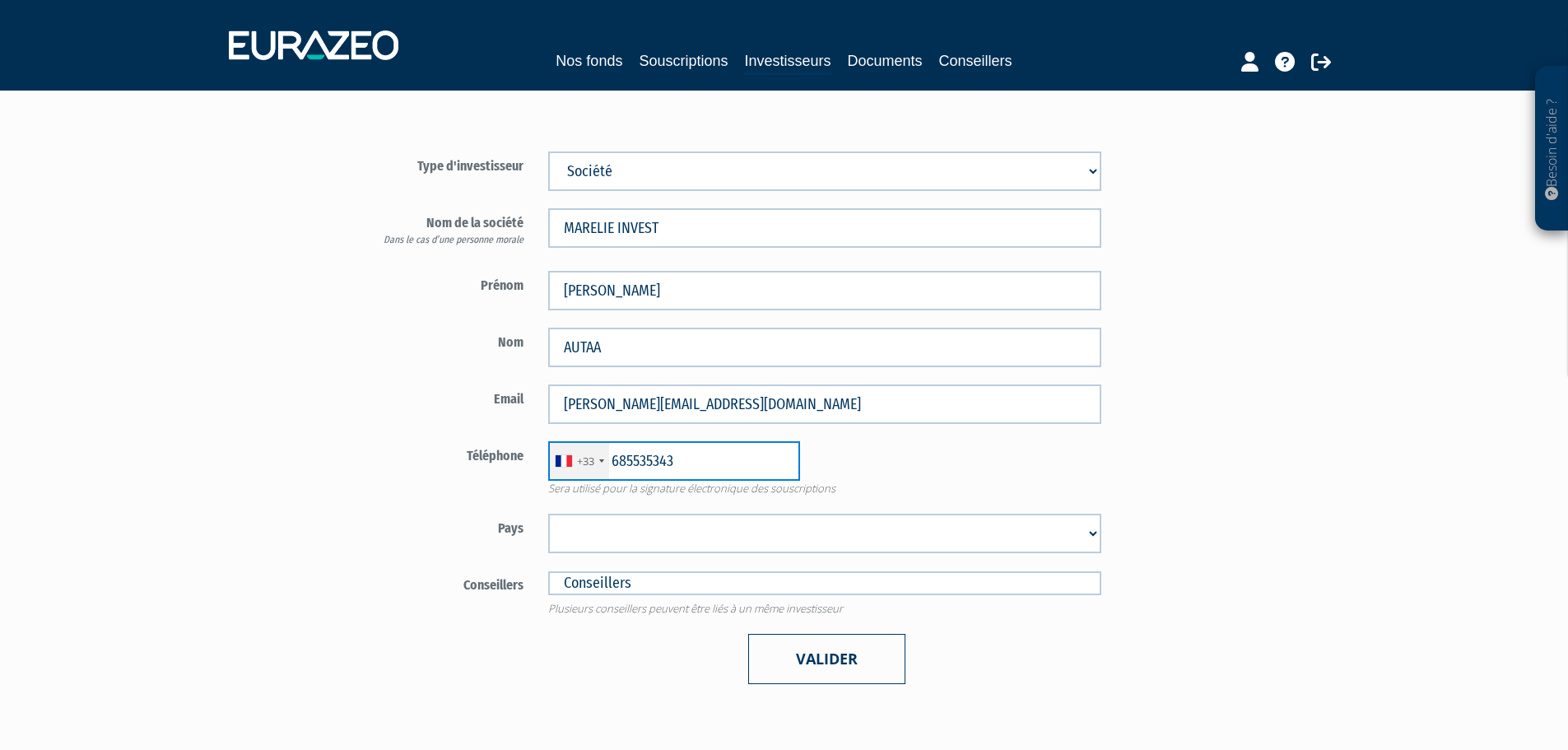
scroll to position [247, 0]
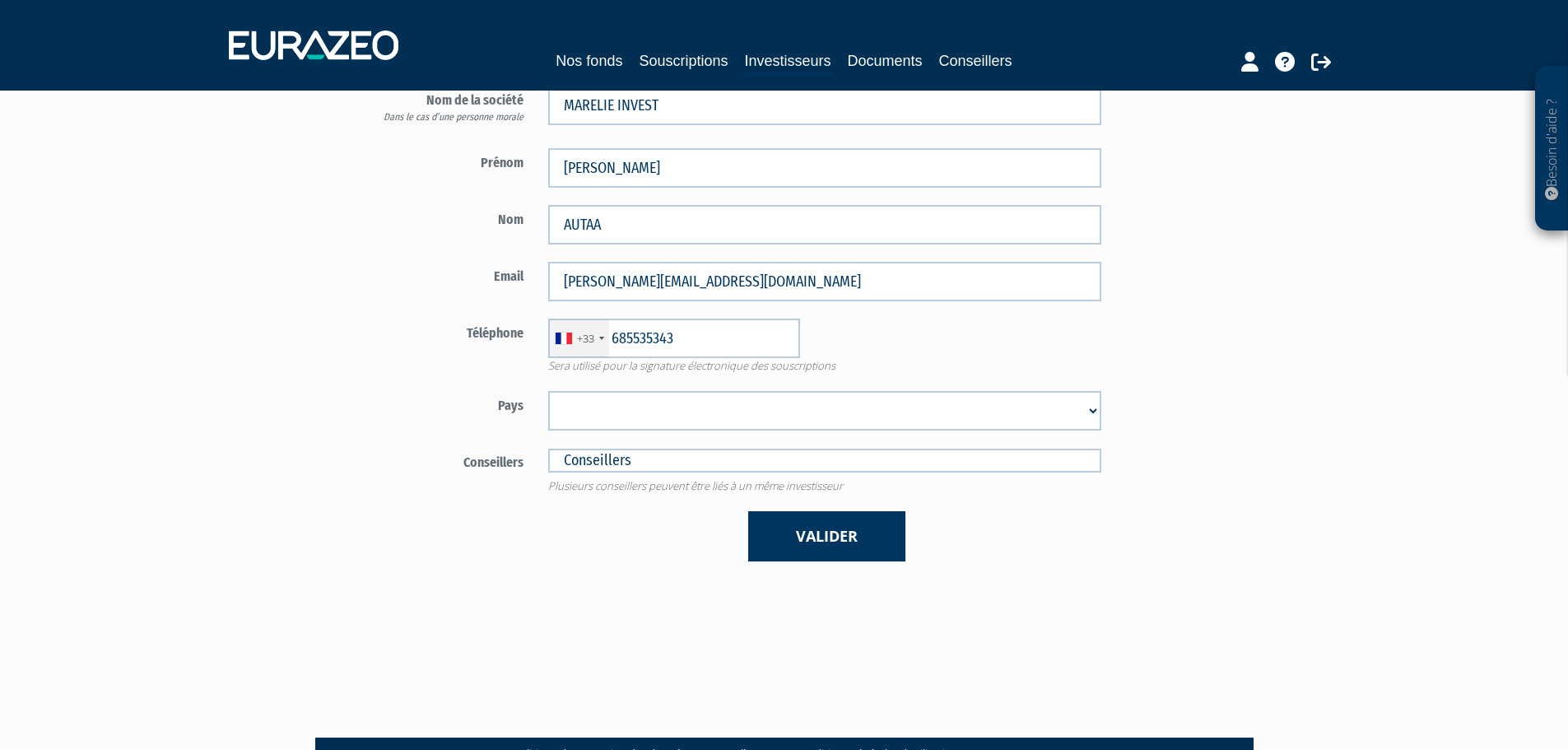
click at [639, 412] on select "Afghanistan Afrique du Sud Albanie Algérie Allemagne Andorre Angola Anguilla An…" at bounding box center [825, 410] width 553 height 40
select select "75"
click at [549, 391] on select "Afghanistan Afrique du Sud Albanie Algérie Allemagne Andorre Angola Anguilla An…" at bounding box center [825, 410] width 553 height 40
click at [618, 454] on input "text" at bounding box center [825, 461] width 553 height 24
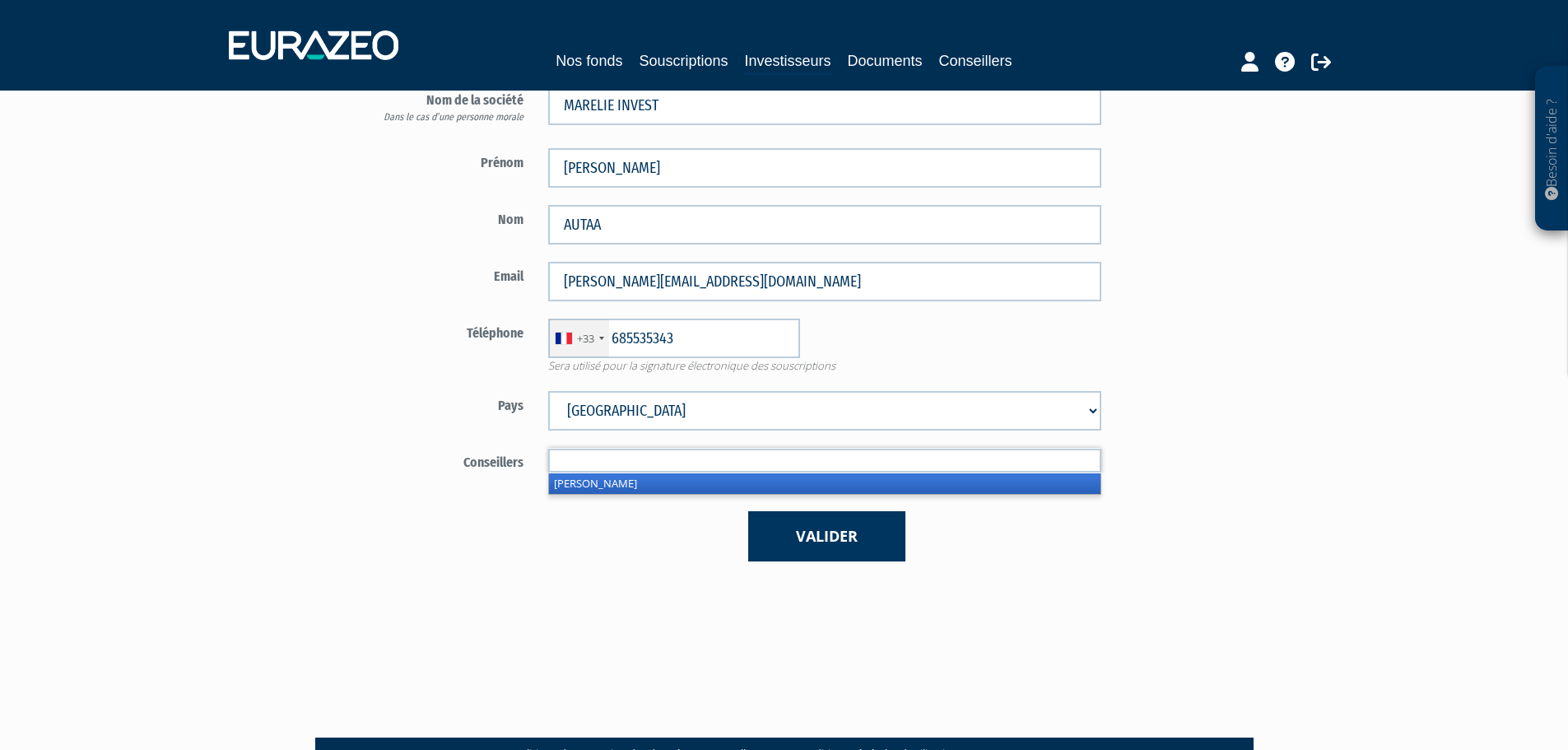
click at [603, 488] on li "Thierry NARDARI" at bounding box center [824, 483] width 551 height 21
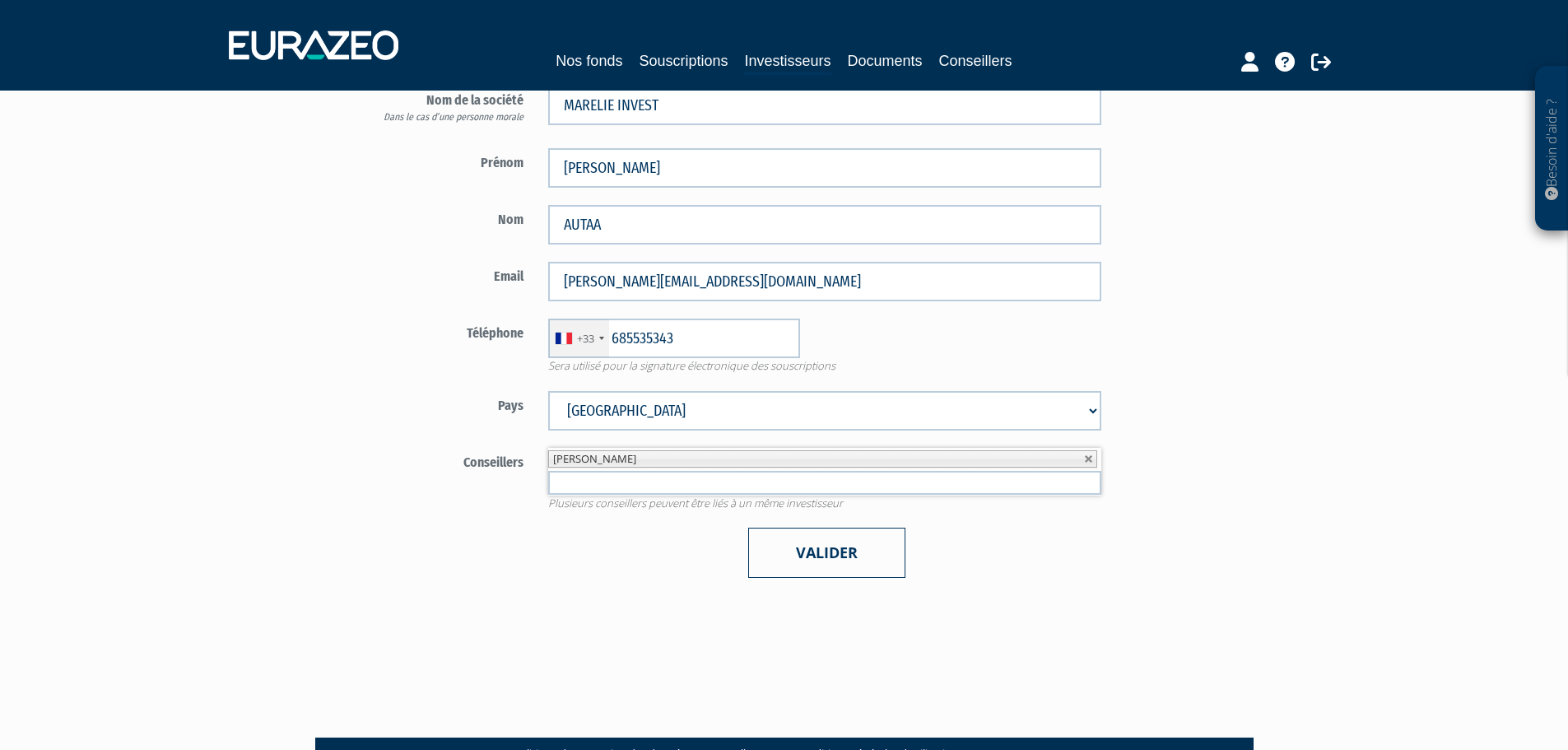
click at [794, 543] on button "Valider" at bounding box center [826, 553] width 157 height 50
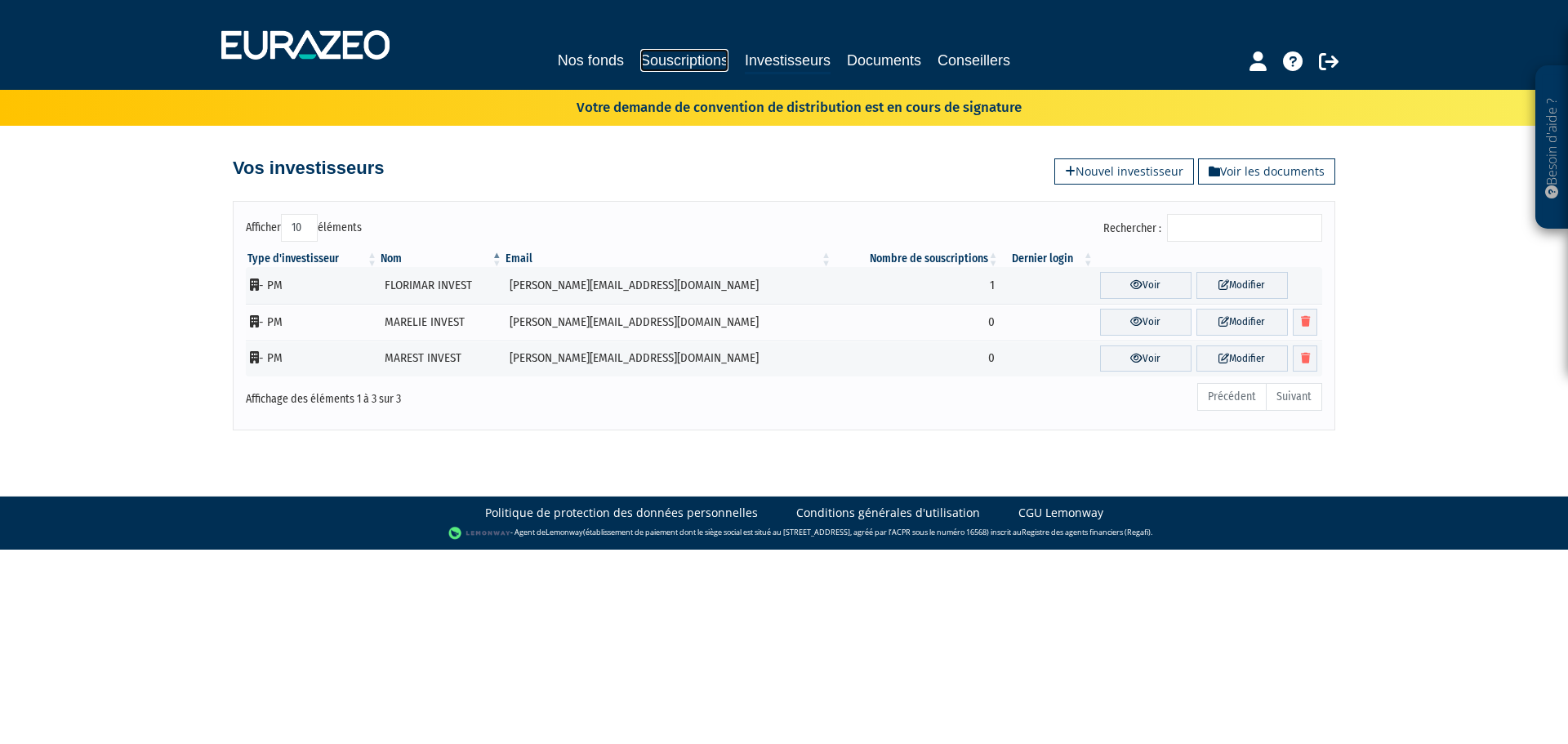
click at [649, 51] on link "Souscriptions" at bounding box center [684, 61] width 88 height 23
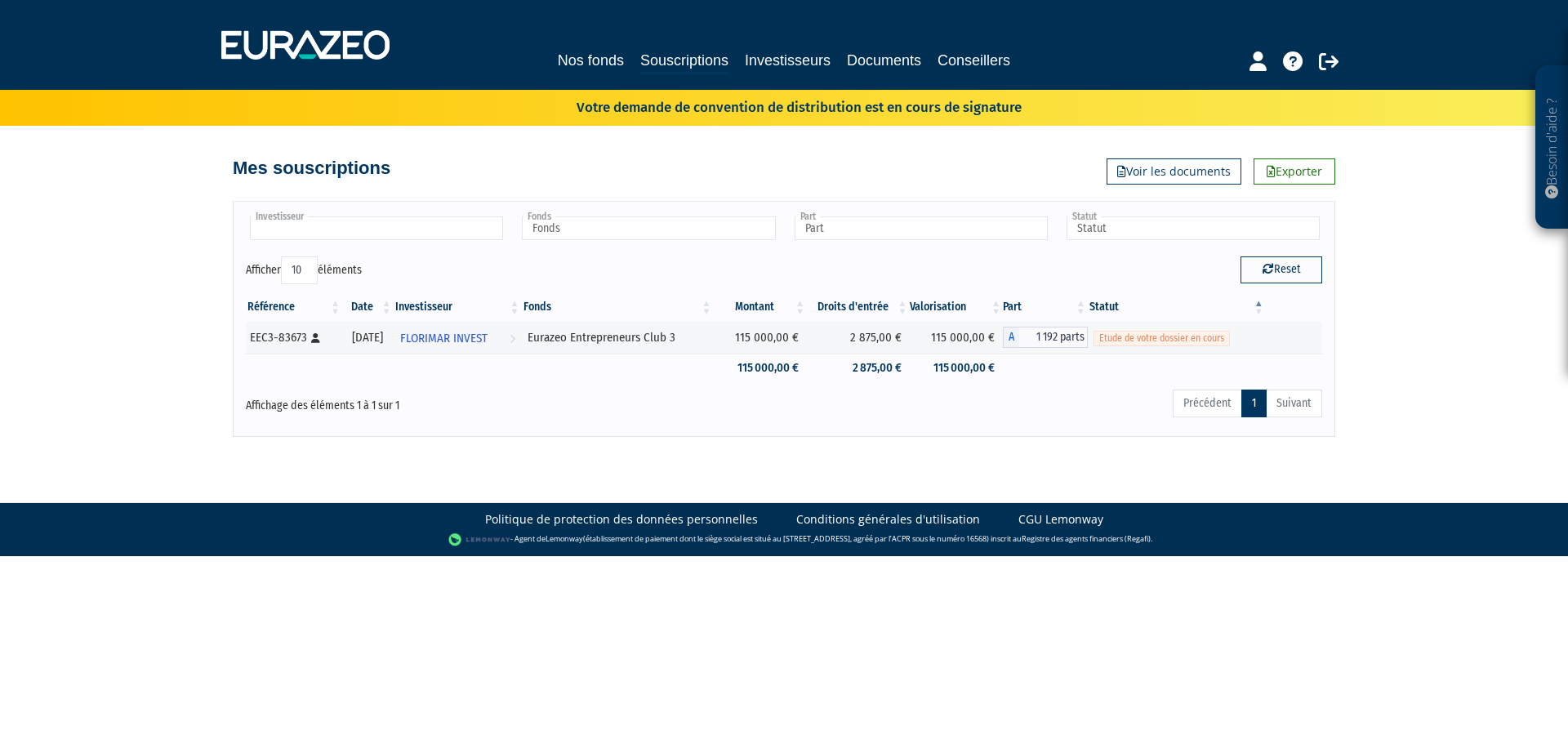
click at [322, 224] on input "text" at bounding box center [377, 228] width 253 height 24
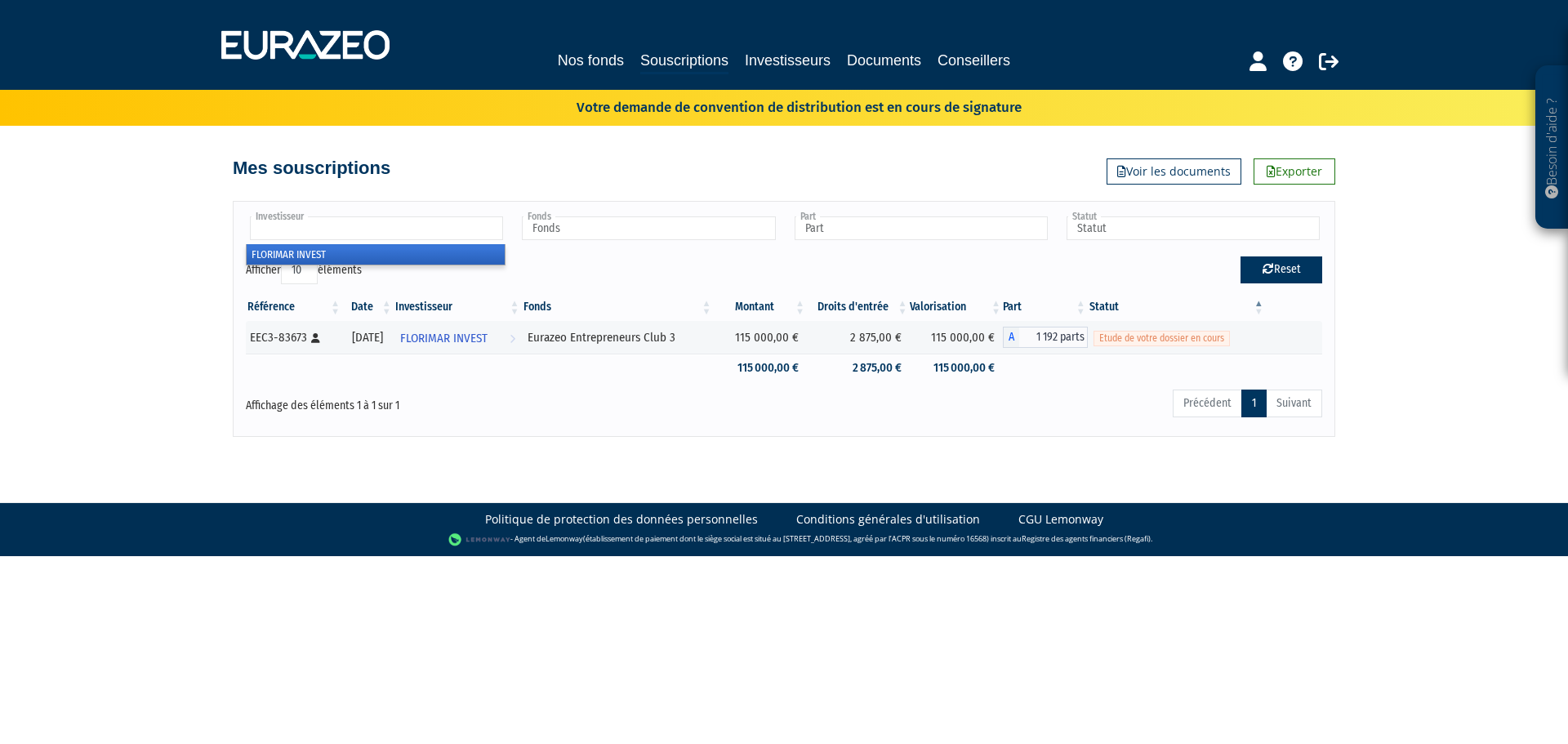
click at [1286, 260] on button "Reset" at bounding box center [1281, 269] width 82 height 26
type input "Investisseur"
type input "Fonds"
type input "Part"
type input "Statut"
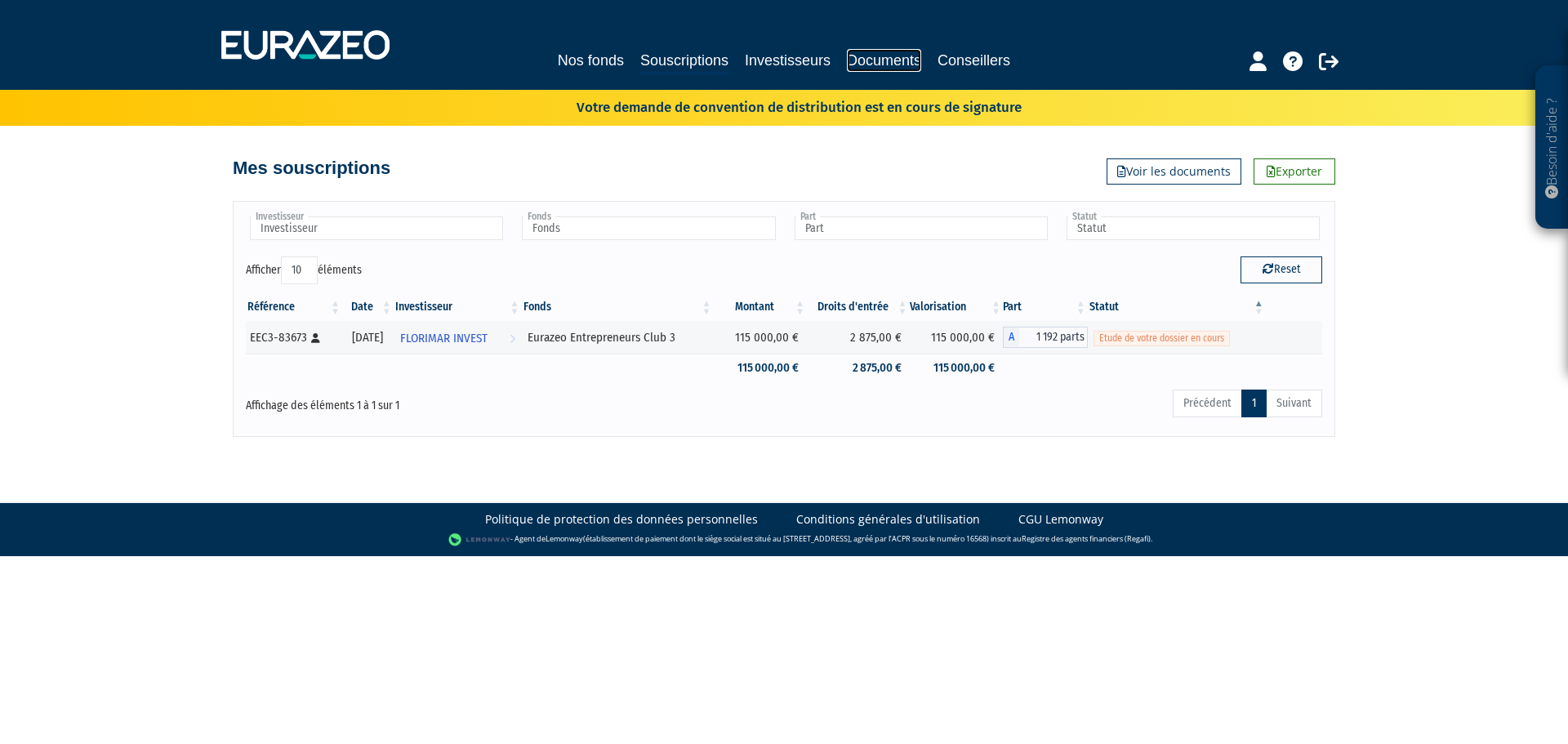
click at [886, 61] on link "Documents" at bounding box center [884, 61] width 74 height 23
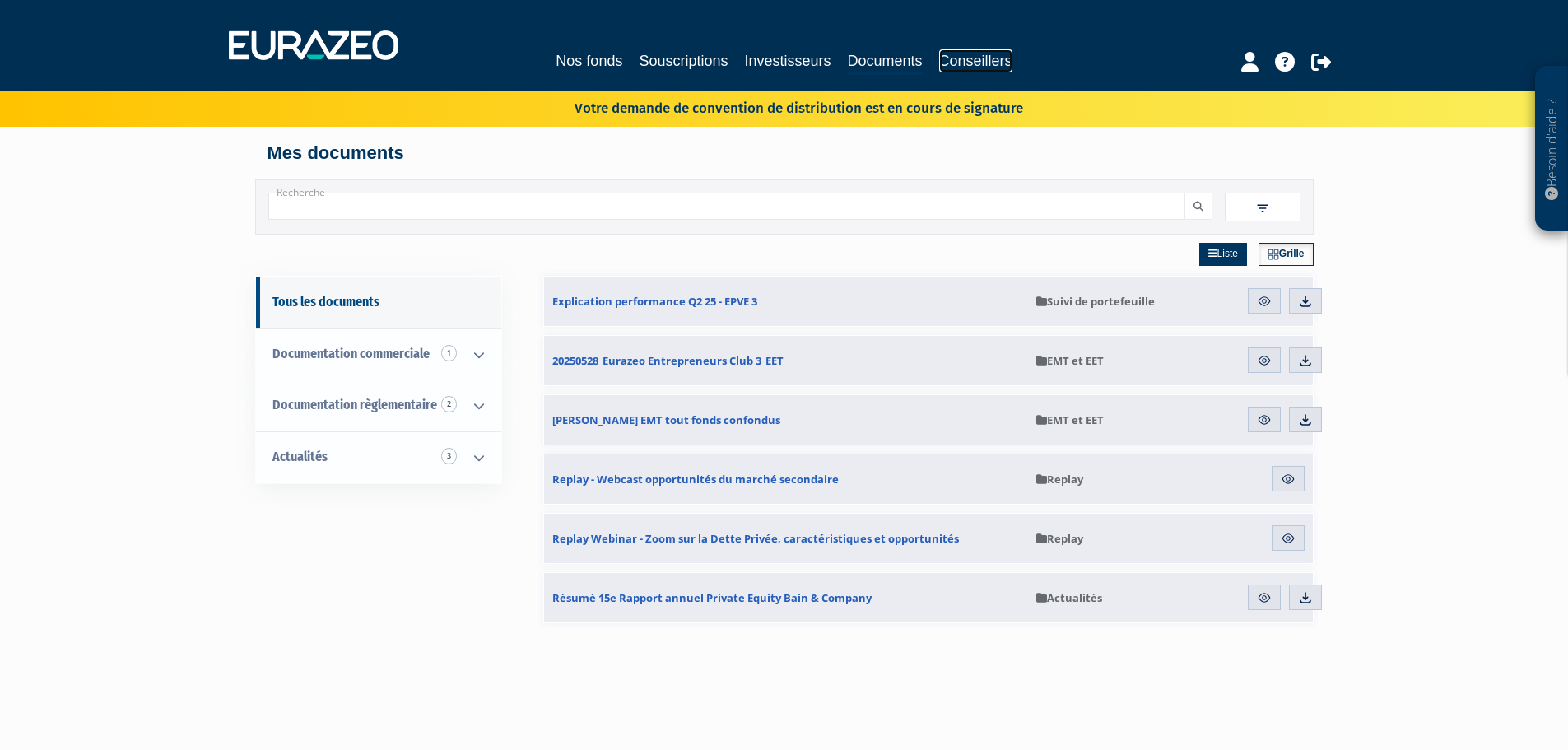
click at [971, 61] on link "Conseillers" at bounding box center [976, 61] width 74 height 23
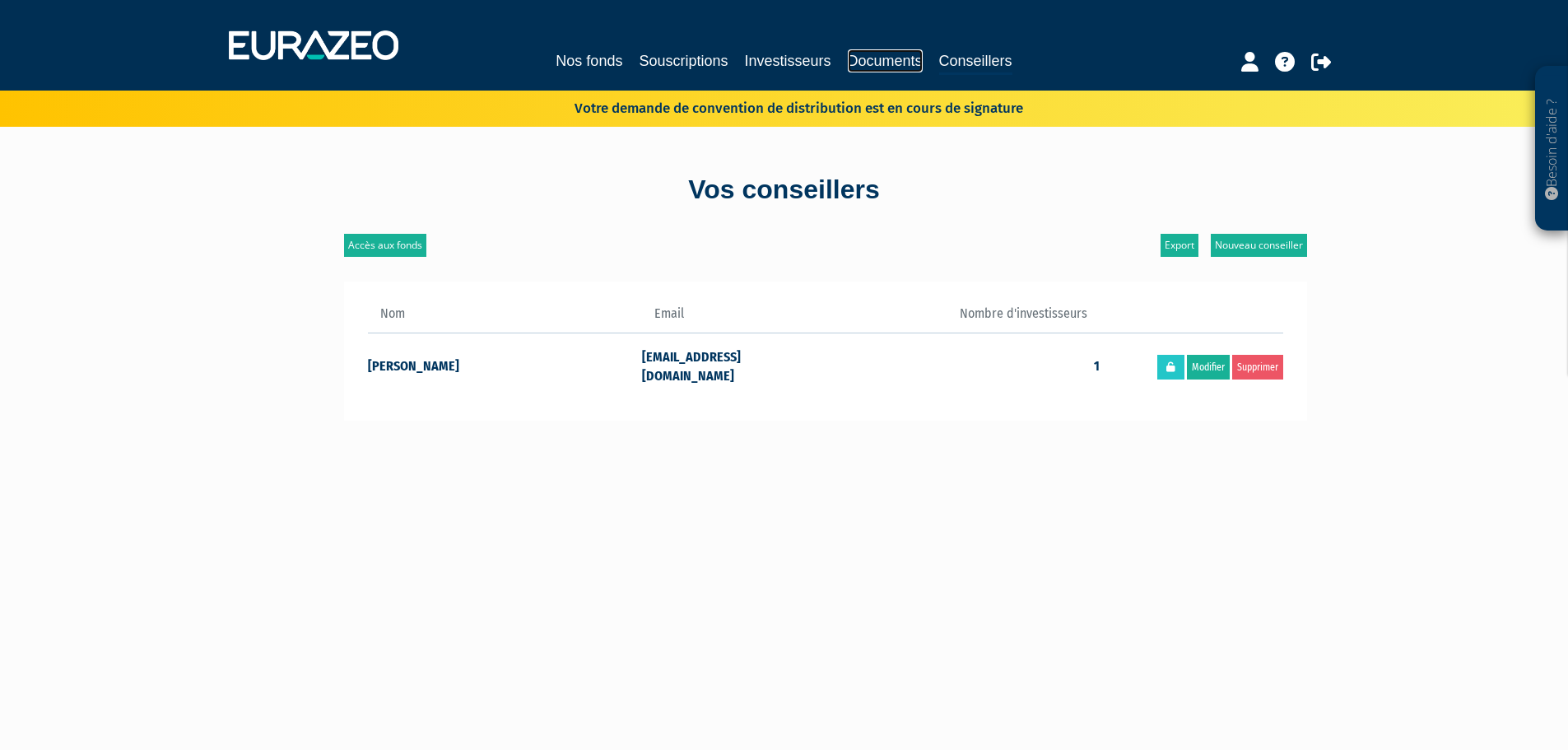
click at [881, 63] on link "Documents" at bounding box center [885, 61] width 75 height 23
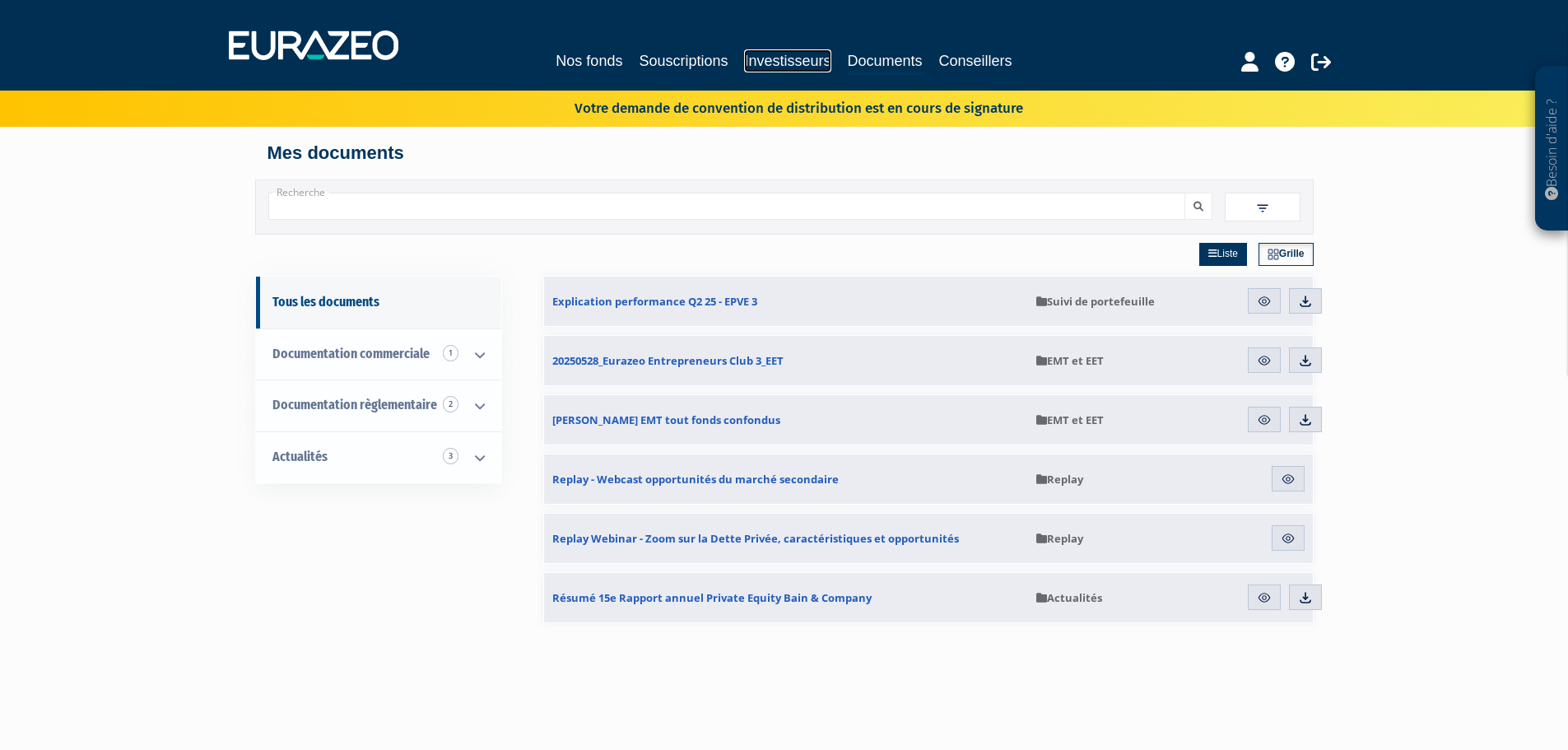
click at [777, 50] on link "Investisseurs" at bounding box center [788, 61] width 86 height 23
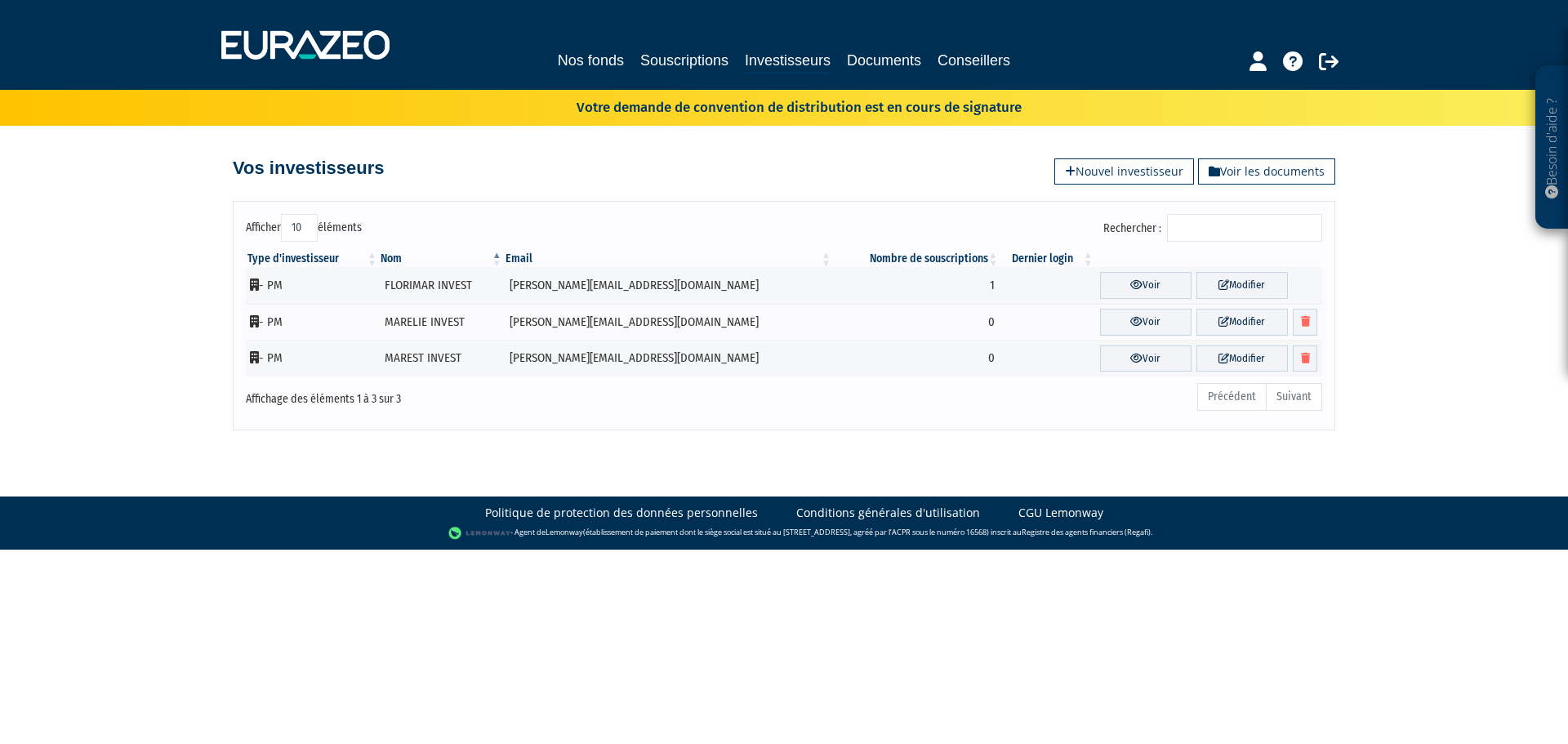
drag, startPoint x: 416, startPoint y: 329, endPoint x: 1375, endPoint y: 333, distance: 959.0
click at [1387, 330] on div "Besoin d'aide ? × J'ai besoin d'aide Si vous avez une question à propos du fonc…" at bounding box center [784, 215] width 1568 height 430
click at [1282, 404] on ul "Précédent Suivant" at bounding box center [1260, 397] width 125 height 28
click at [1000, 343] on td at bounding box center [1048, 358] width 94 height 37
click at [915, 318] on td "0" at bounding box center [917, 322] width 167 height 37
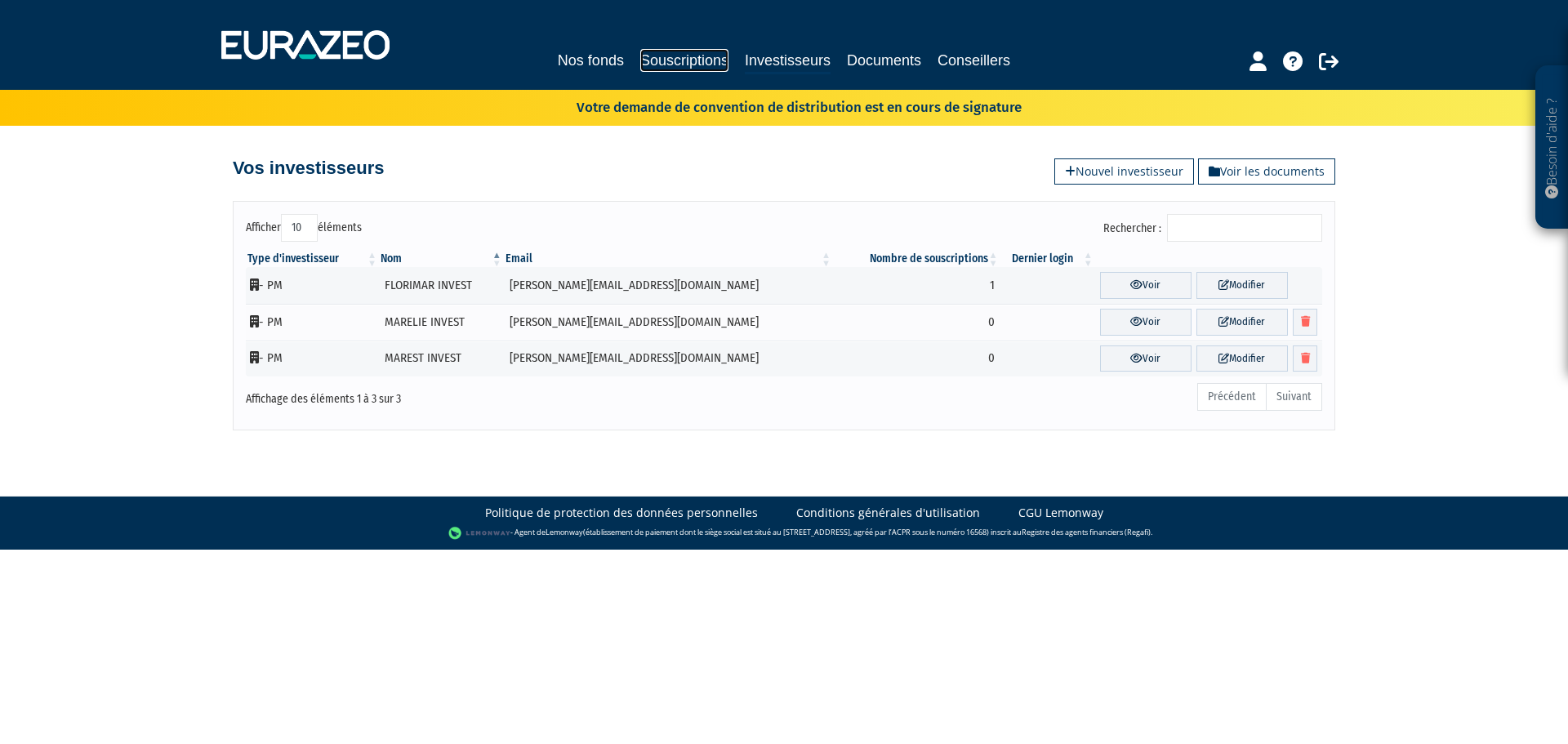
click at [674, 56] on link "Souscriptions" at bounding box center [684, 61] width 88 height 23
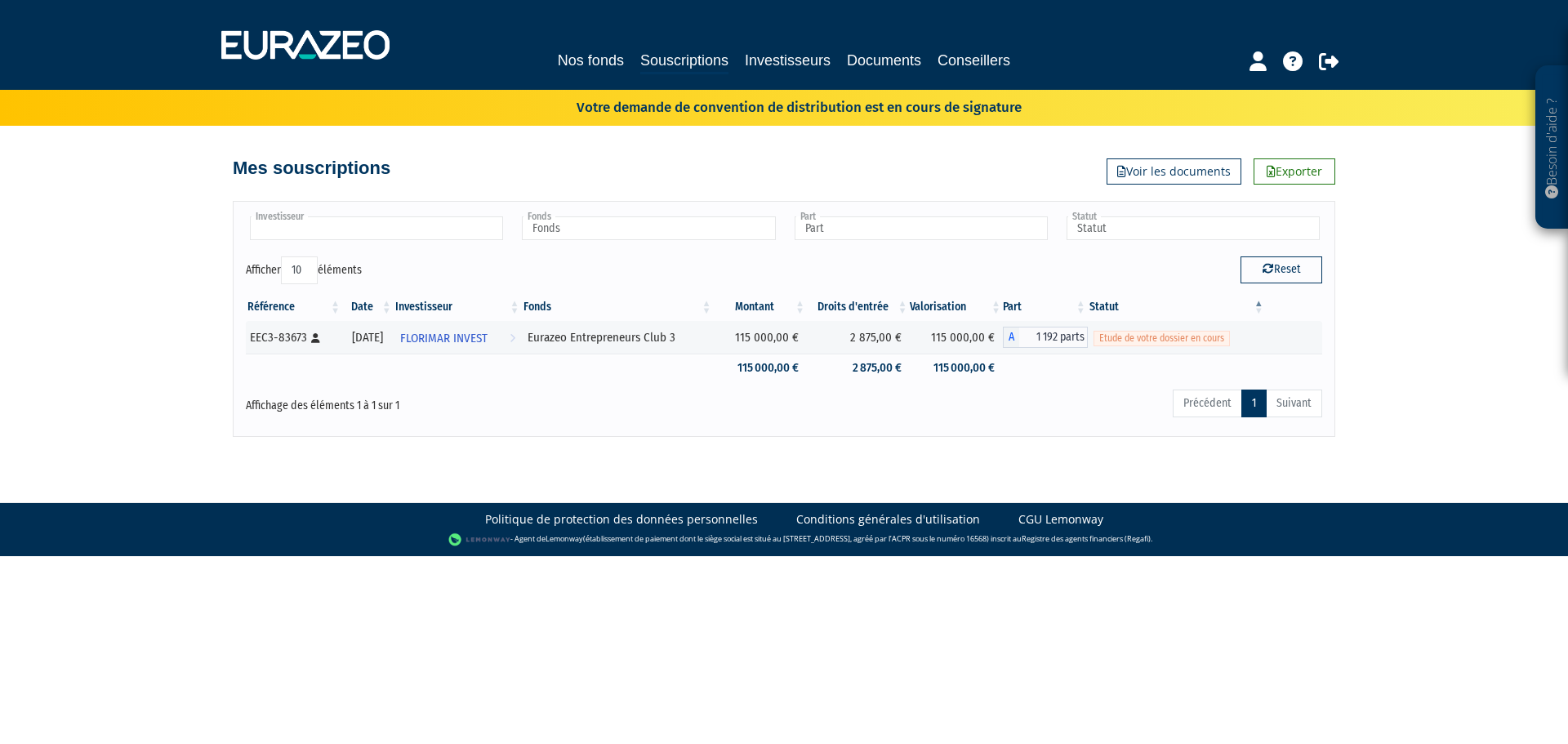
click at [331, 234] on input "text" at bounding box center [377, 228] width 253 height 24
click at [1297, 260] on button "Reset" at bounding box center [1281, 269] width 82 height 26
type input "Investisseur"
type input "Fonds"
type input "Part"
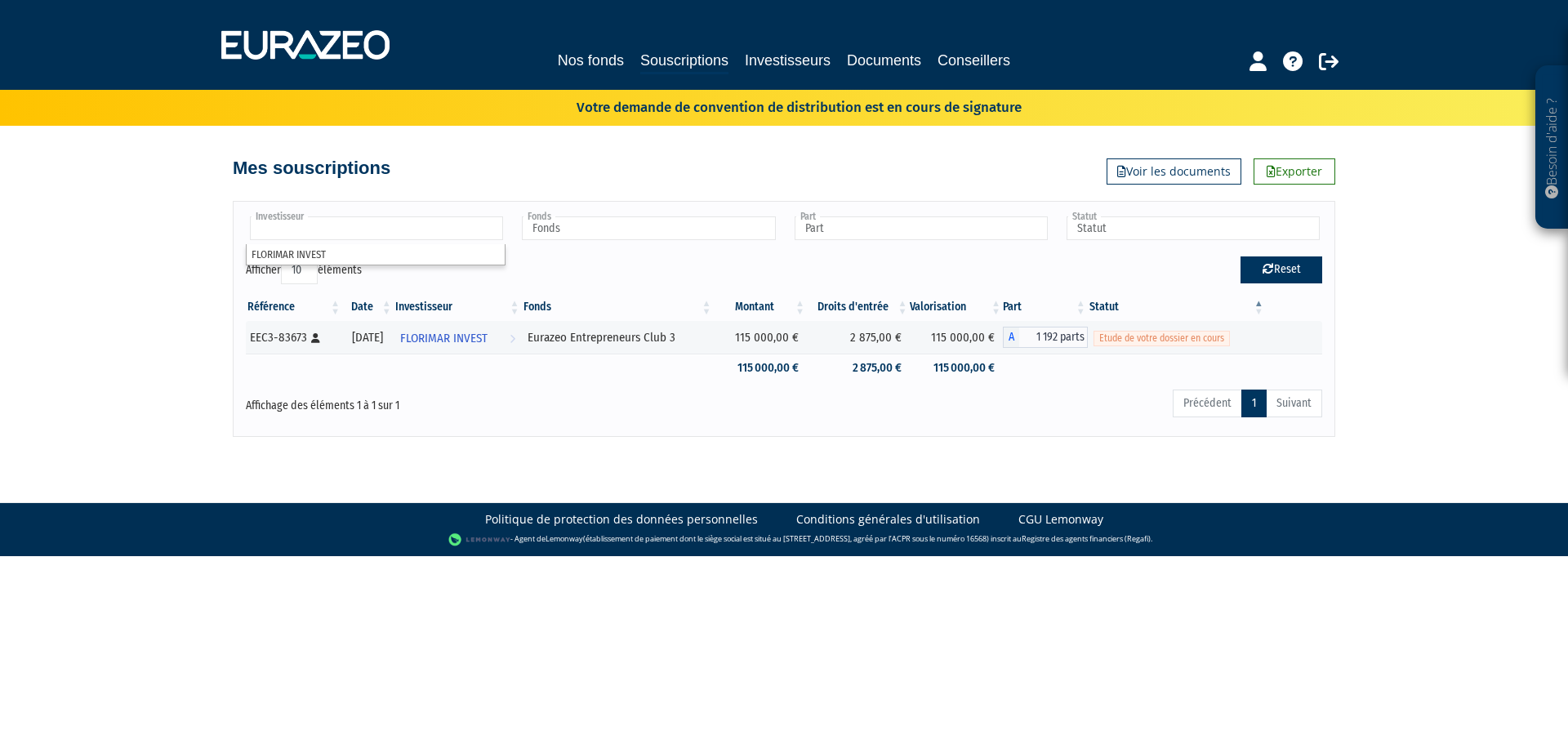
type input "Statut"
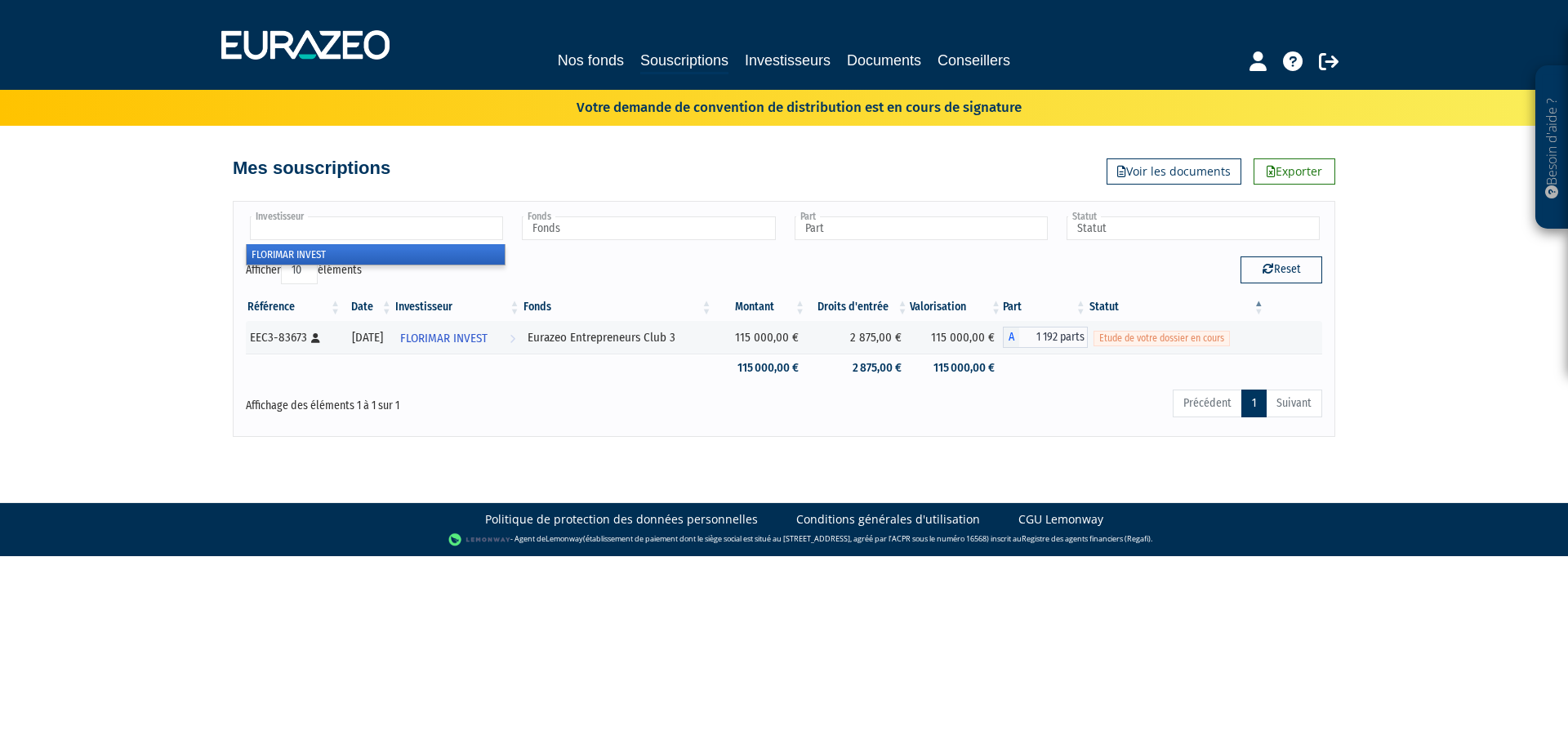
click at [374, 234] on input "text" at bounding box center [377, 228] width 253 height 24
click at [327, 254] on li "FLORIMAR INVEST" at bounding box center [376, 254] width 258 height 20
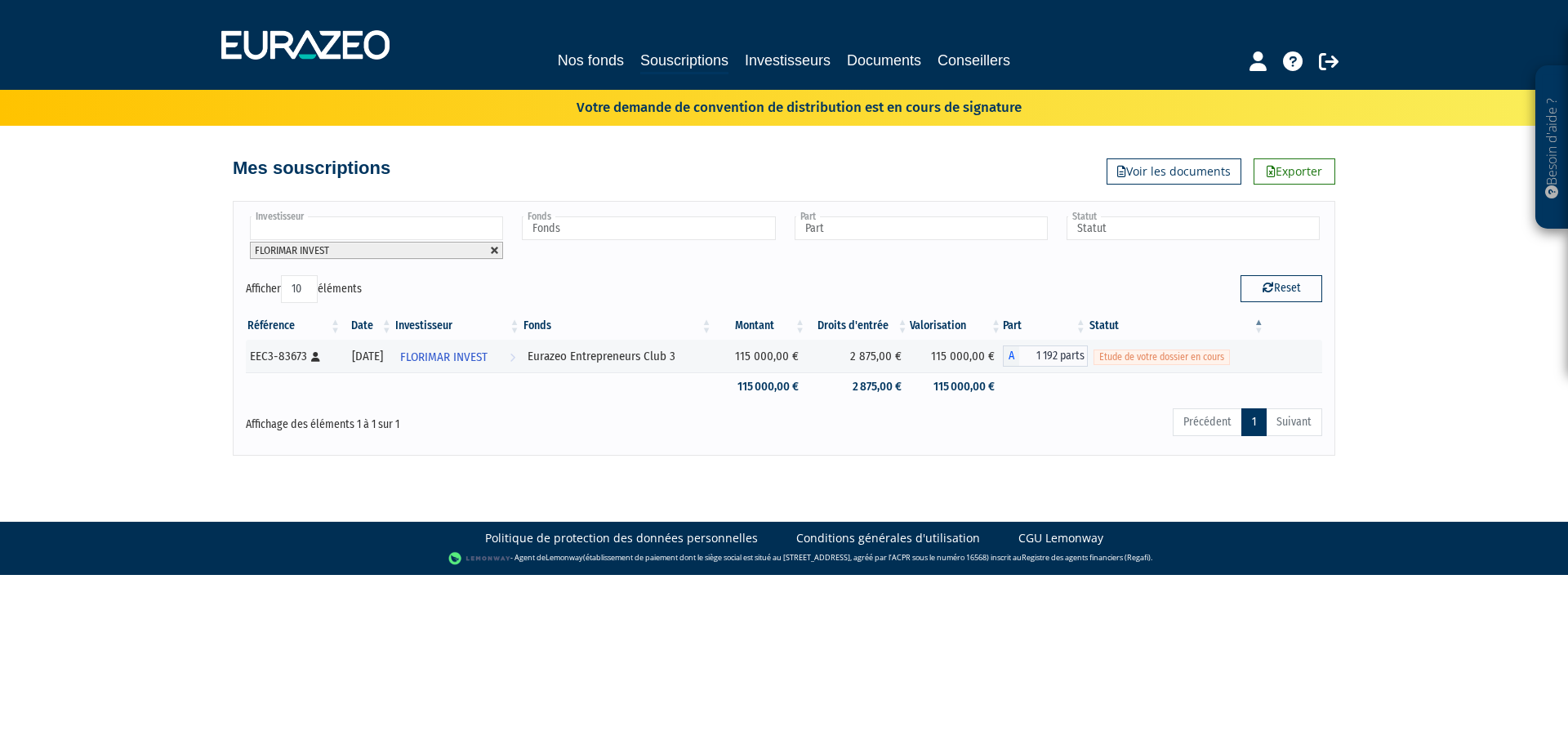
click at [490, 250] on link at bounding box center [494, 250] width 10 height 10
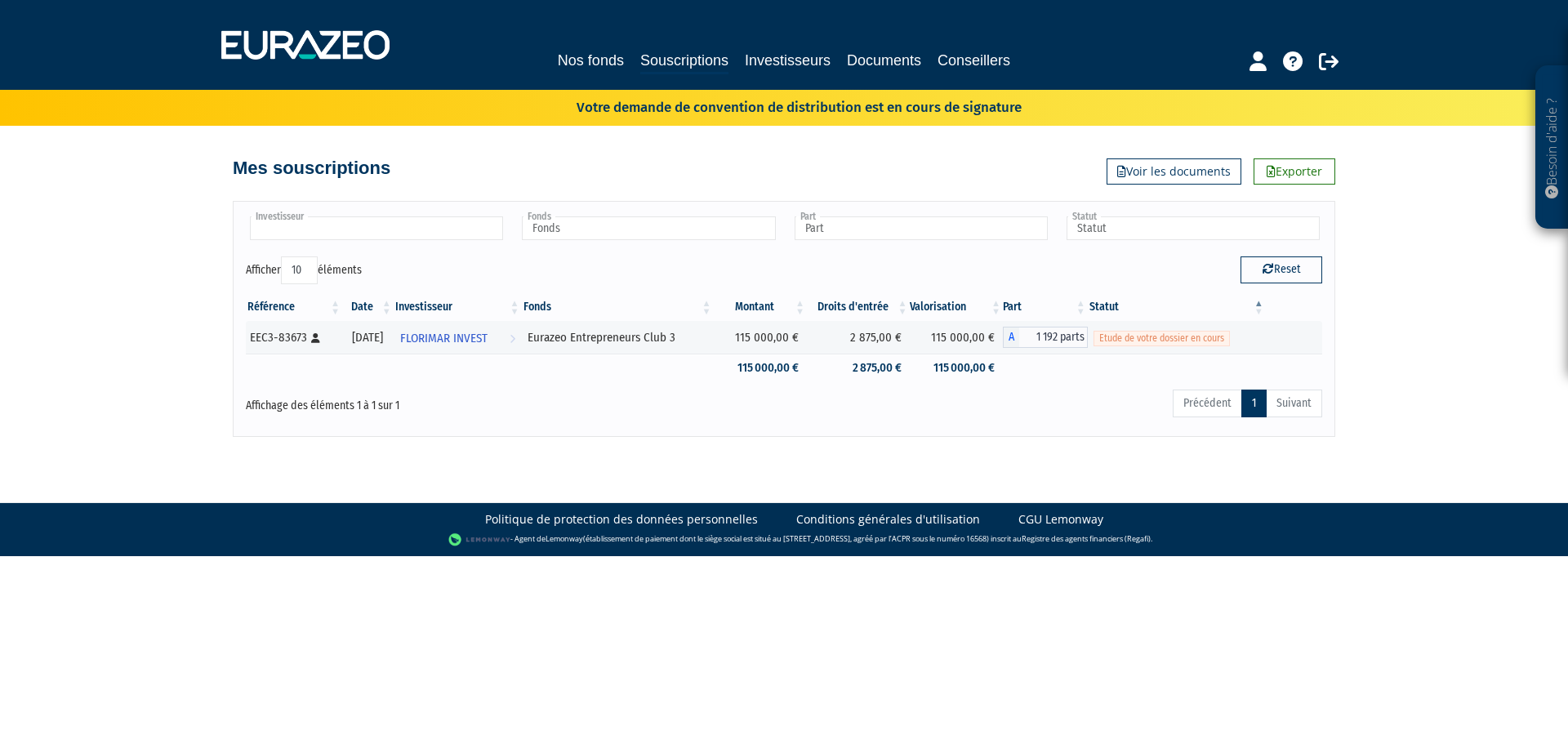
click at [448, 233] on input "text" at bounding box center [377, 228] width 253 height 24
click at [1248, 272] on button "Reset" at bounding box center [1281, 269] width 82 height 26
type input "Investisseur"
type input "Fonds"
type input "Part"
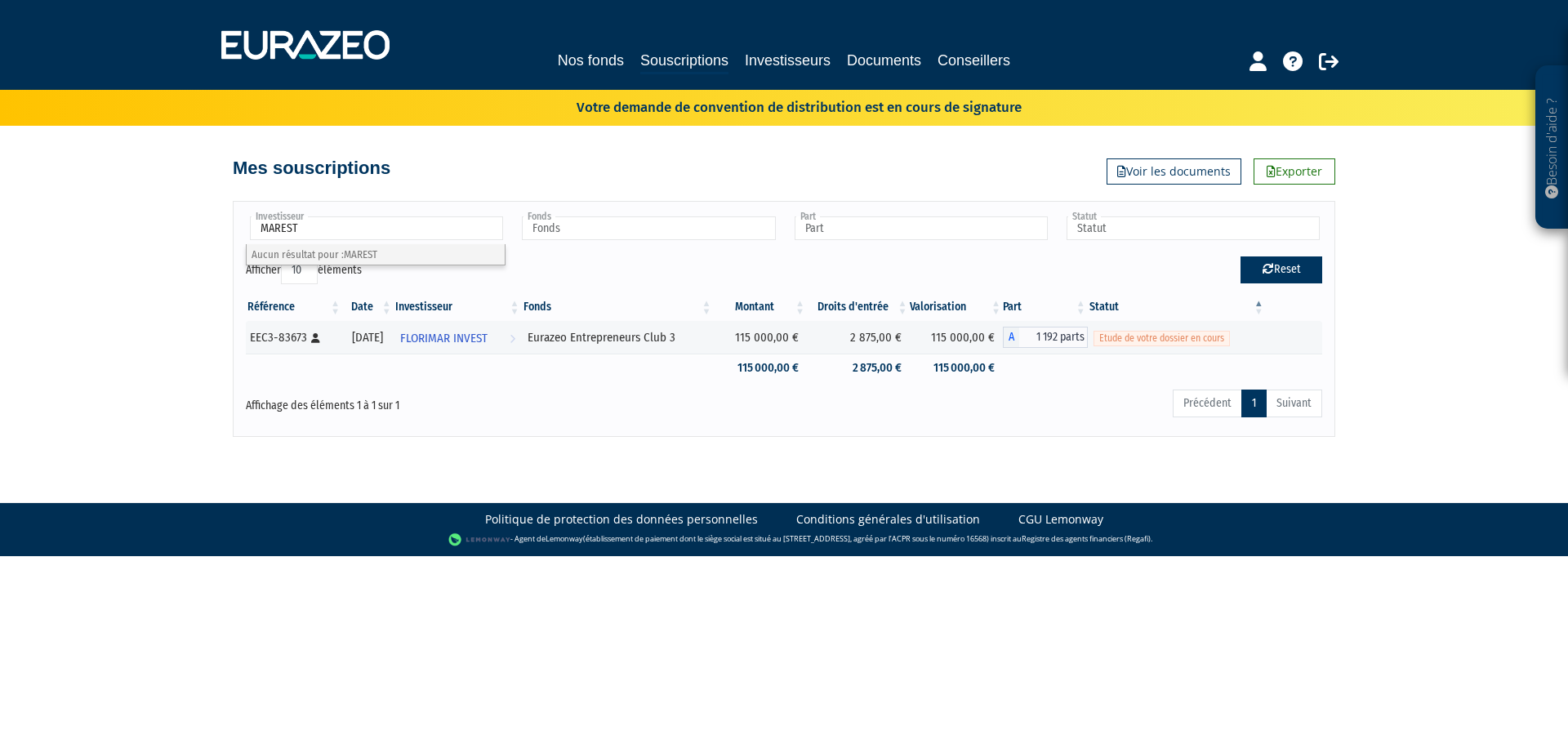
type input "Statut"
click at [1248, 272] on button "Reset" at bounding box center [1281, 269] width 82 height 26
type input "Investisseur"
type input "Fonds"
type input "Part"
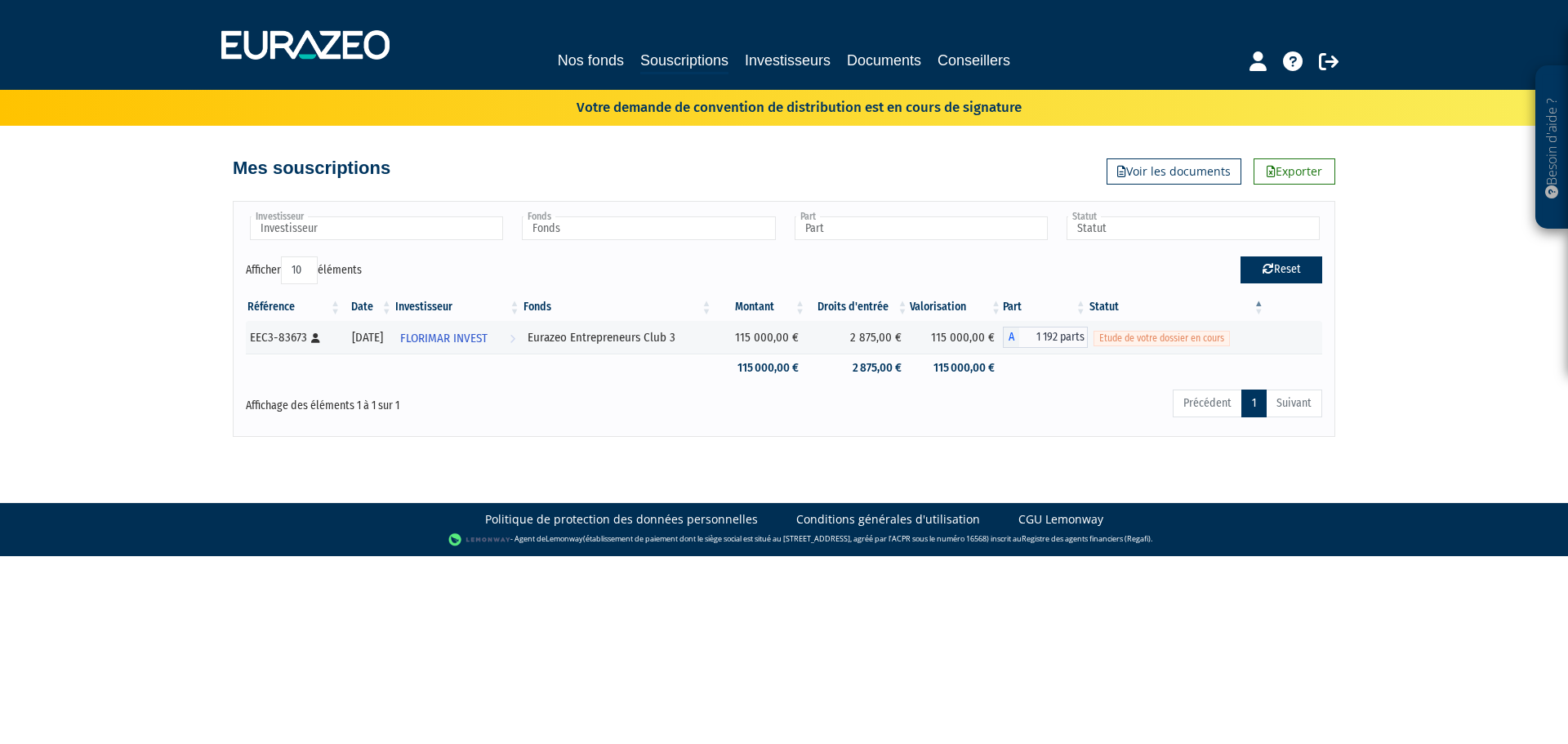
type input "Statut"
click at [1248, 272] on button "Reset" at bounding box center [1281, 269] width 82 height 26
type input "Investisseur"
type input "Fonds"
type input "Part"
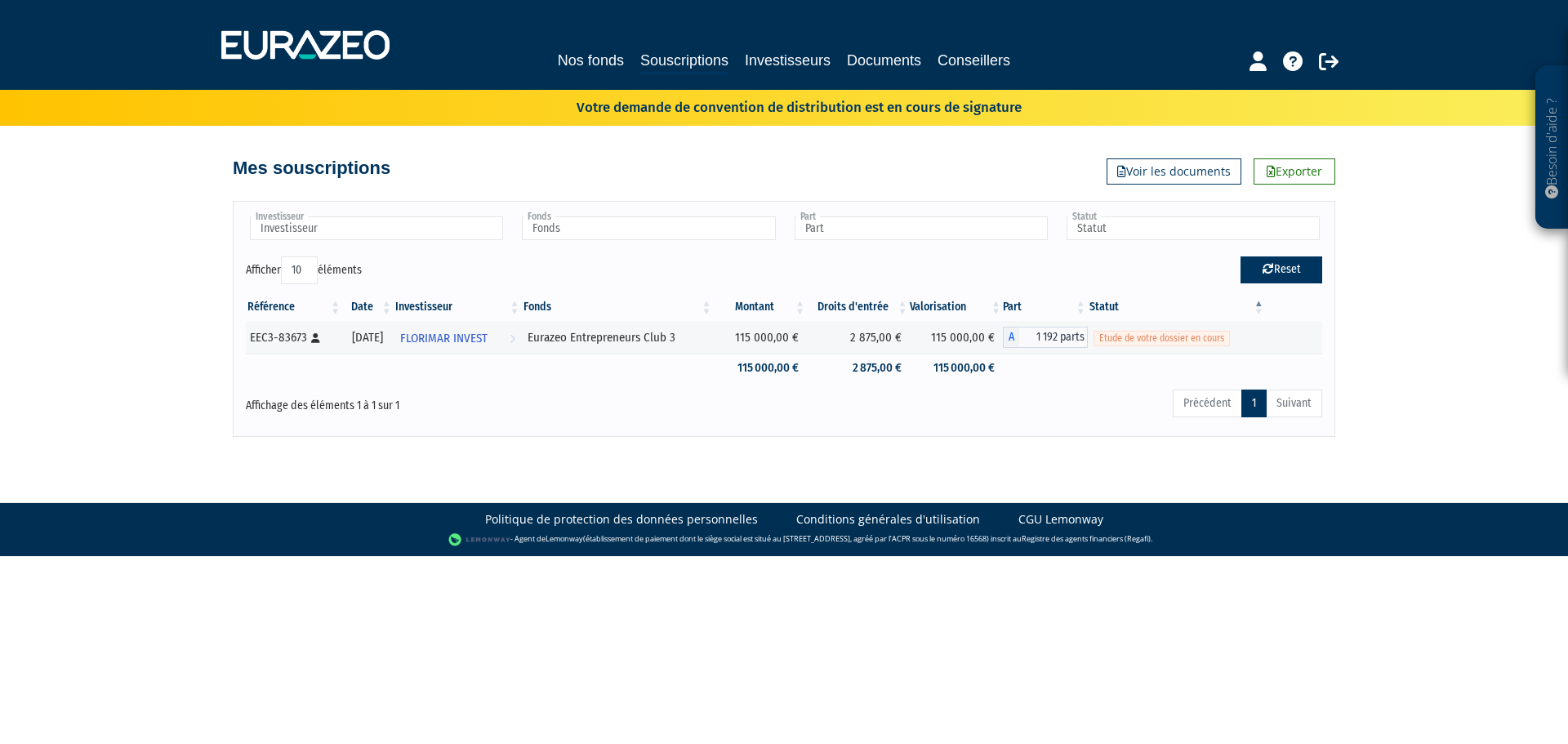
type input "Statut"
click at [1248, 272] on button "Reset" at bounding box center [1281, 269] width 82 height 26
type input "Investisseur"
type input "Fonds"
type input "Part"
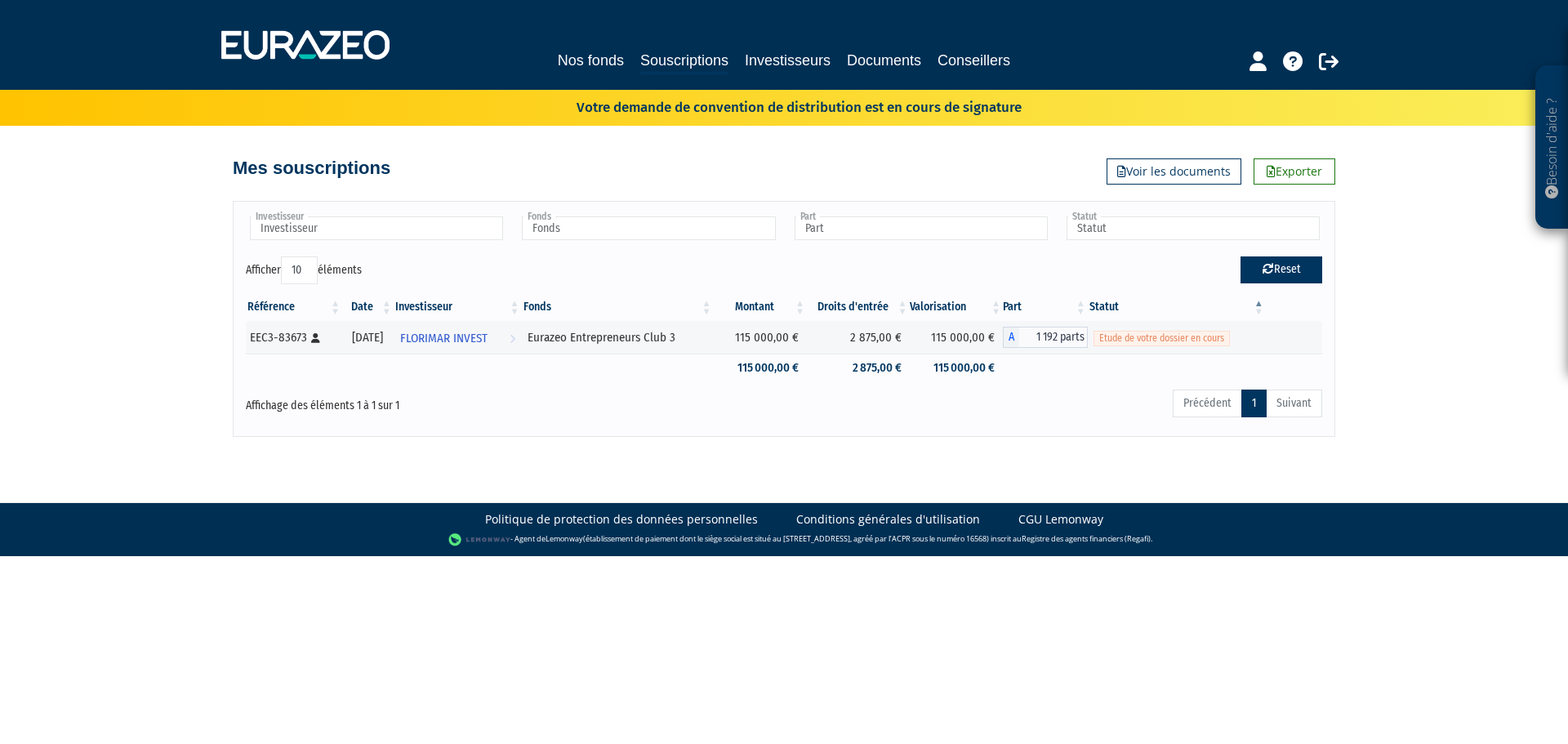
type input "Statut"
click at [1248, 272] on button "Reset" at bounding box center [1281, 269] width 82 height 26
type input "Investisseur"
type input "Fonds"
type input "Part"
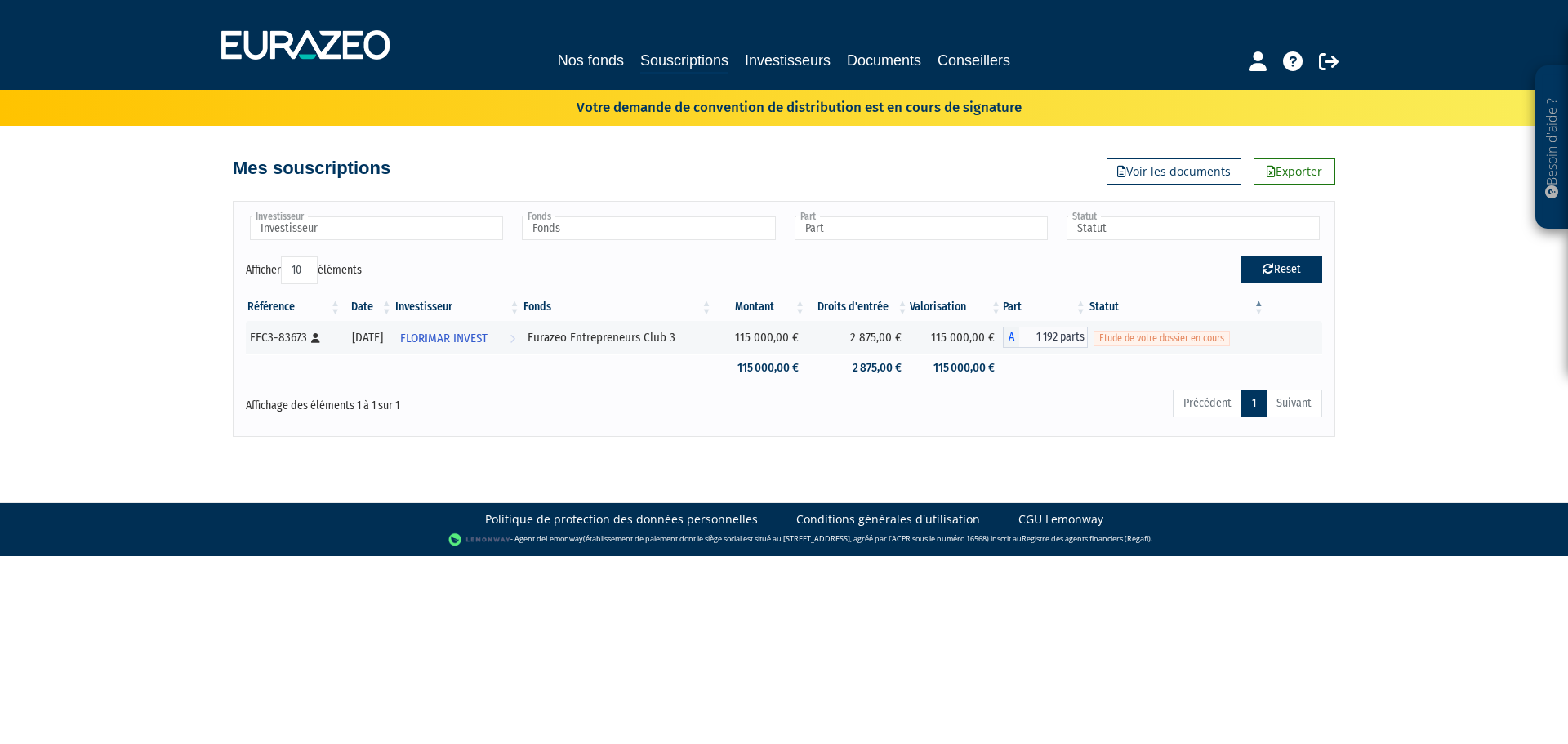
type input "Statut"
click at [1392, 257] on div "Besoin d'aide ? × J'ai besoin d'aide Si vous avez une question à propos du fonc…" at bounding box center [784, 218] width 1568 height 437
click at [1303, 275] on button "Reset" at bounding box center [1281, 269] width 82 height 26
type input "Investisseur"
type input "Fonds"
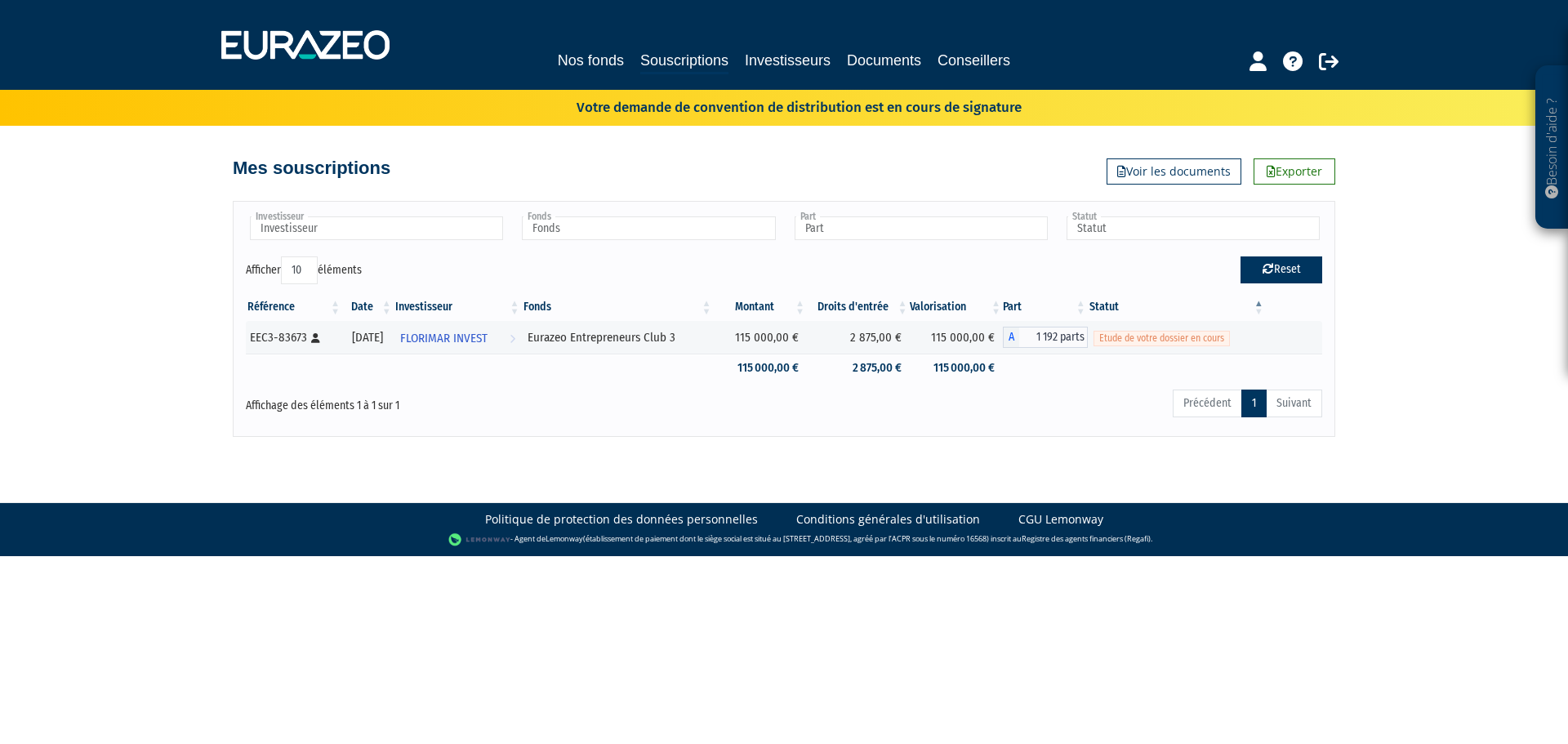
type input "Part"
type input "Statut"
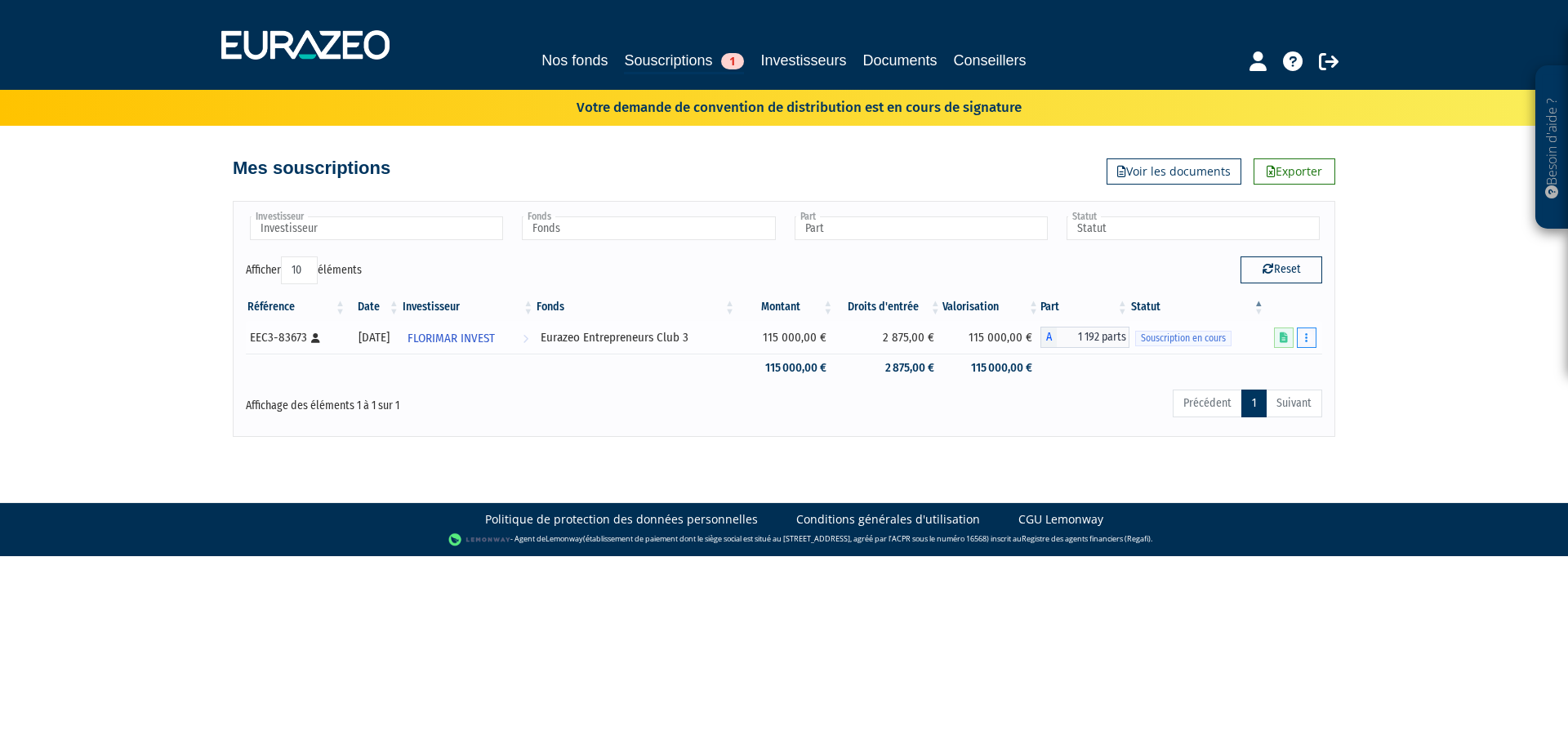
click at [1303, 333] on button "button" at bounding box center [1307, 338] width 20 height 20
click at [1285, 364] on link "Editer le montant" at bounding box center [1258, 367] width 106 height 27
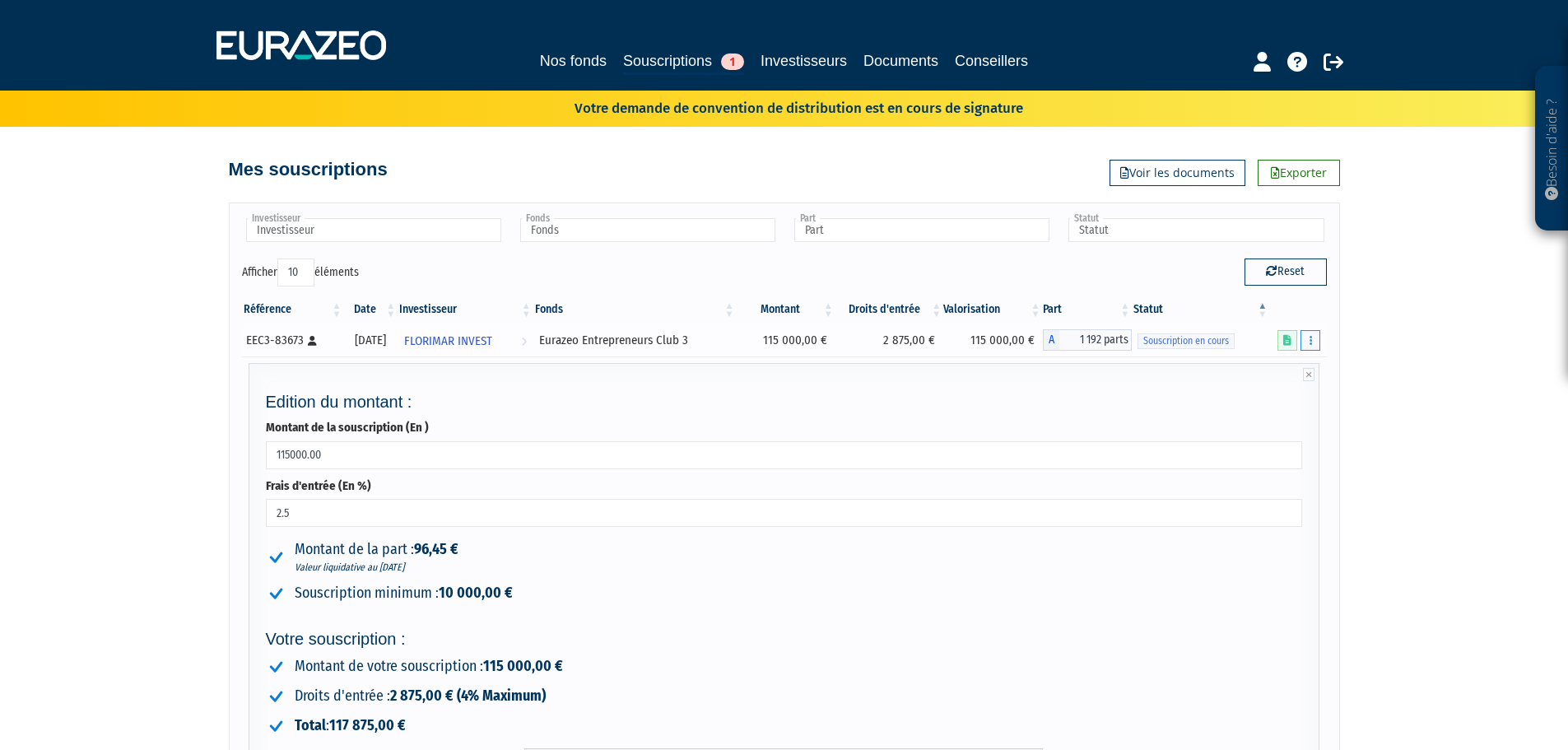
click at [1316, 345] on button "button" at bounding box center [1310, 340] width 20 height 21
click at [1298, 394] on link "Compléter" at bounding box center [1262, 401] width 107 height 27
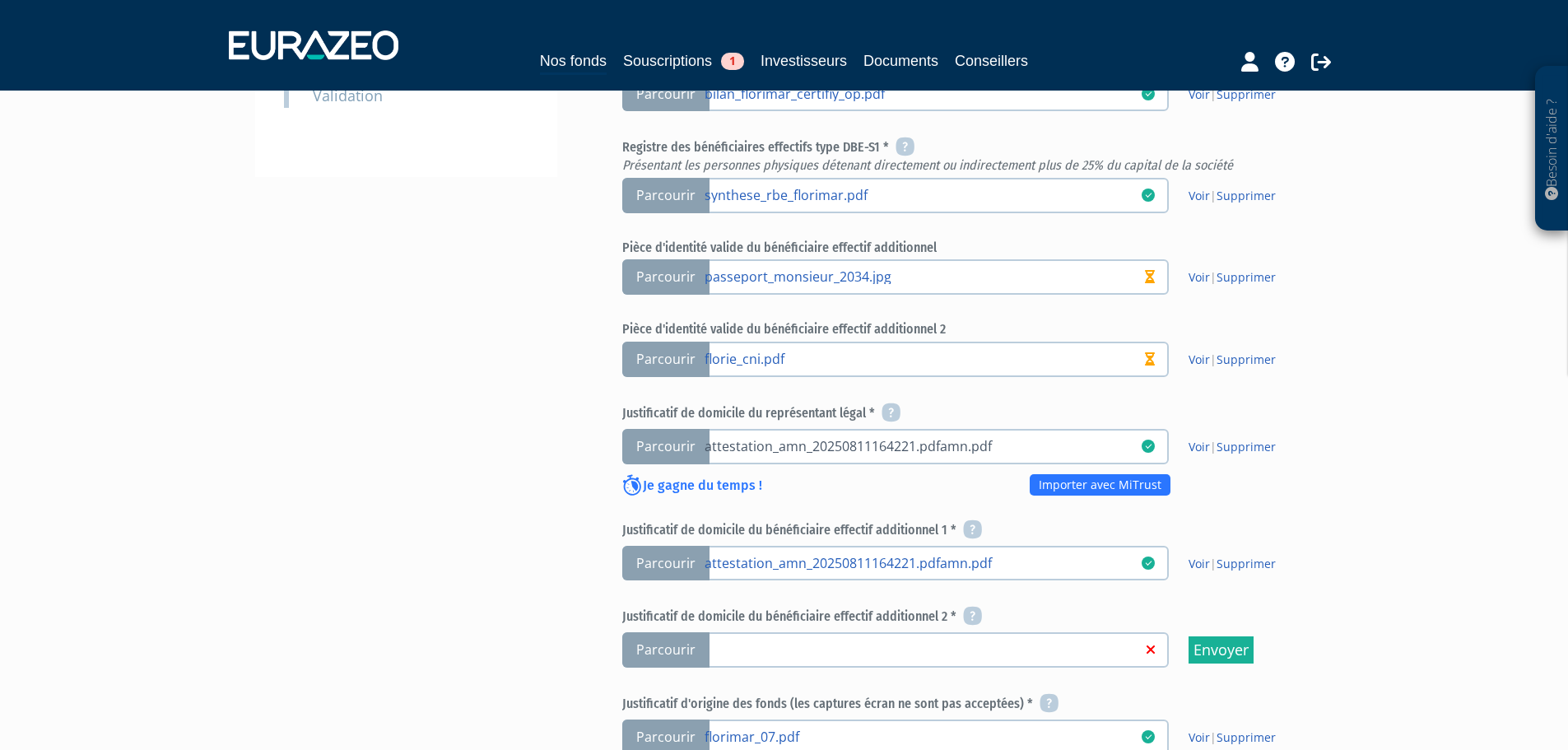
scroll to position [824, 0]
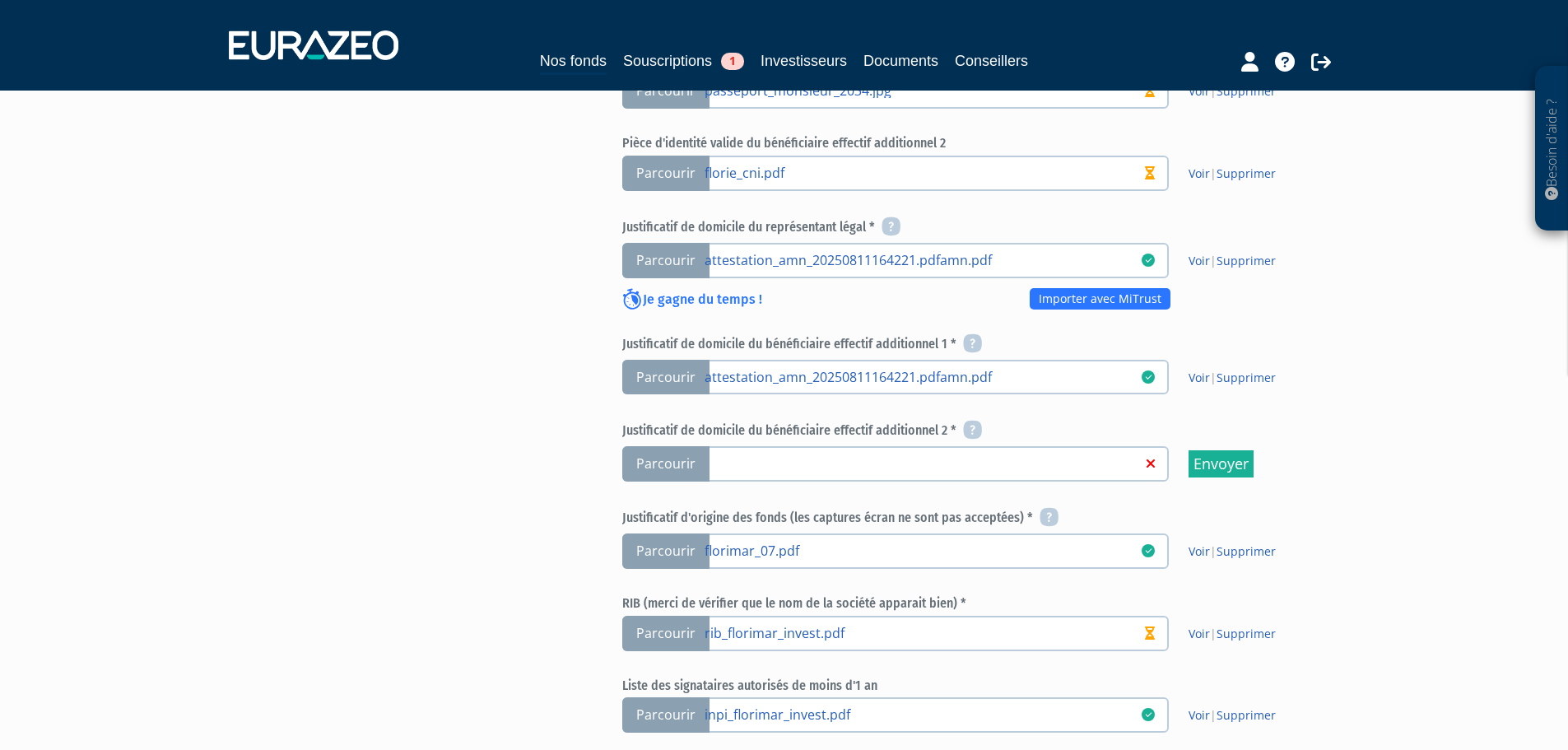
click at [683, 461] on span "Parcourir" at bounding box center [665, 463] width 87 height 35
click at [0, 0] on input "Parcourir" at bounding box center [0, 0] width 0 height 0
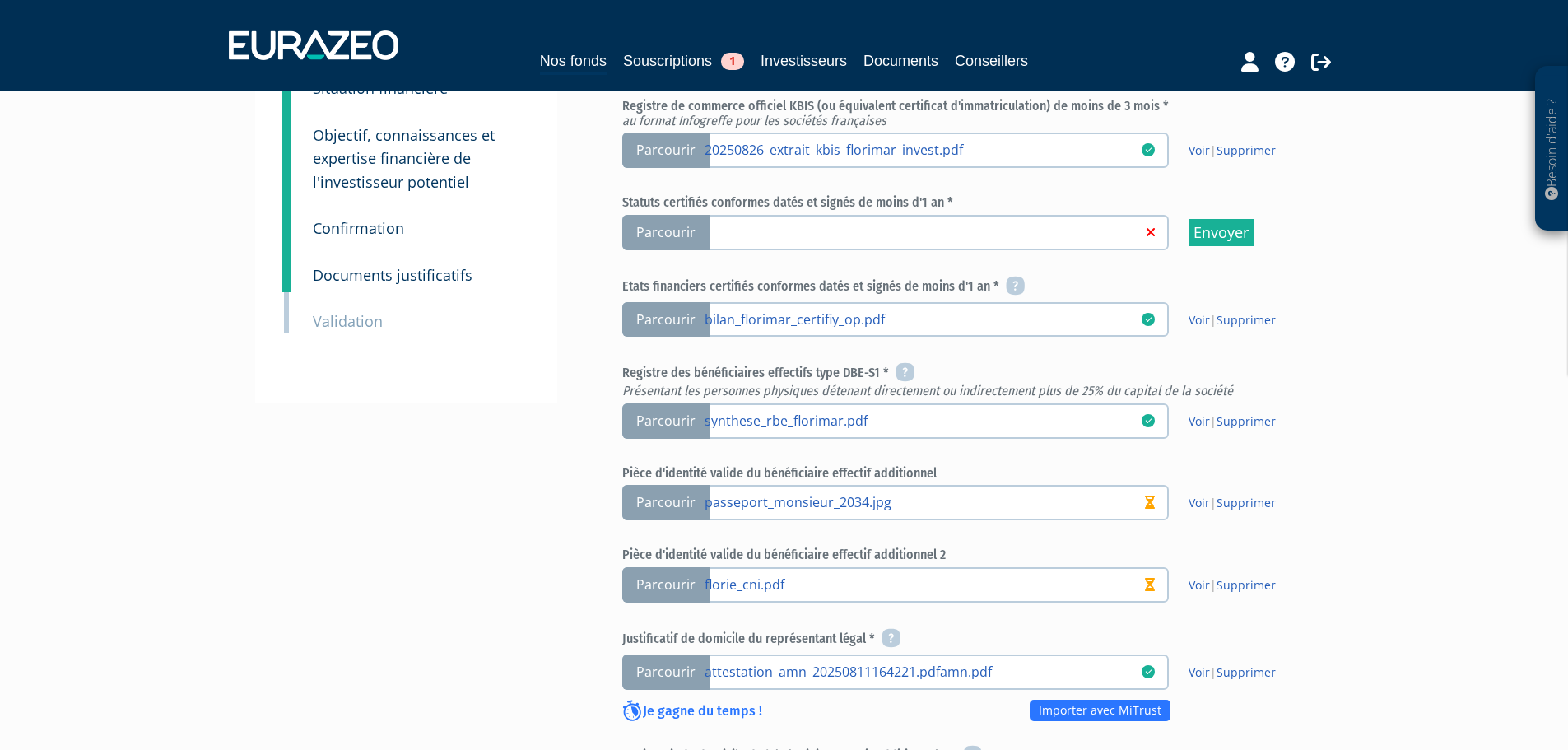
scroll to position [330, 0]
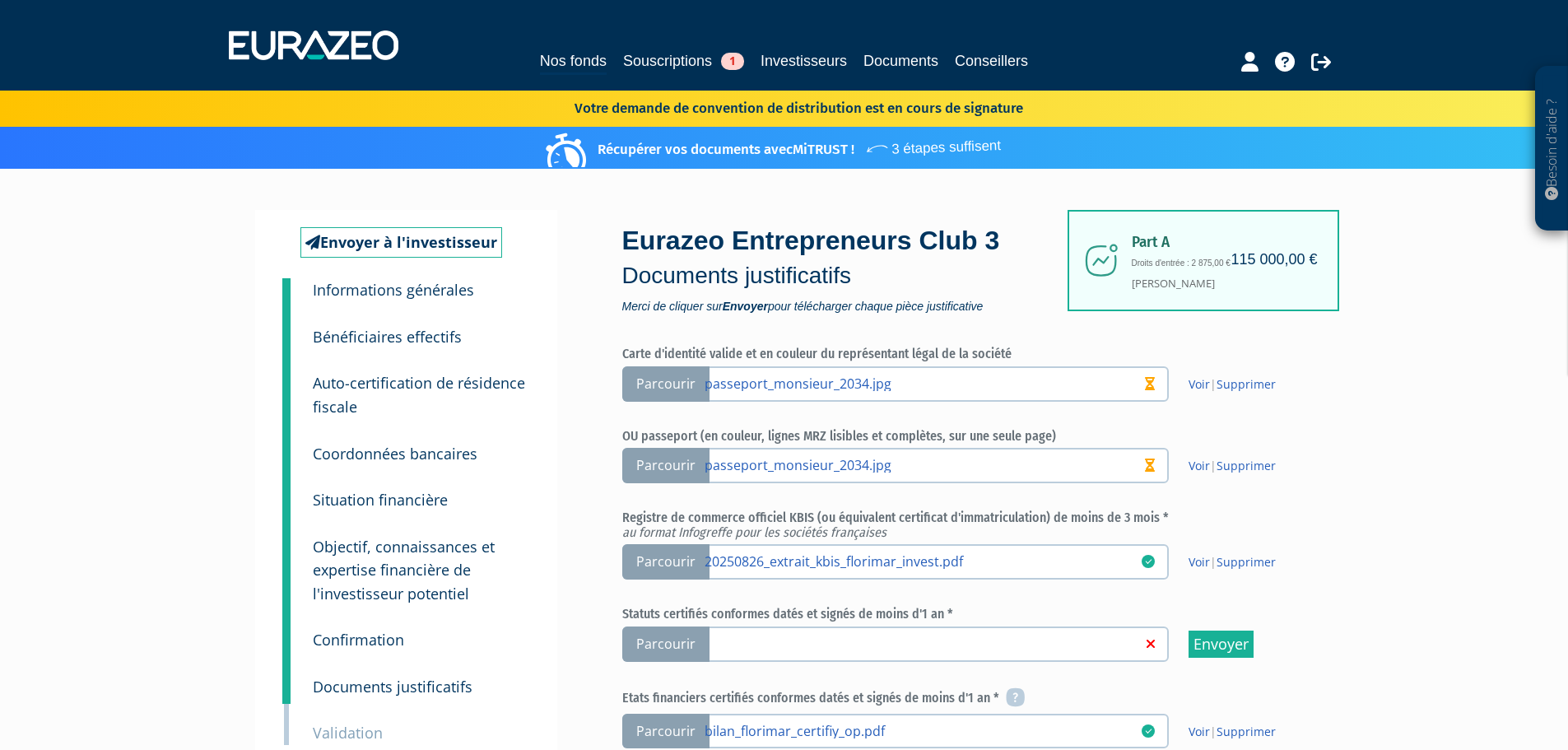
click at [667, 656] on span "Parcourir" at bounding box center [665, 644] width 87 height 35
click at [0, 0] on input "Parcourir" at bounding box center [0, 0] width 0 height 0
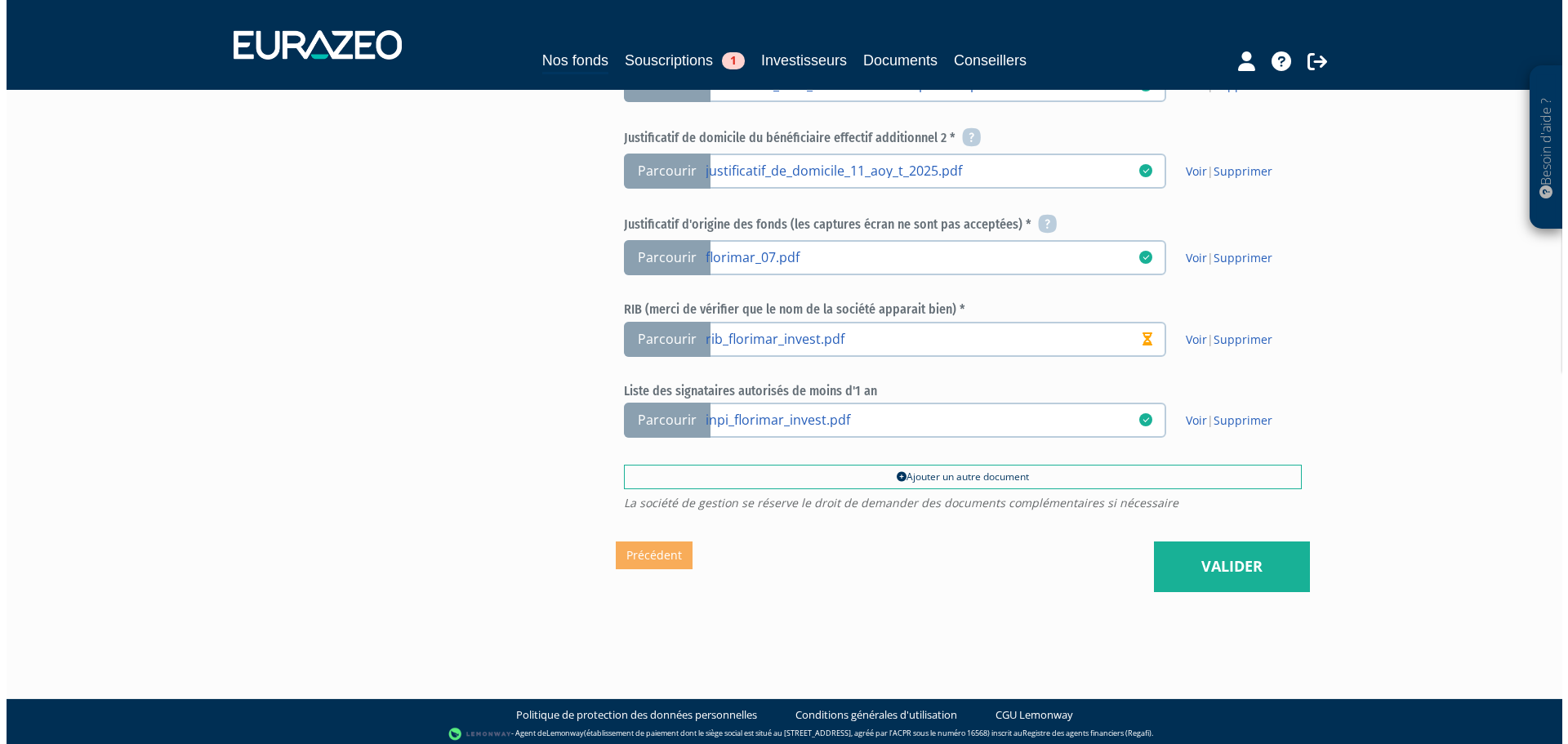
scroll to position [1113, 0]
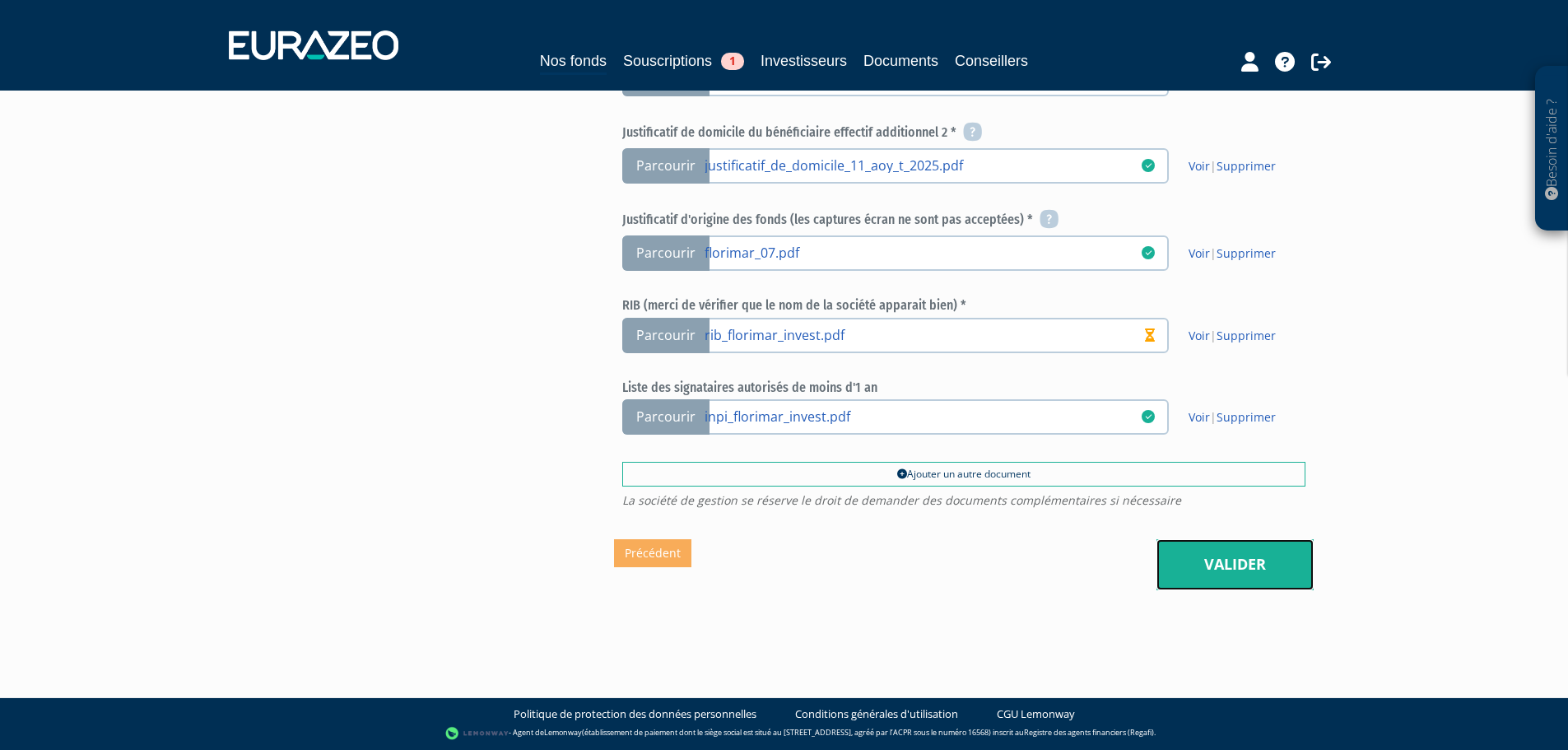
click at [1229, 583] on link "Valider" at bounding box center [1235, 564] width 157 height 51
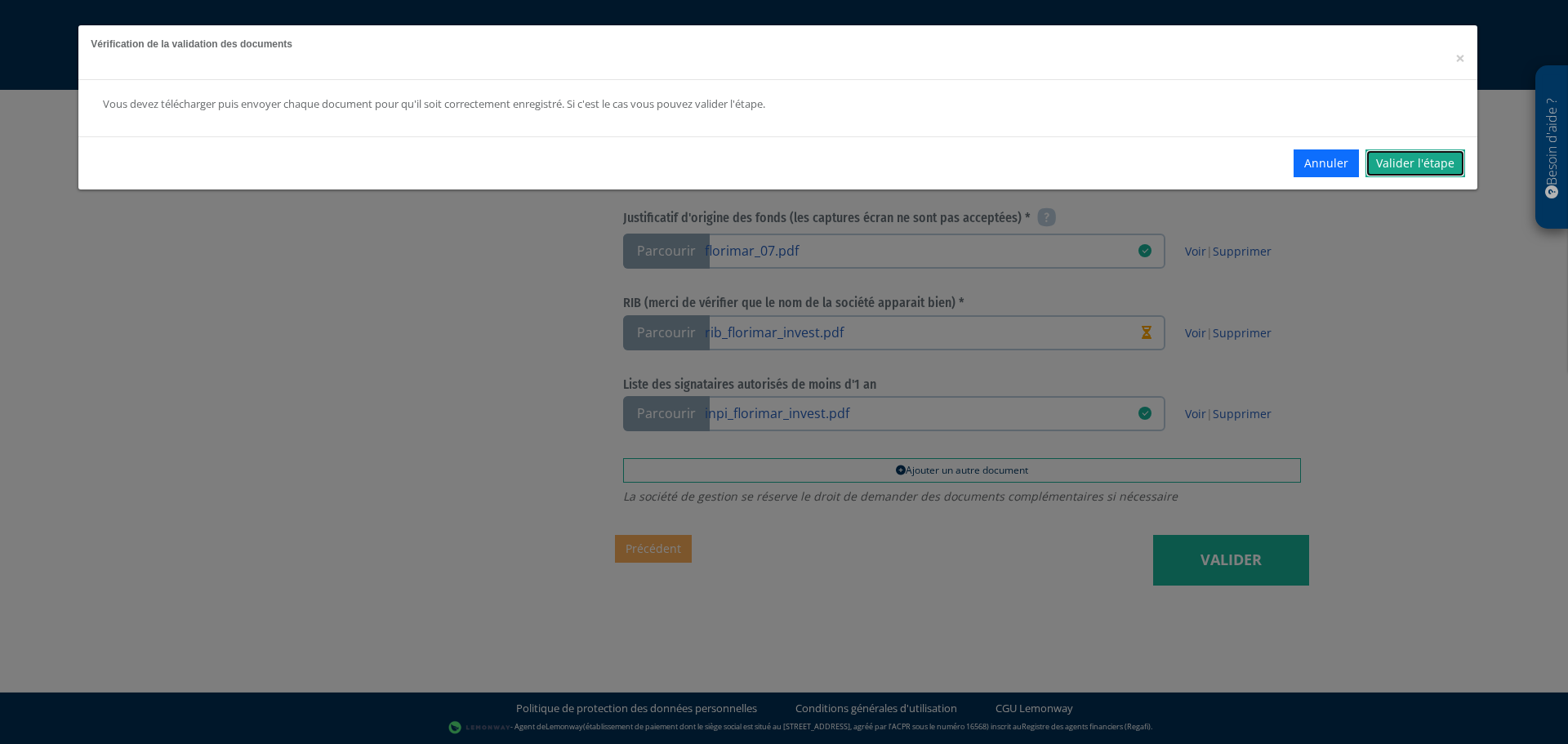
click at [1407, 170] on link "Valider l'étape" at bounding box center [1416, 163] width 100 height 28
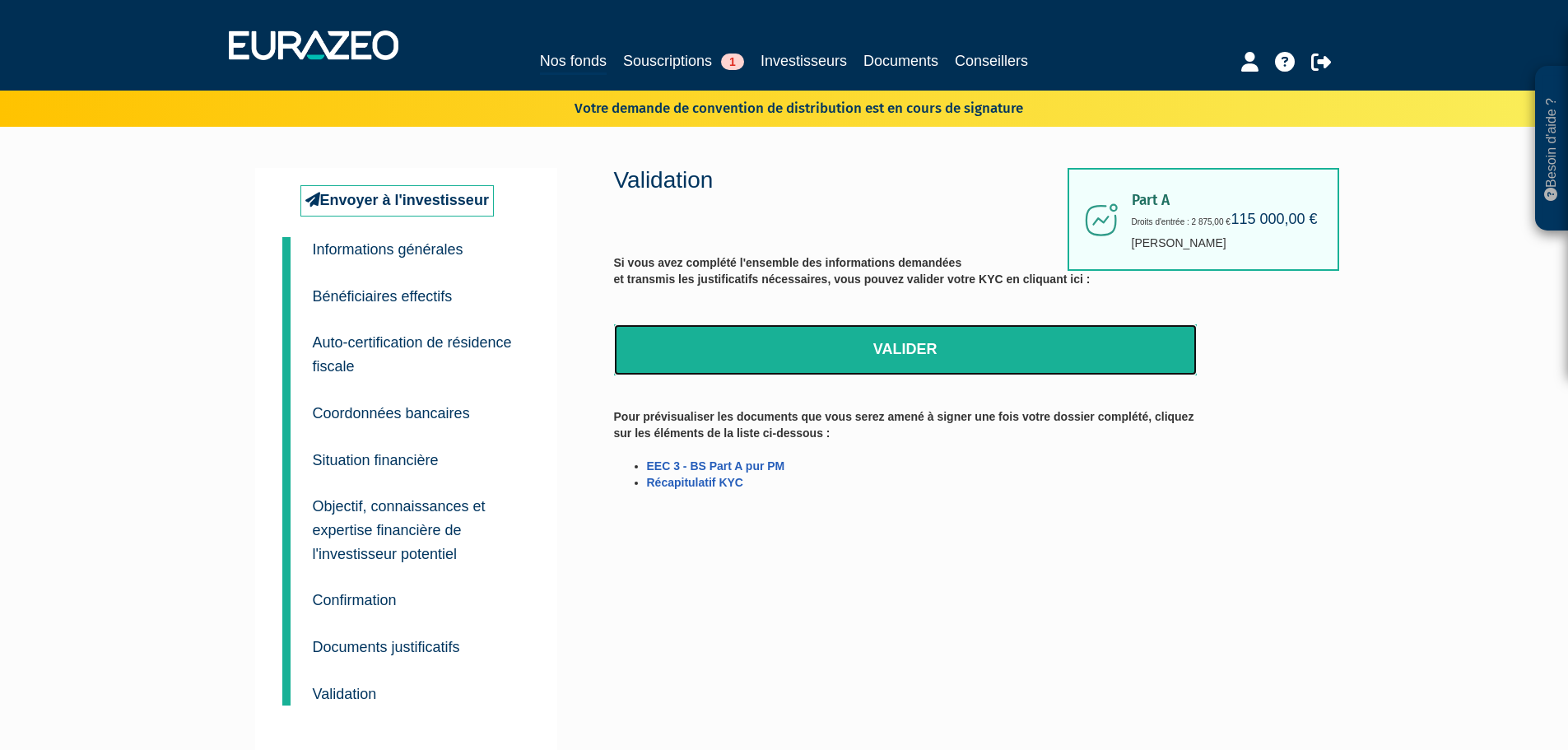
click at [926, 366] on link "Valider" at bounding box center [905, 349] width 583 height 51
